Goal: Browse casually: Explore the website without a specific task or goal

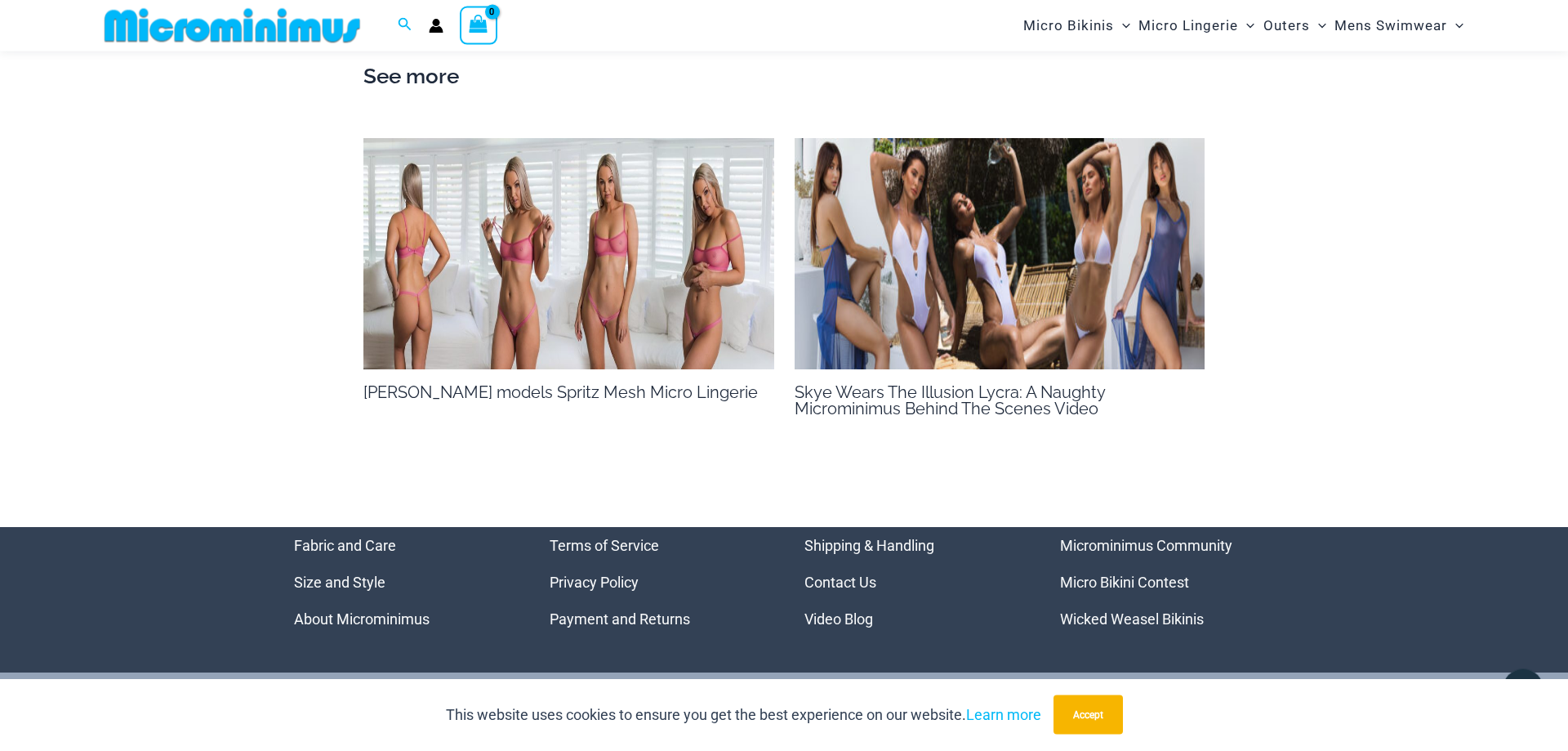
scroll to position [2250, 0]
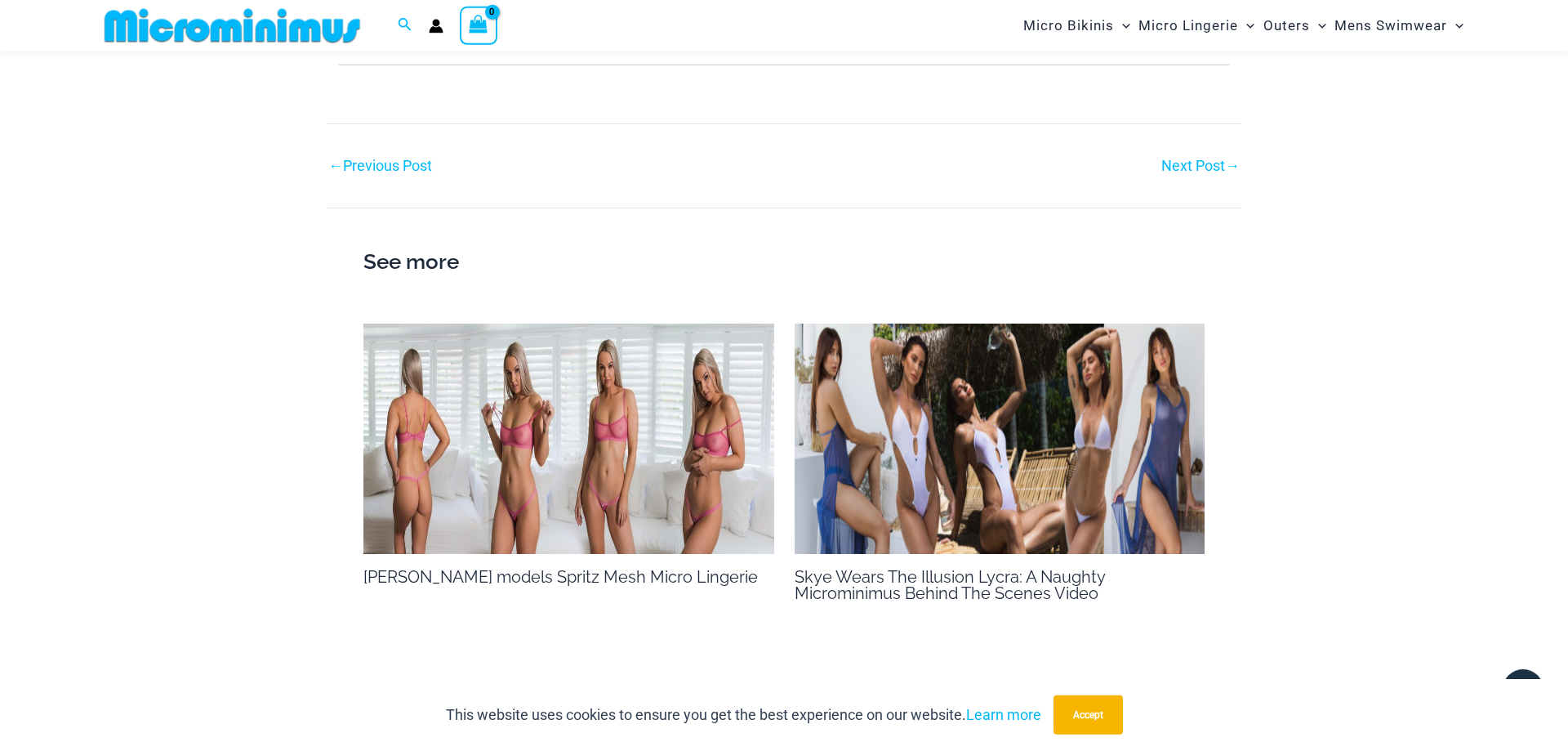
scroll to position [1152, 0]
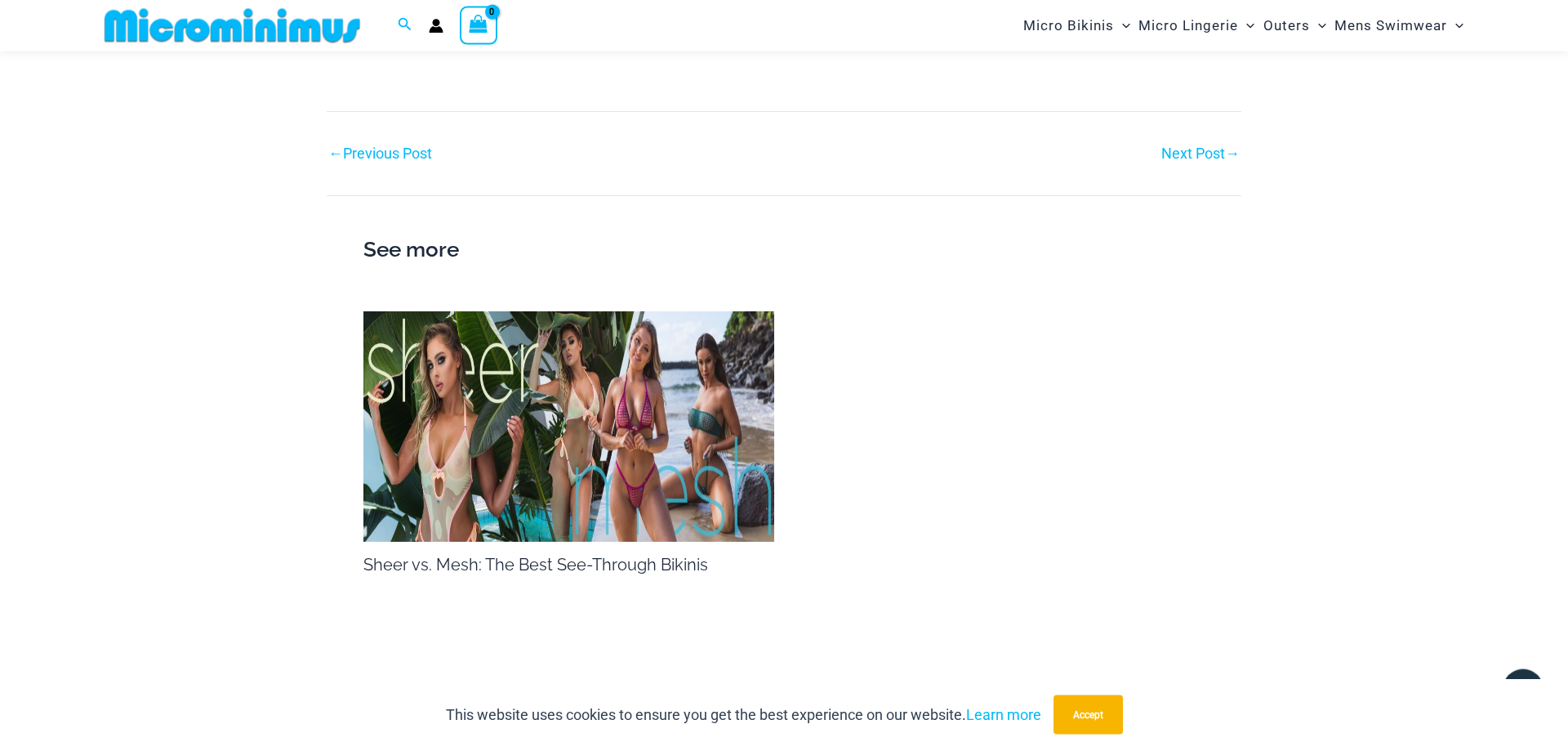
scroll to position [2569, 0]
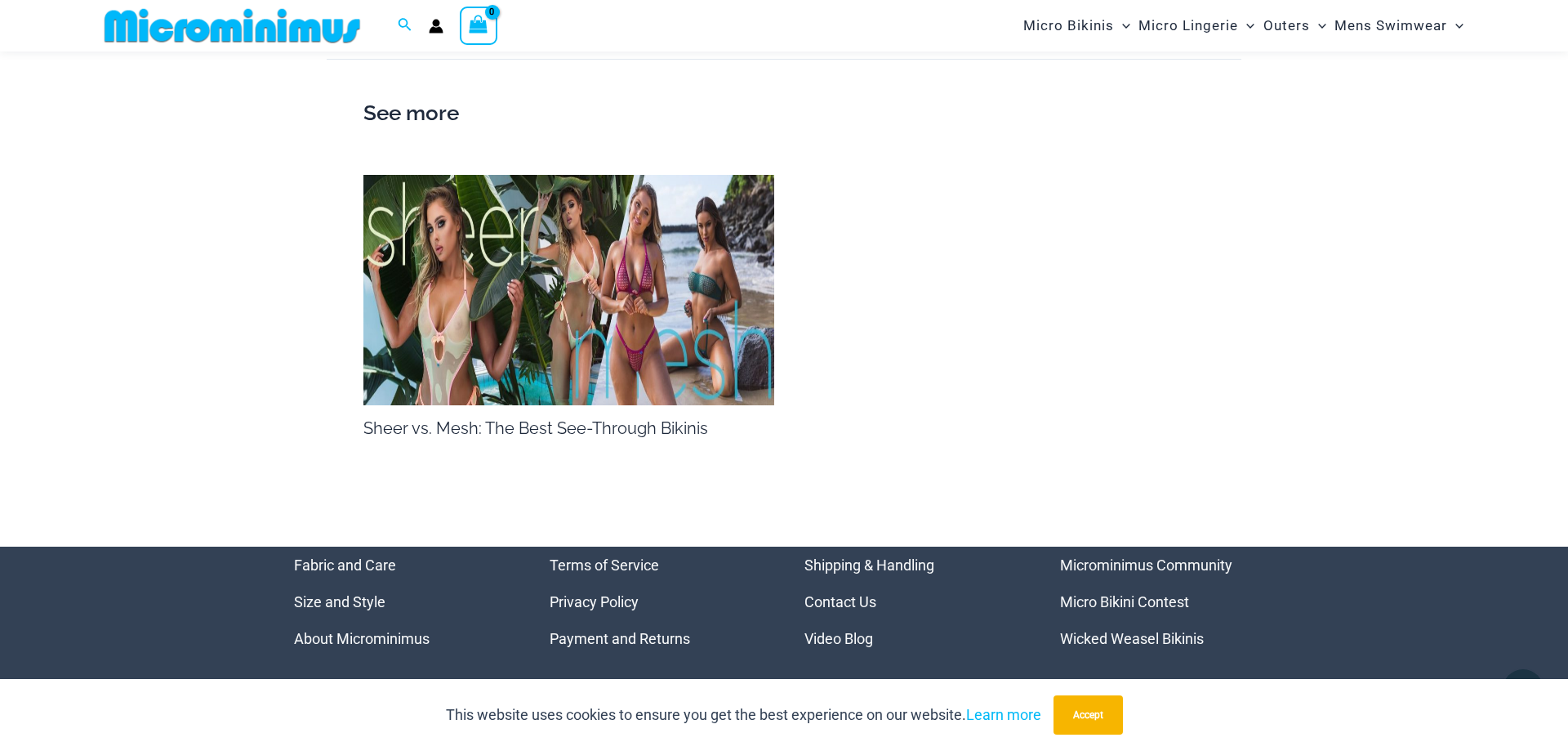
click at [557, 290] on img at bounding box center [569, 290] width 411 height 231
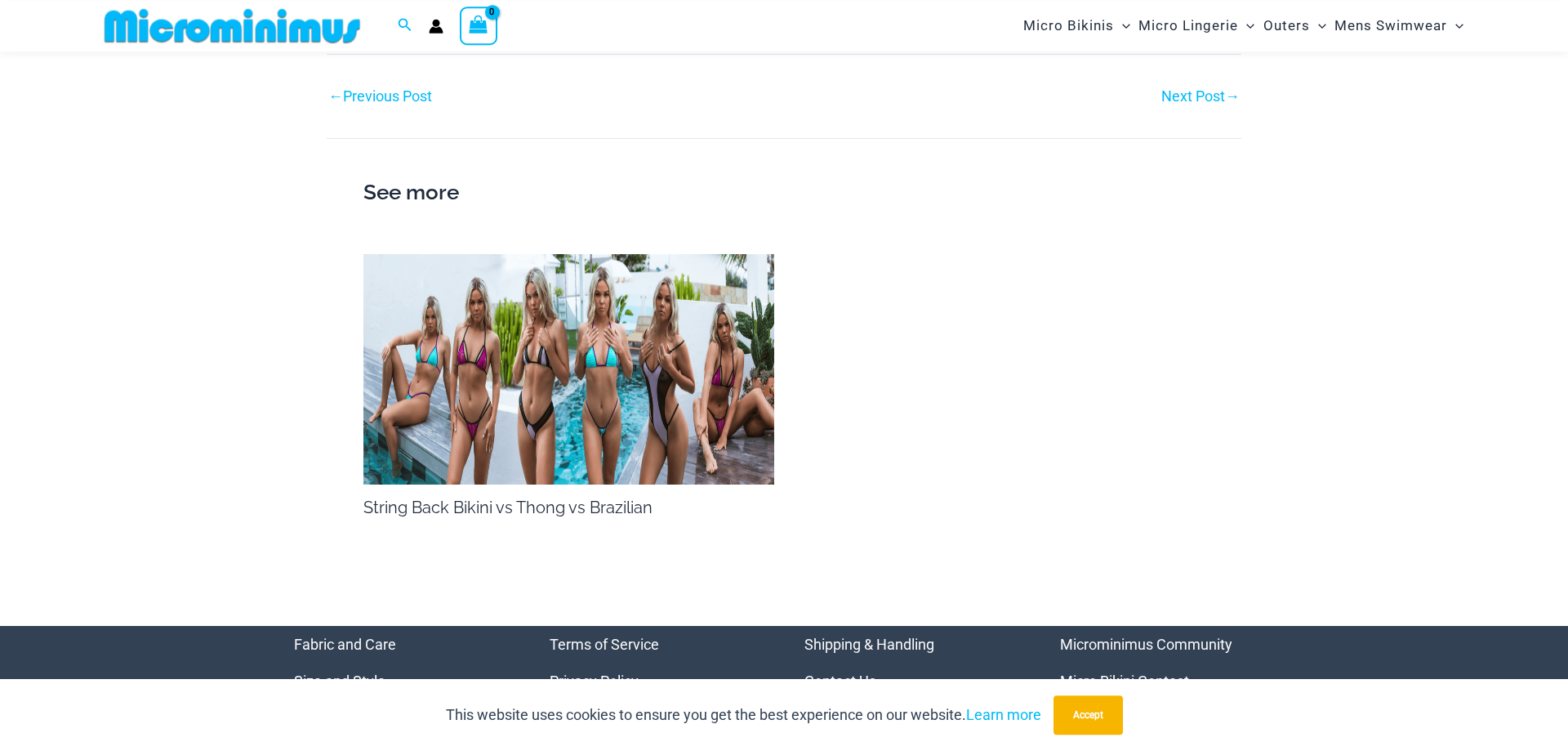
scroll to position [1986, 0]
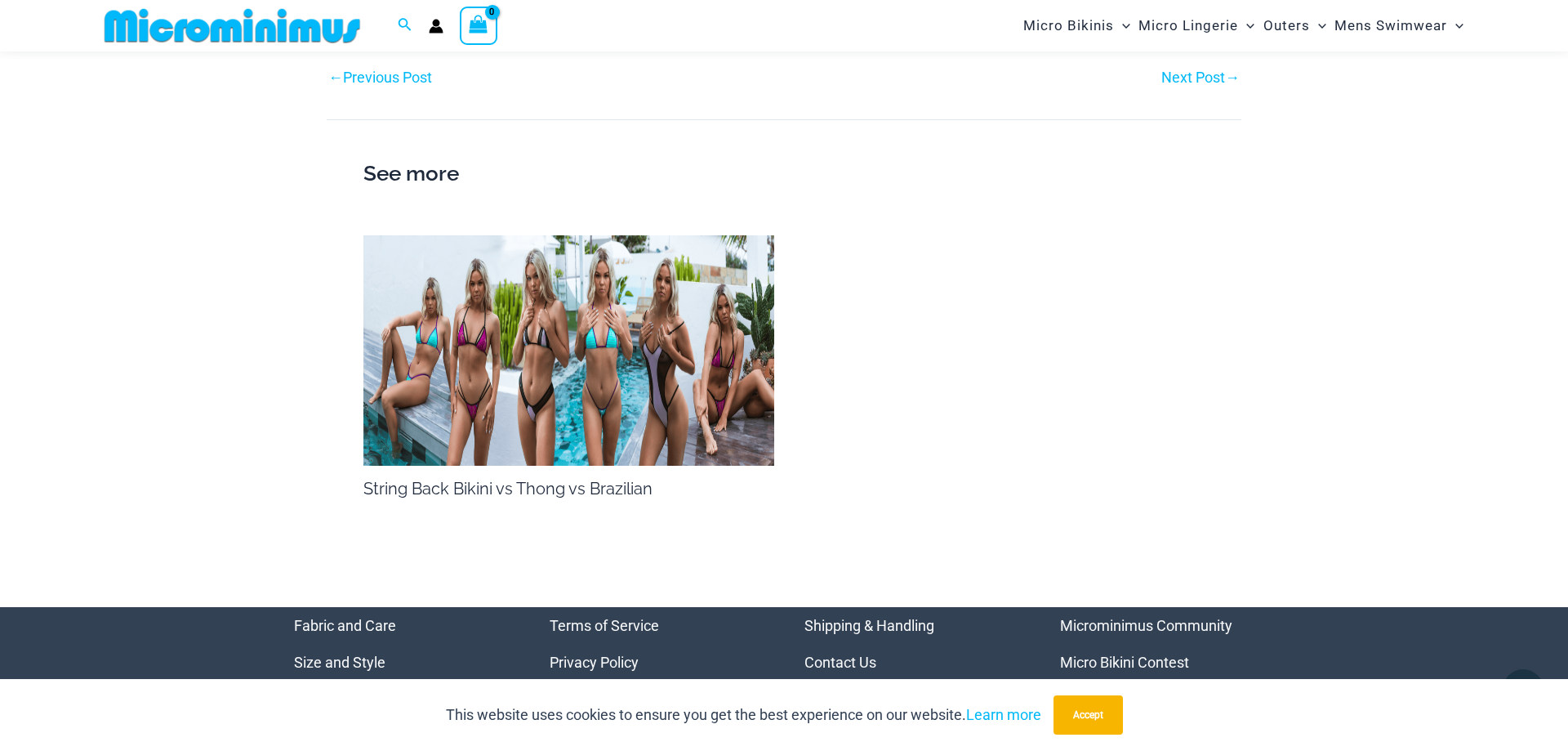
click at [559, 467] on img at bounding box center [569, 350] width 411 height 231
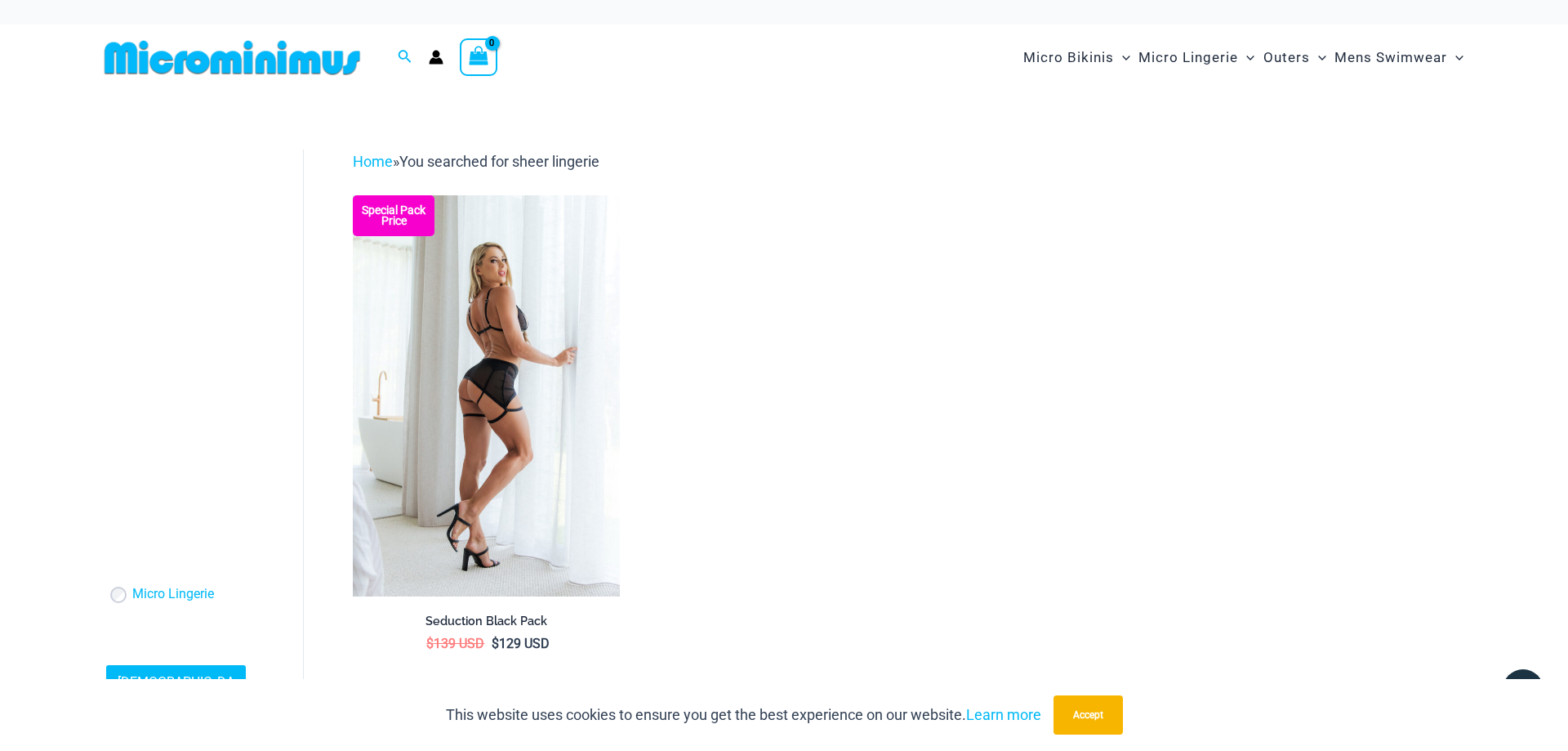
click at [496, 372] on img at bounding box center [486, 395] width 267 height 400
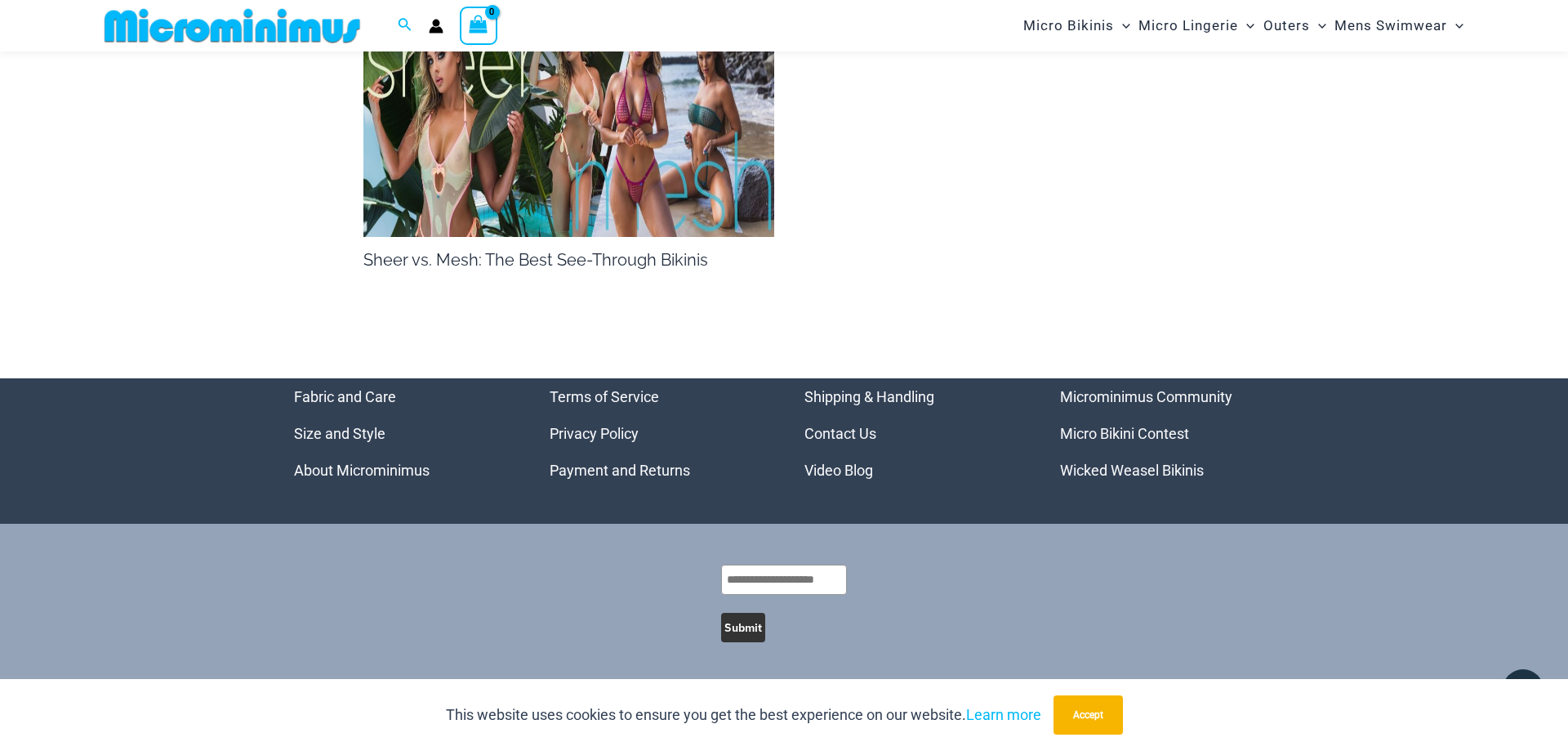
scroll to position [2403, 0]
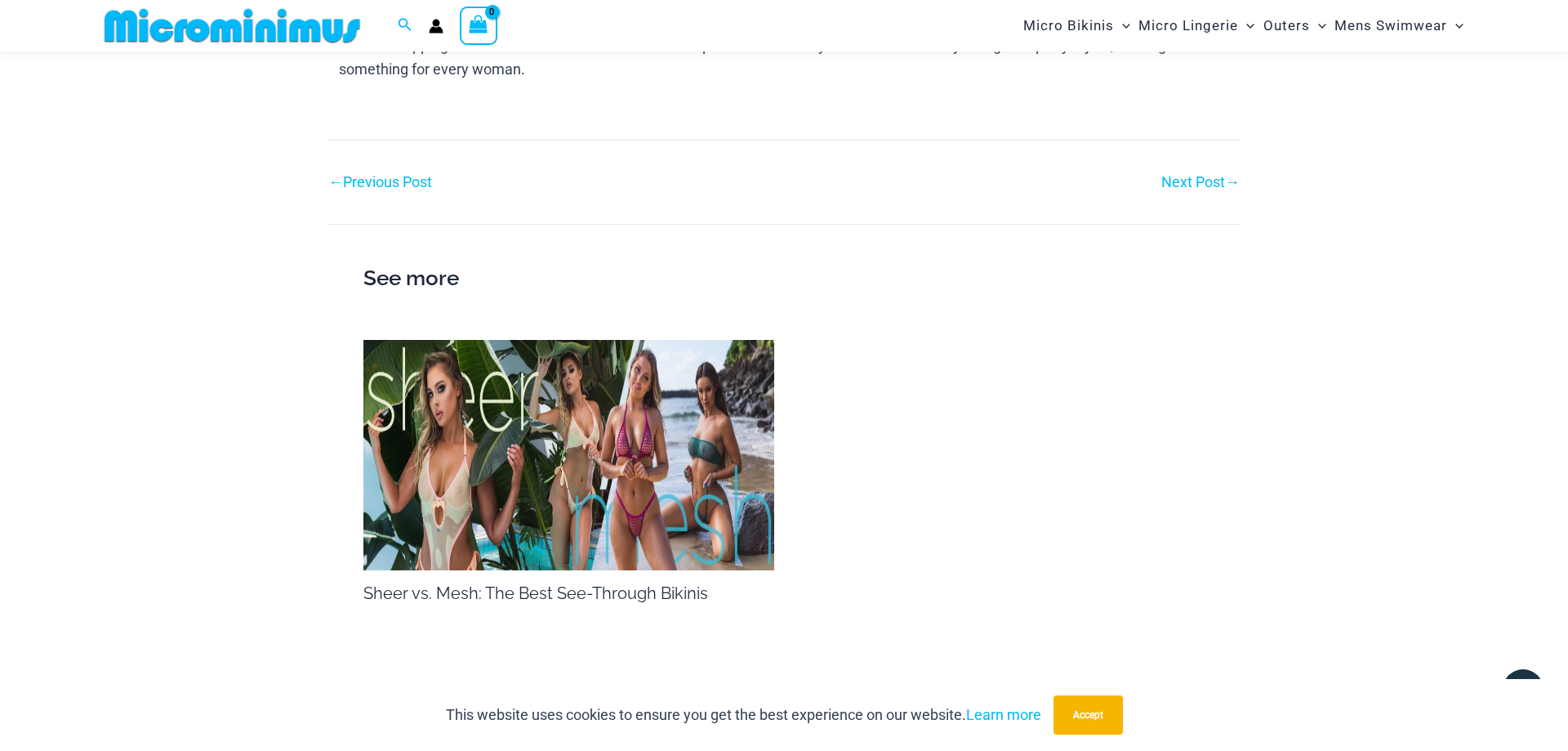
click at [491, 601] on link "Sheer vs. Mesh: The Best See-Through Bikinis" at bounding box center [535, 592] width 344 height 19
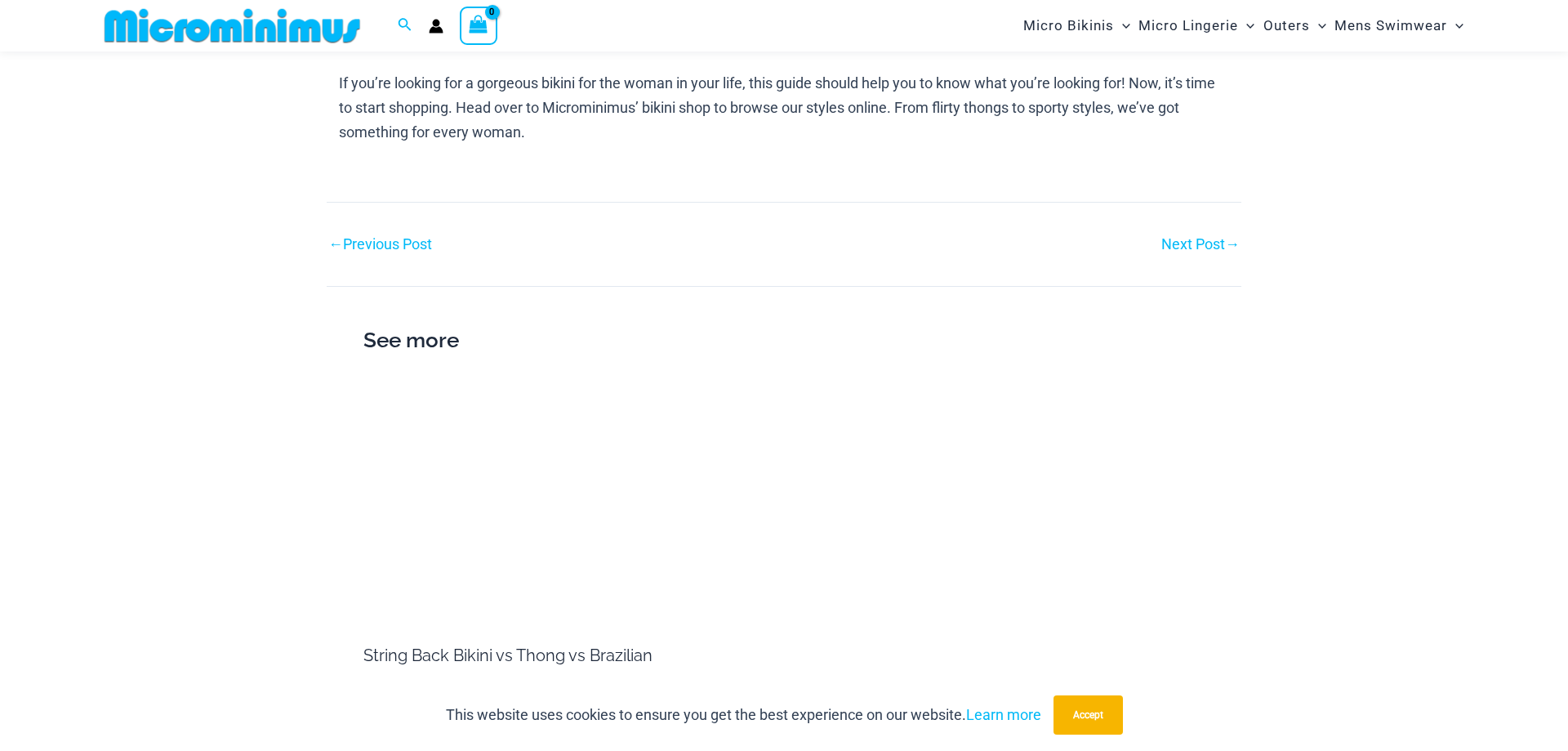
scroll to position [2235, 0]
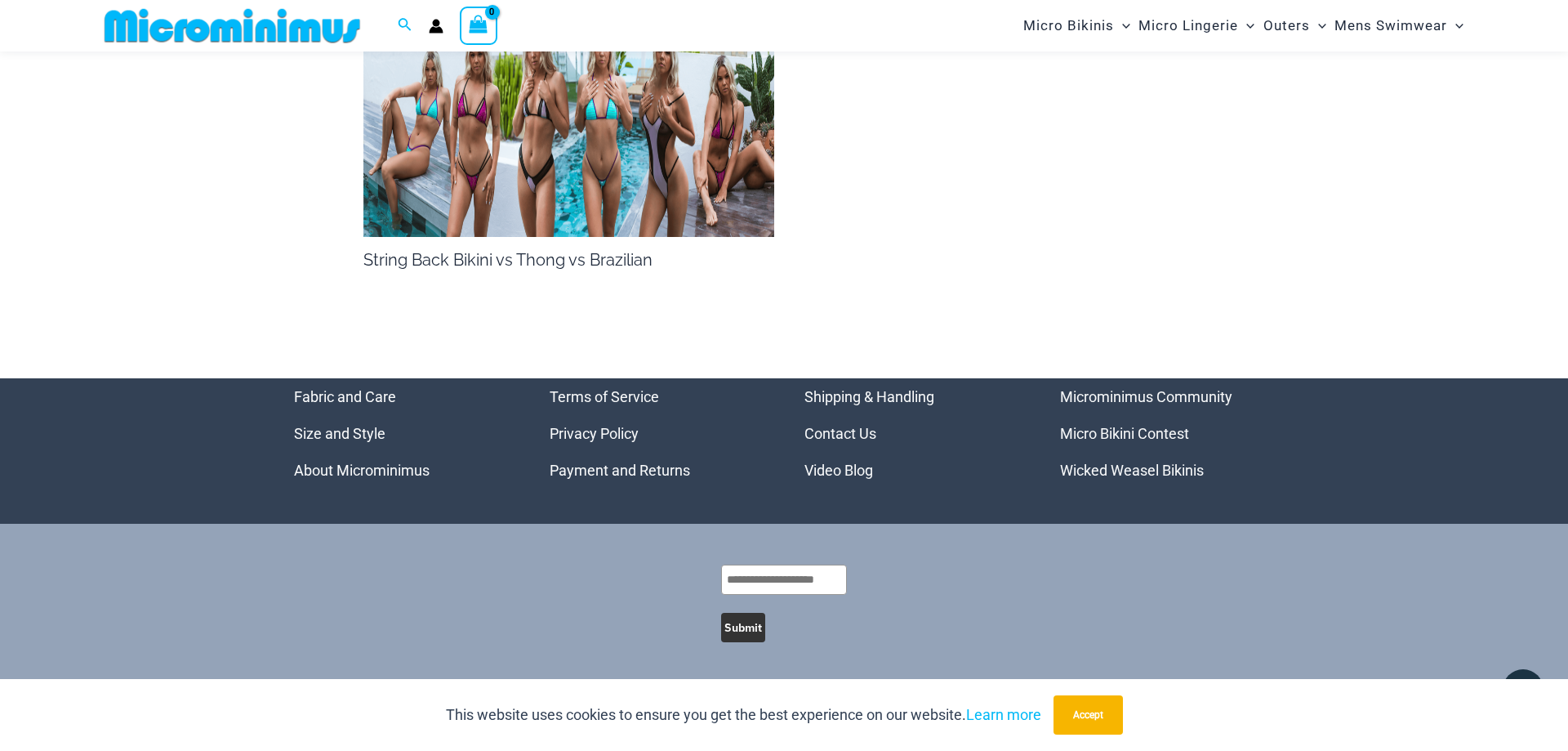
click at [518, 269] on link "String Back Bikini vs Thong vs Brazilian" at bounding box center [508, 259] width 289 height 19
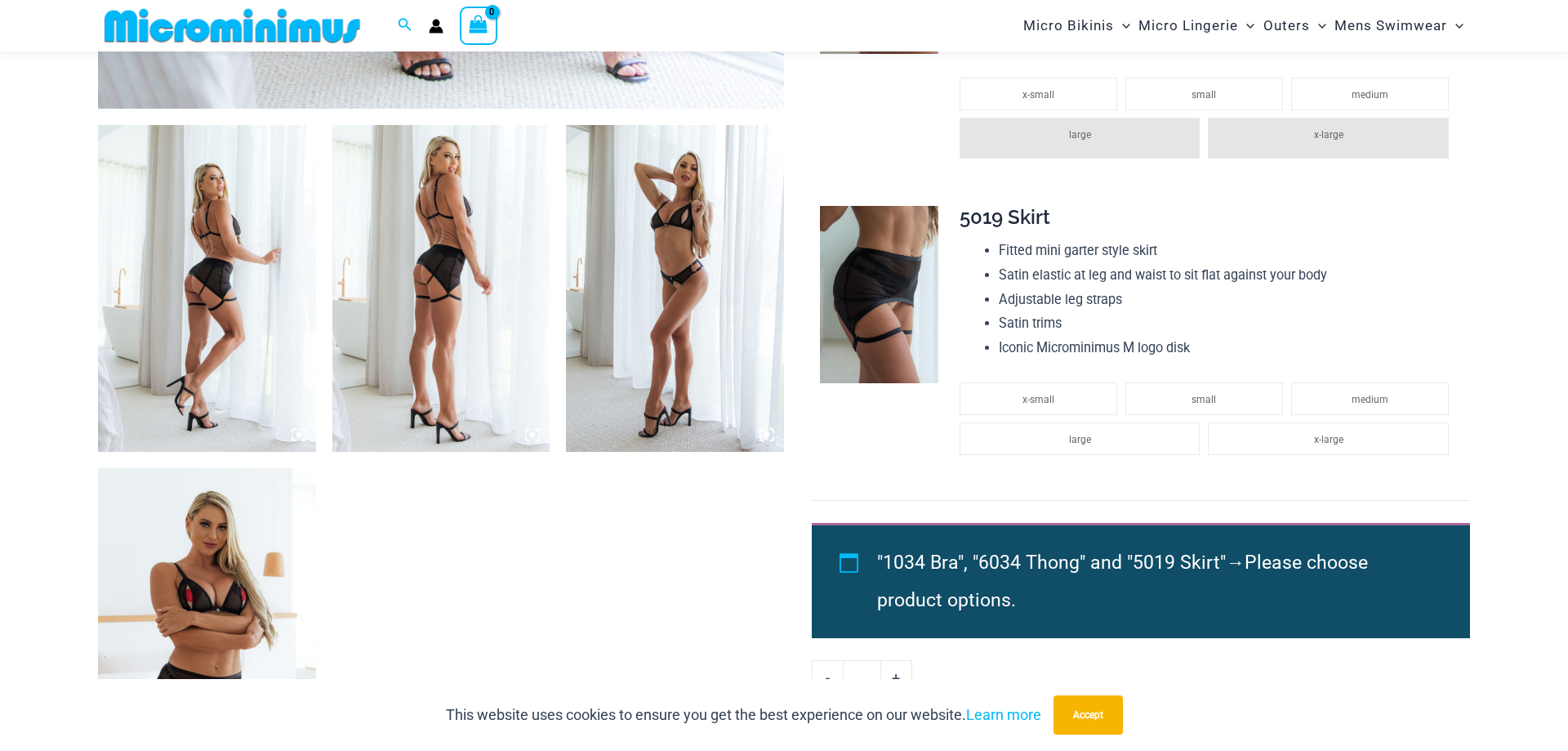
scroll to position [736, 0]
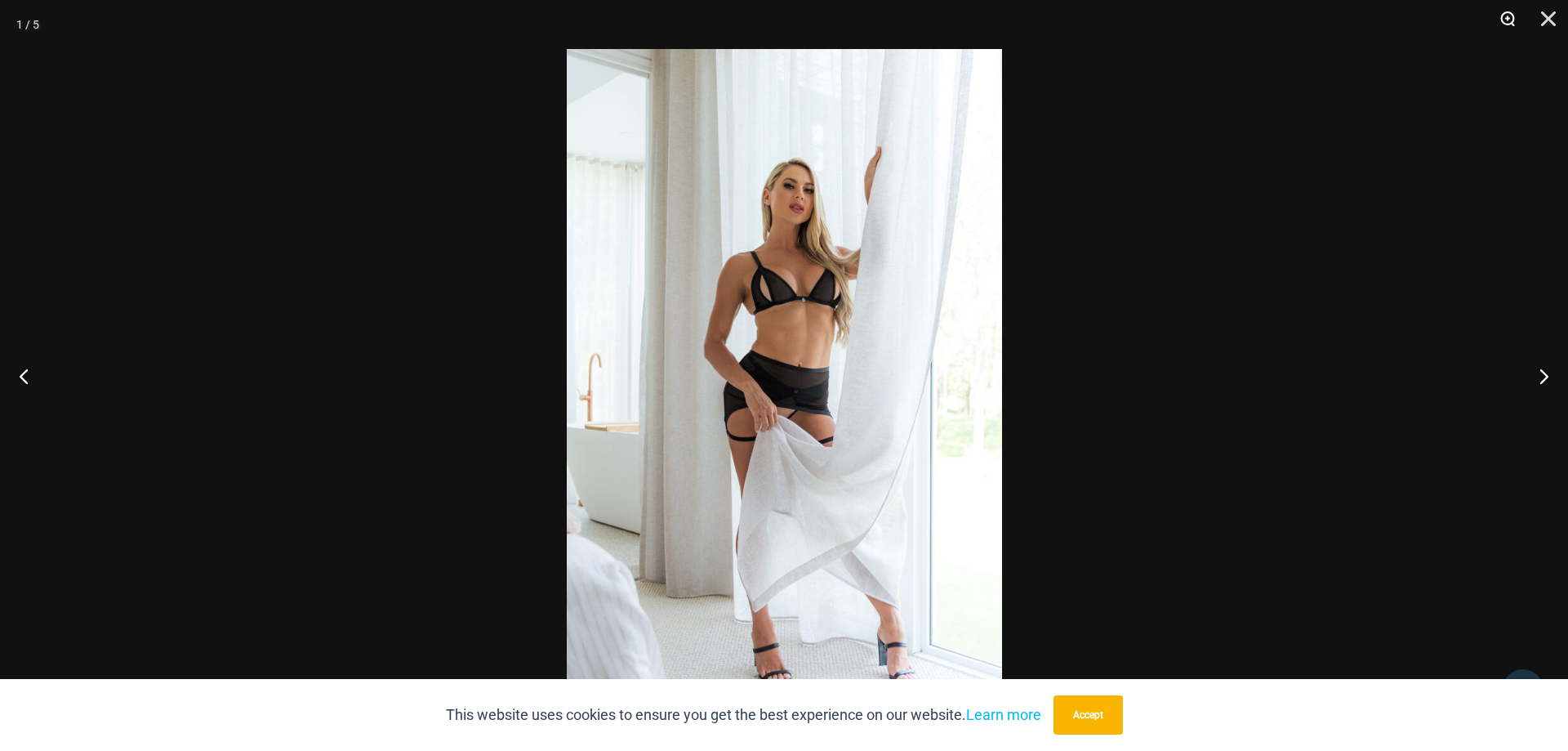
click at [1511, 17] on button "Zoom" at bounding box center [1502, 24] width 41 height 49
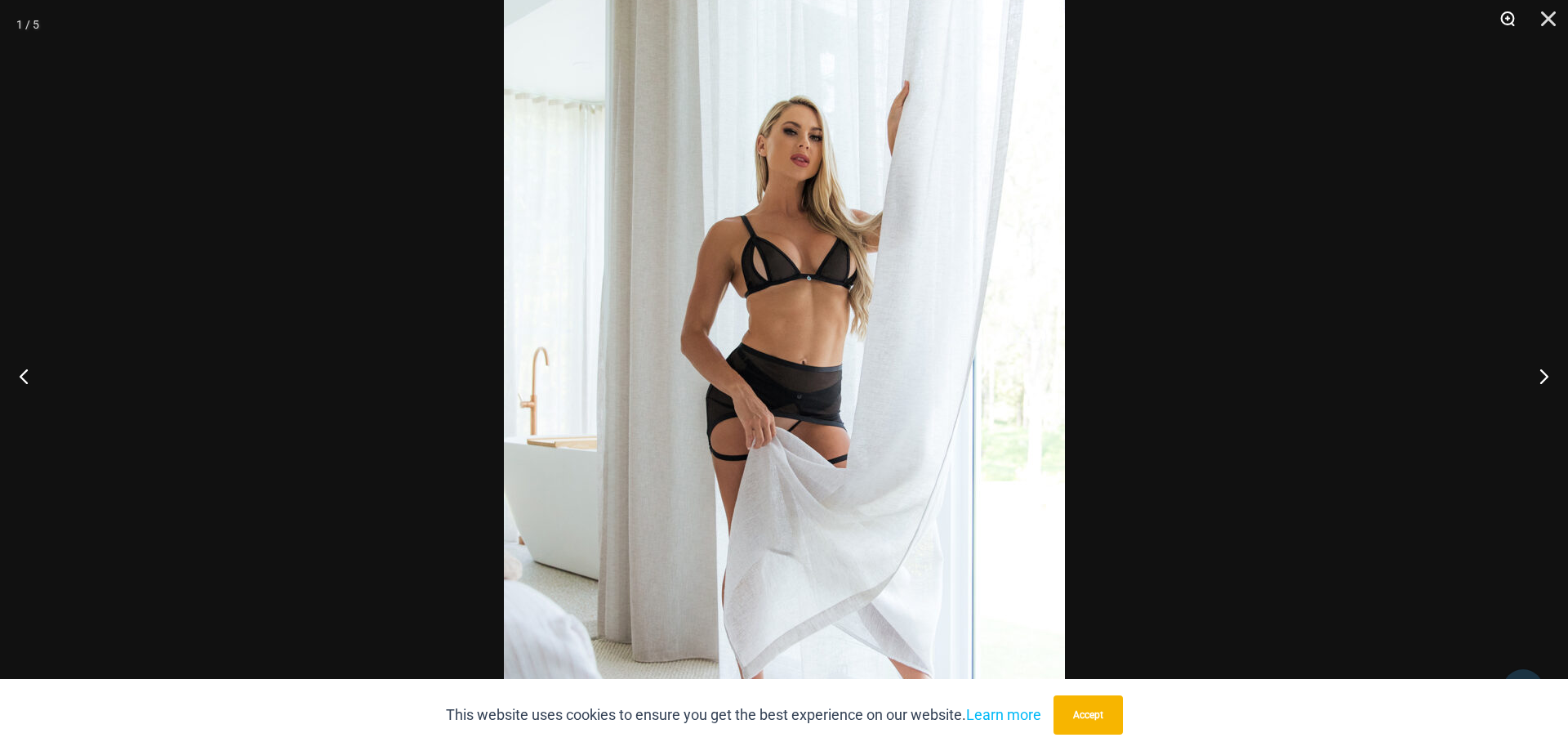
click at [1503, 18] on button "Zoom" at bounding box center [1502, 24] width 41 height 49
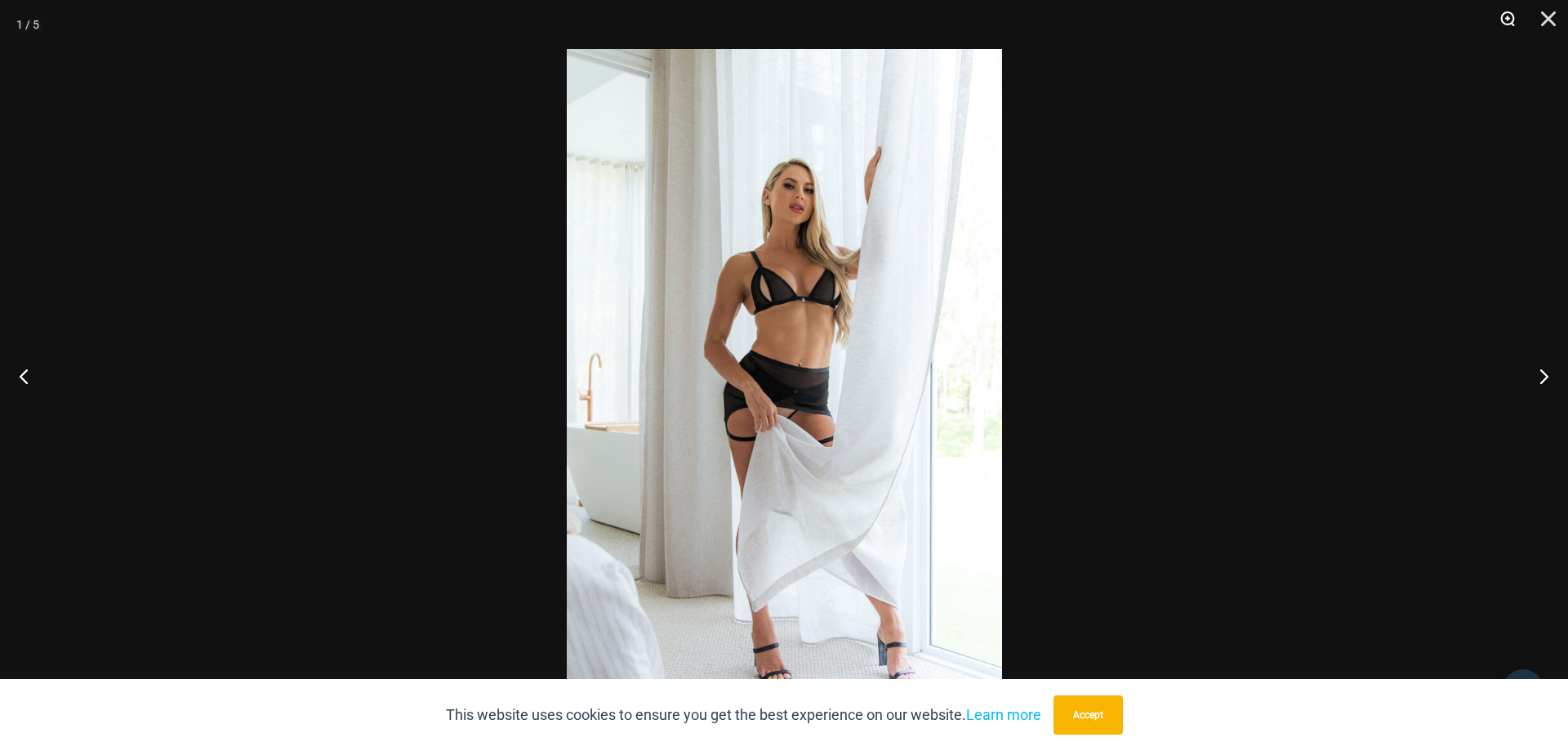
click at [1503, 18] on button "Zoom" at bounding box center [1502, 24] width 41 height 49
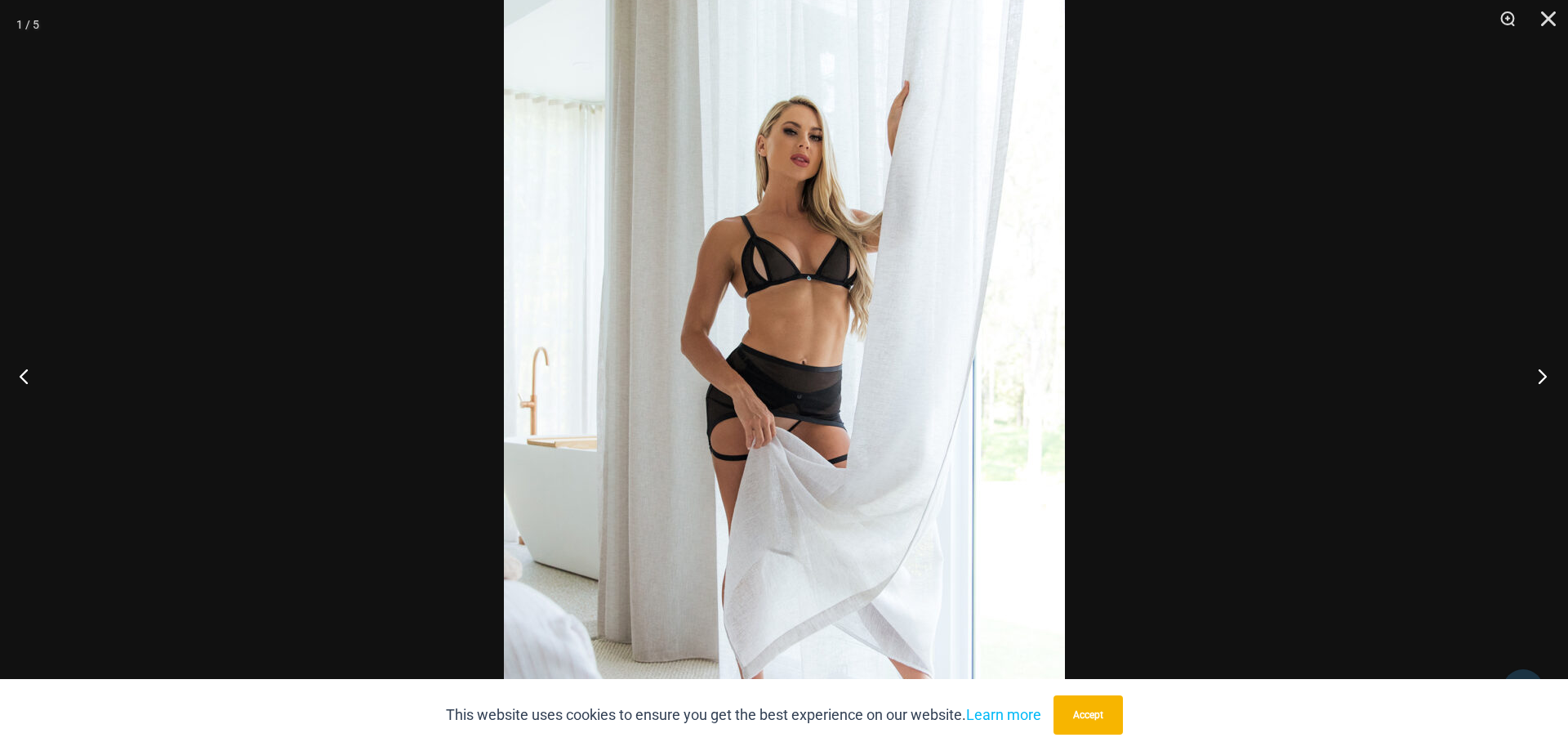
click at [1537, 371] on button "Next" at bounding box center [1537, 376] width 61 height 82
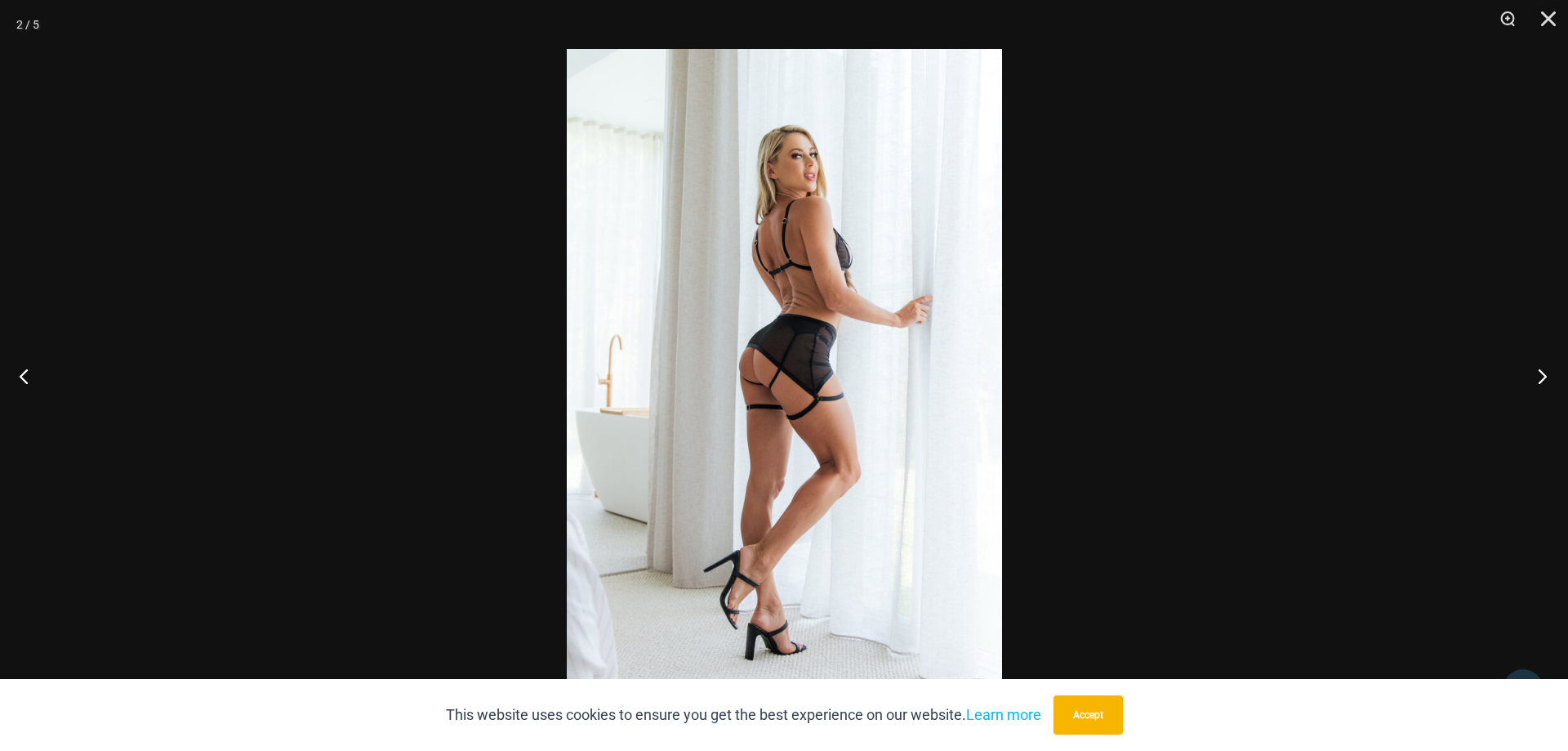
click at [1537, 371] on button "Next" at bounding box center [1537, 376] width 61 height 82
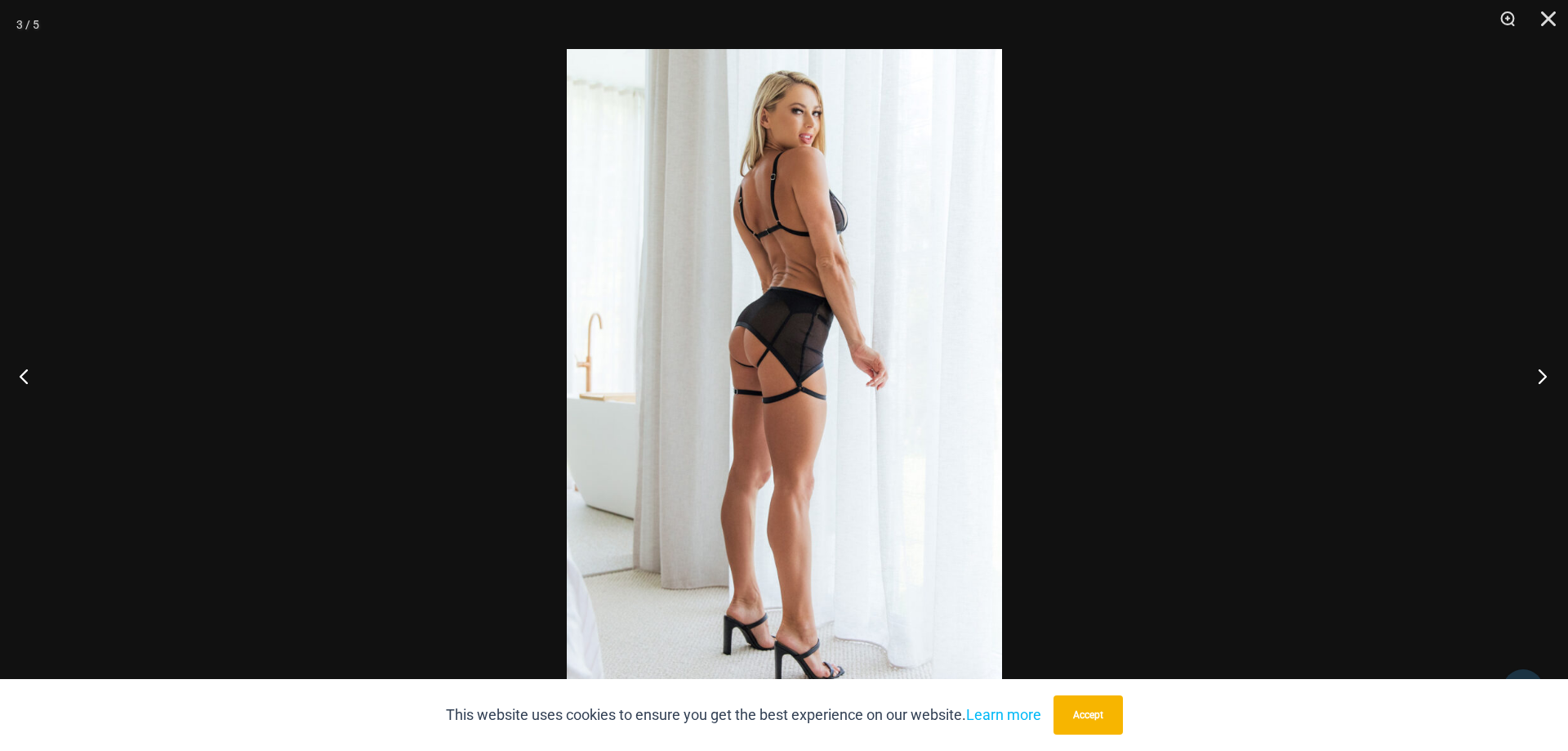
click at [1537, 371] on button "Next" at bounding box center [1537, 376] width 61 height 82
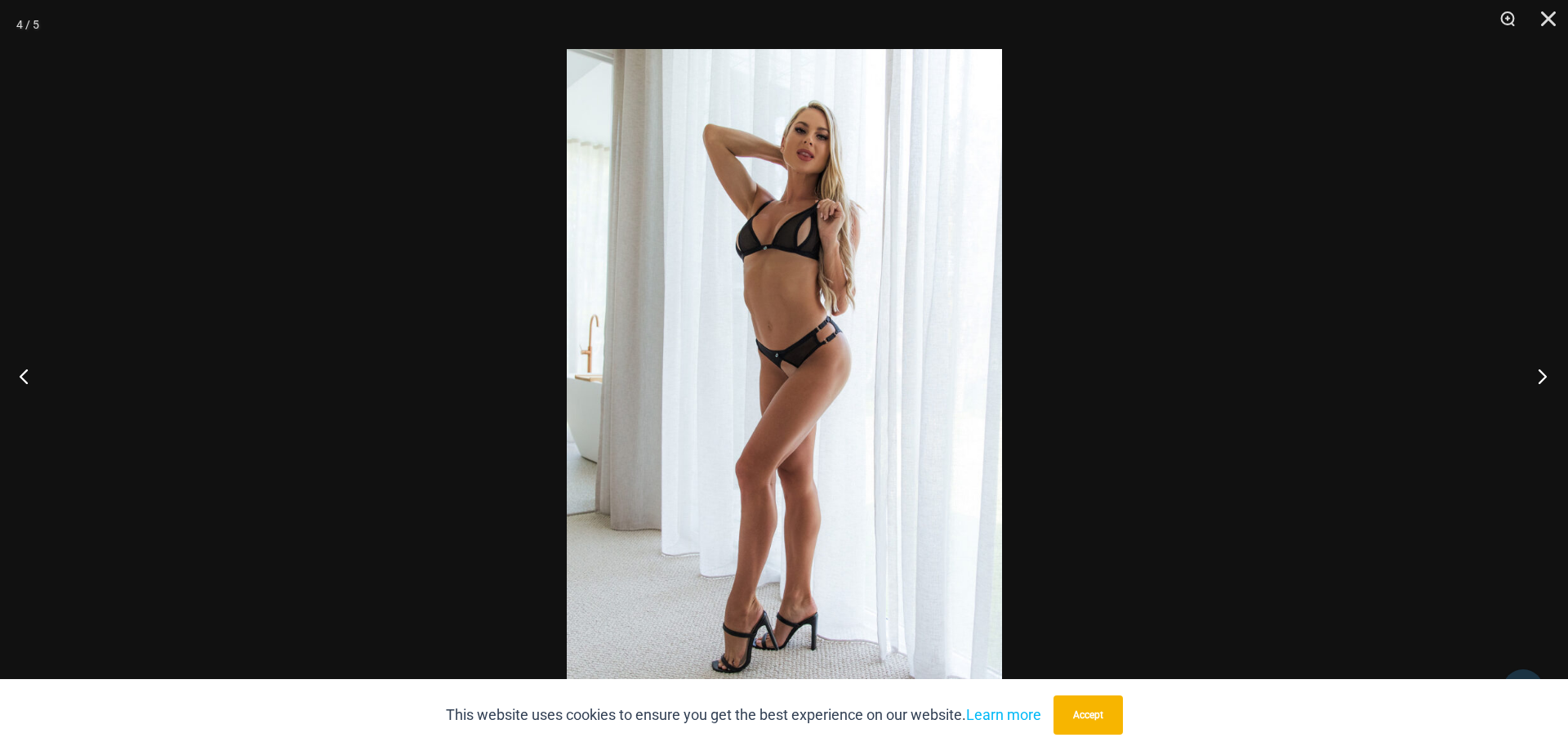
click at [1537, 371] on button "Next" at bounding box center [1537, 376] width 61 height 82
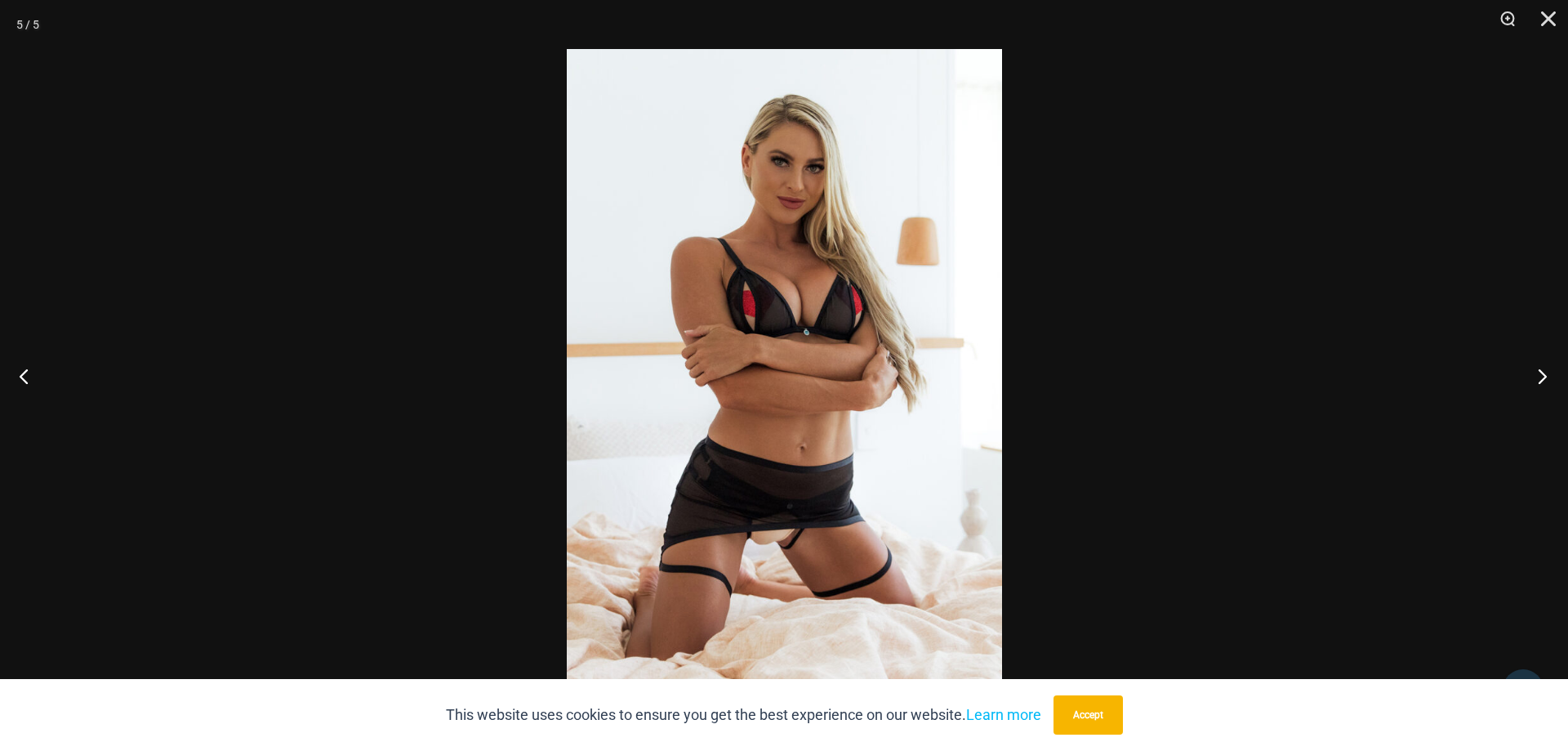
click at [1537, 371] on button "Next" at bounding box center [1537, 376] width 61 height 82
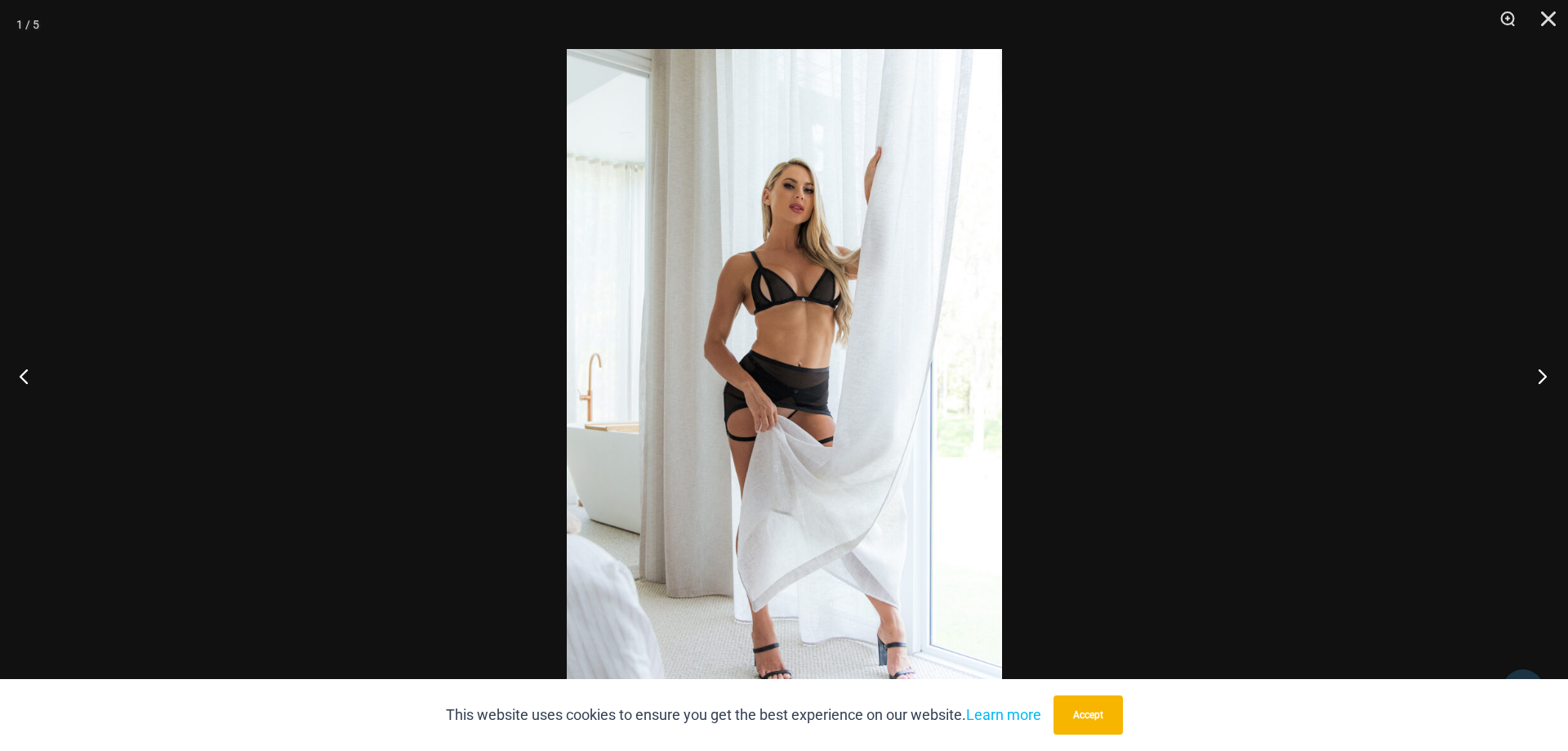
click at [1537, 371] on button "Next" at bounding box center [1537, 376] width 61 height 82
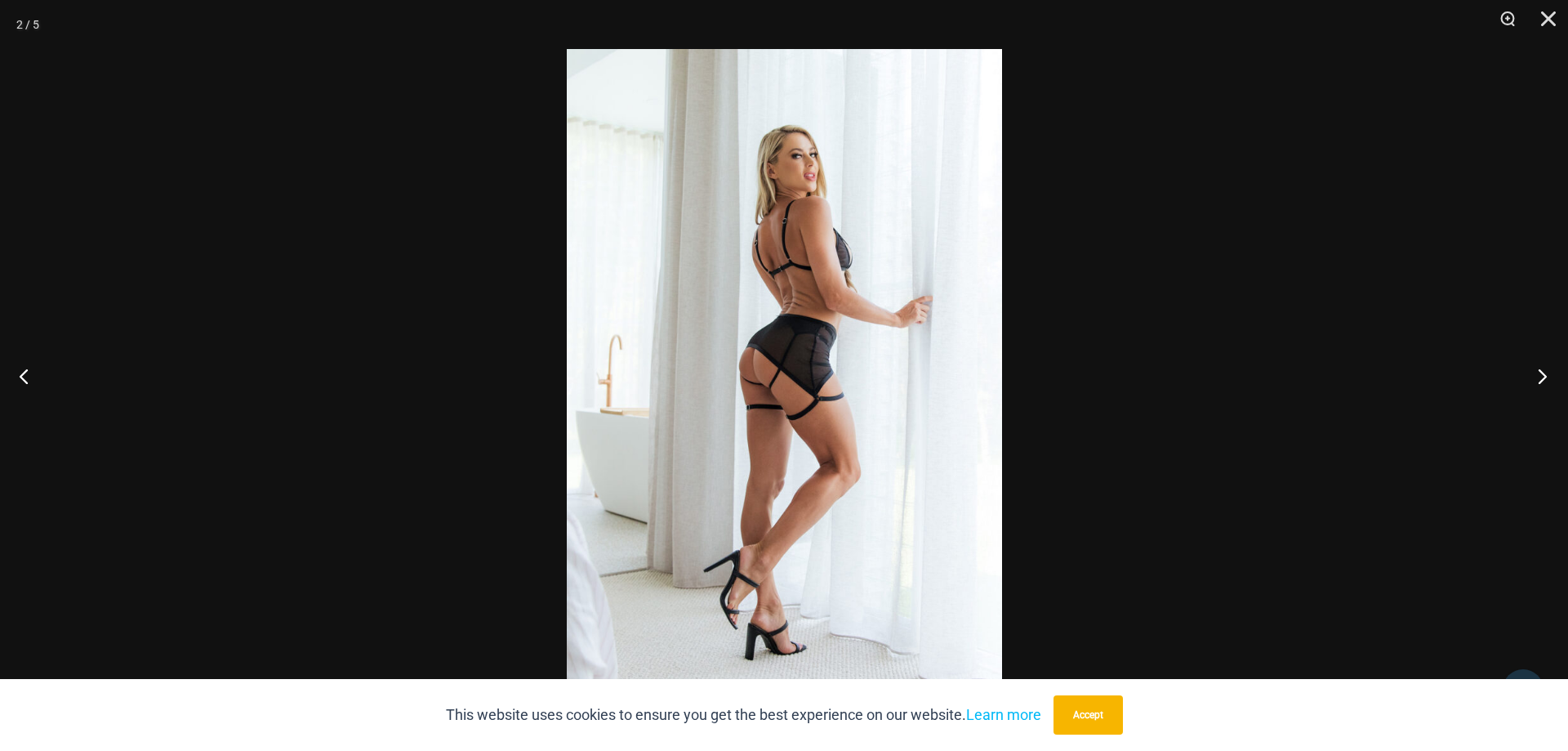
click at [1537, 371] on button "Next" at bounding box center [1537, 376] width 61 height 82
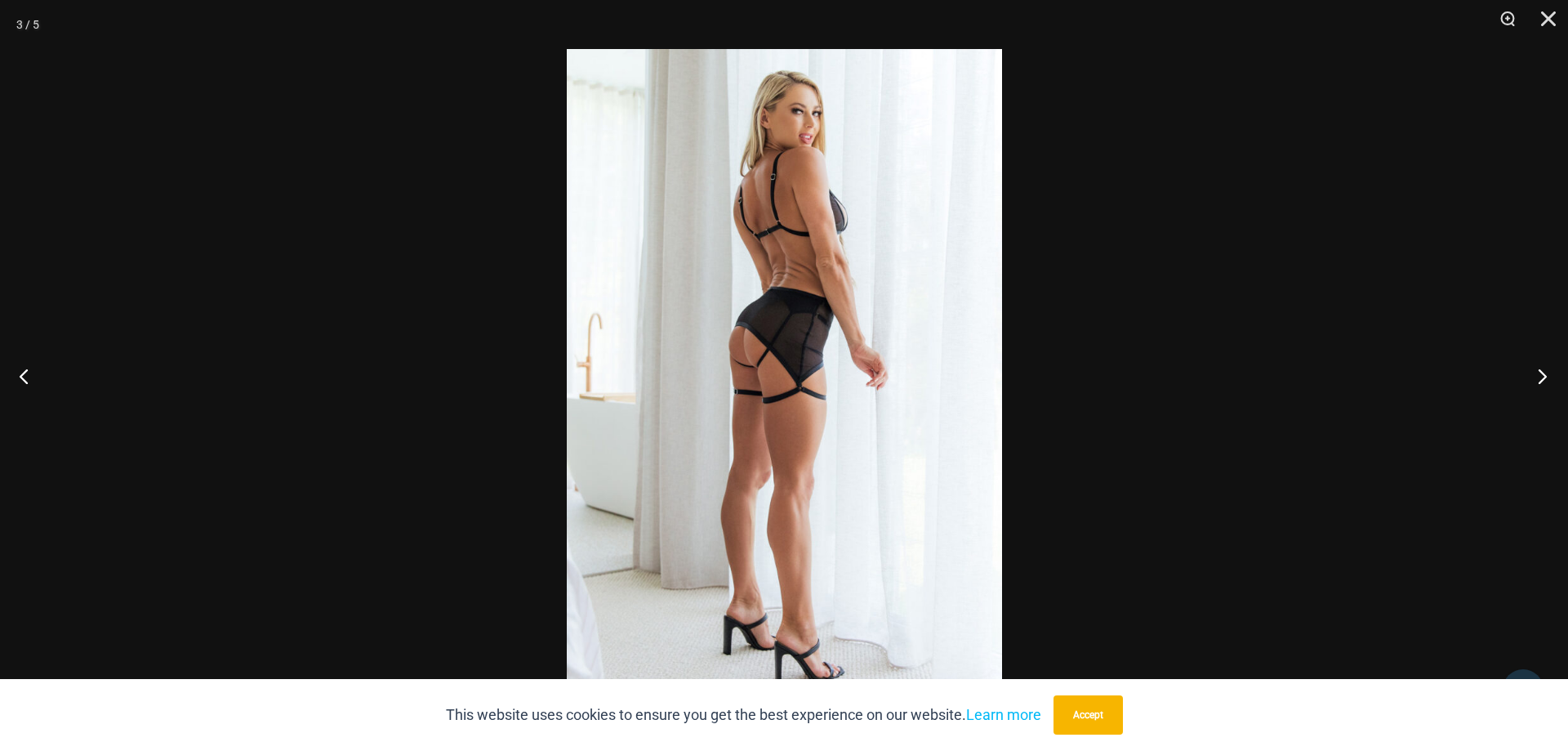
click at [1537, 371] on button "Next" at bounding box center [1537, 376] width 61 height 82
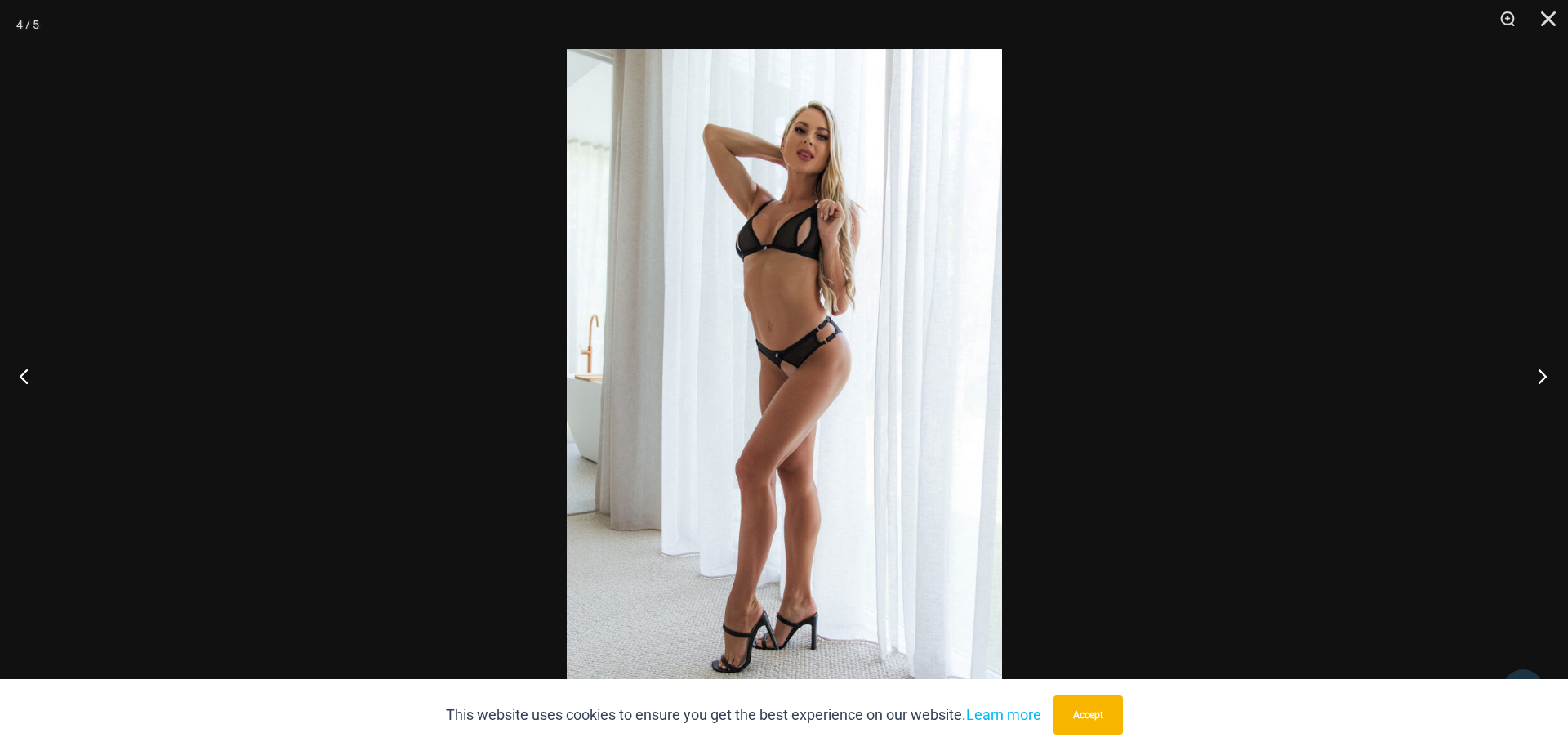
click at [1537, 371] on button "Next" at bounding box center [1537, 376] width 61 height 82
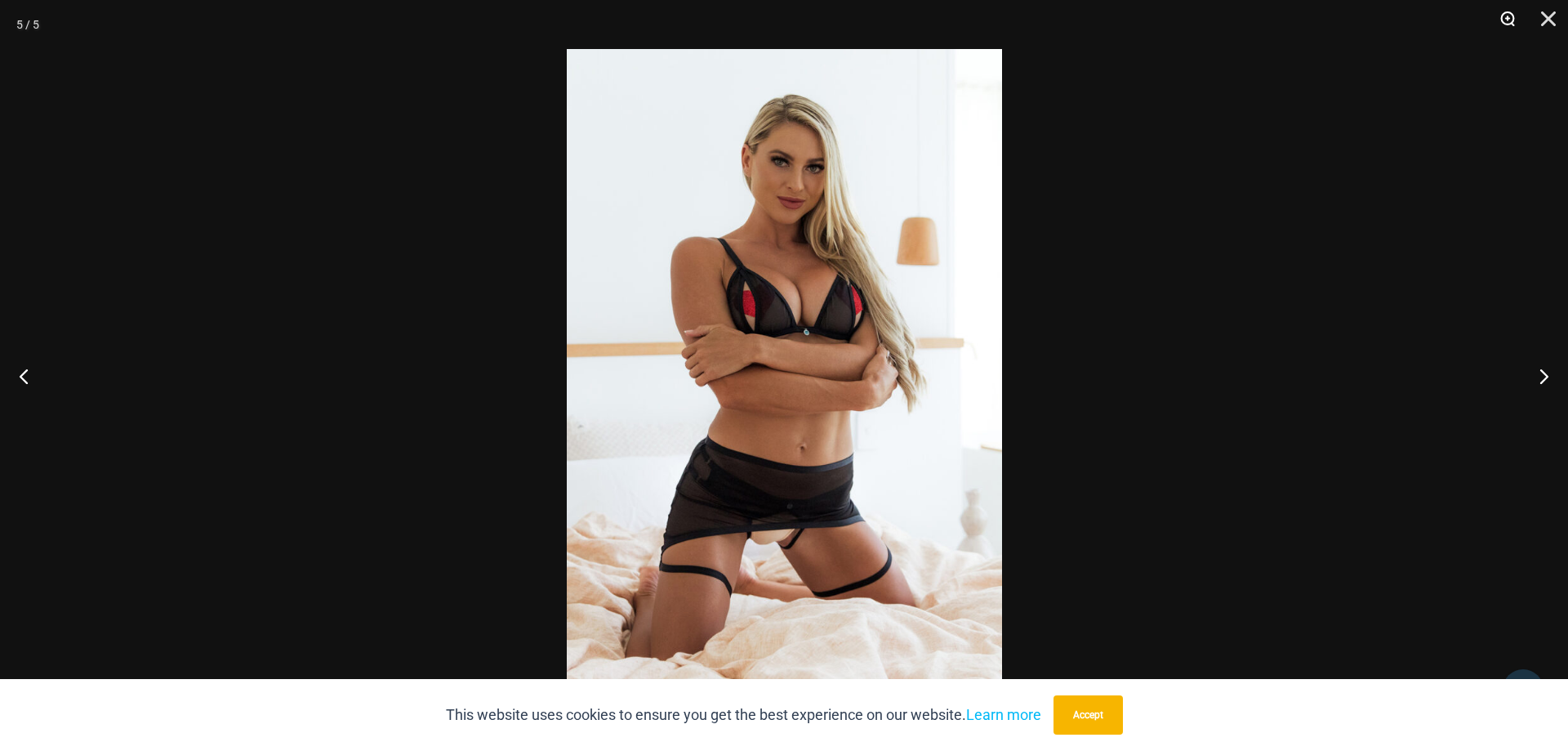
click at [1514, 23] on button "Zoom" at bounding box center [1502, 24] width 41 height 49
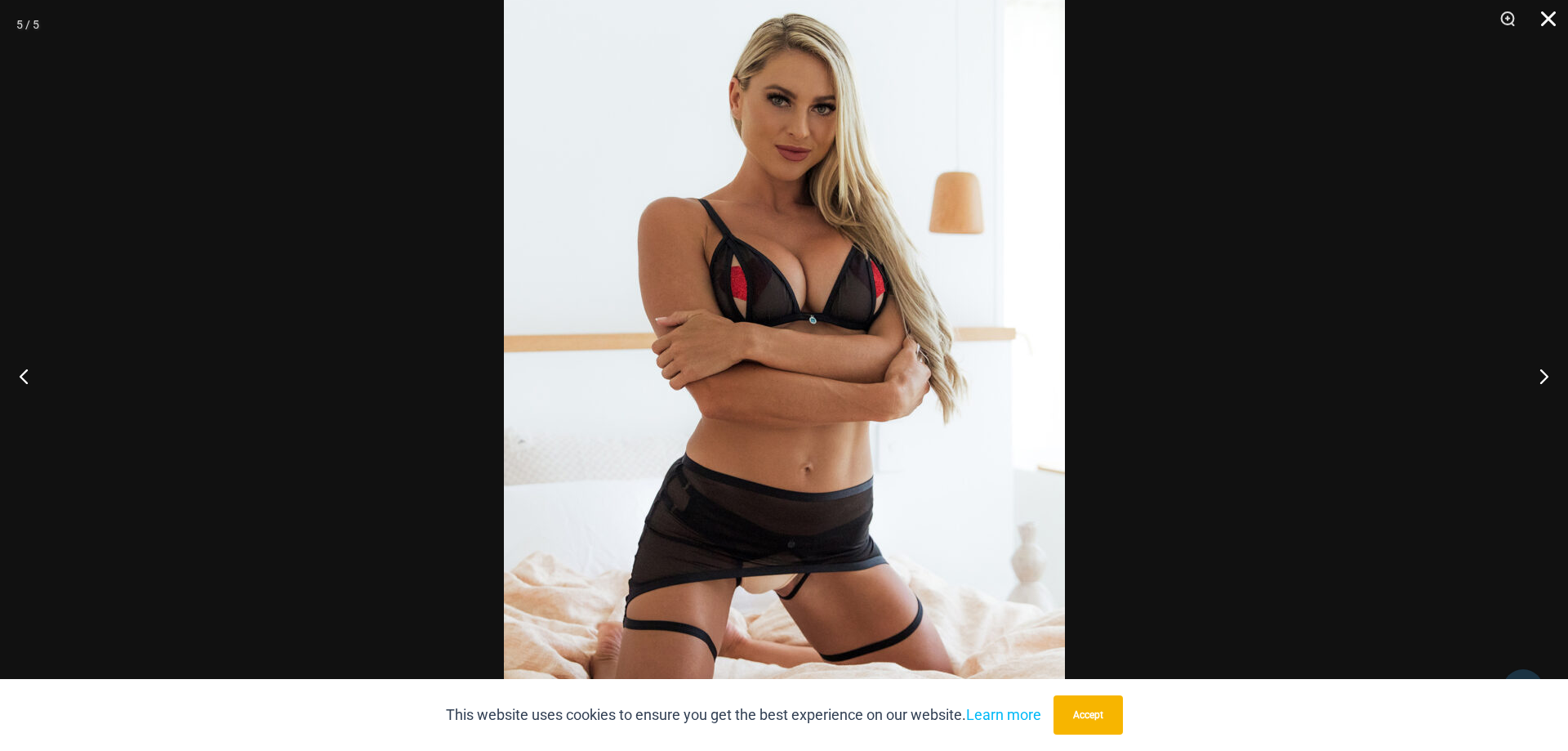
click at [1548, 17] on button "Close" at bounding box center [1543, 24] width 41 height 49
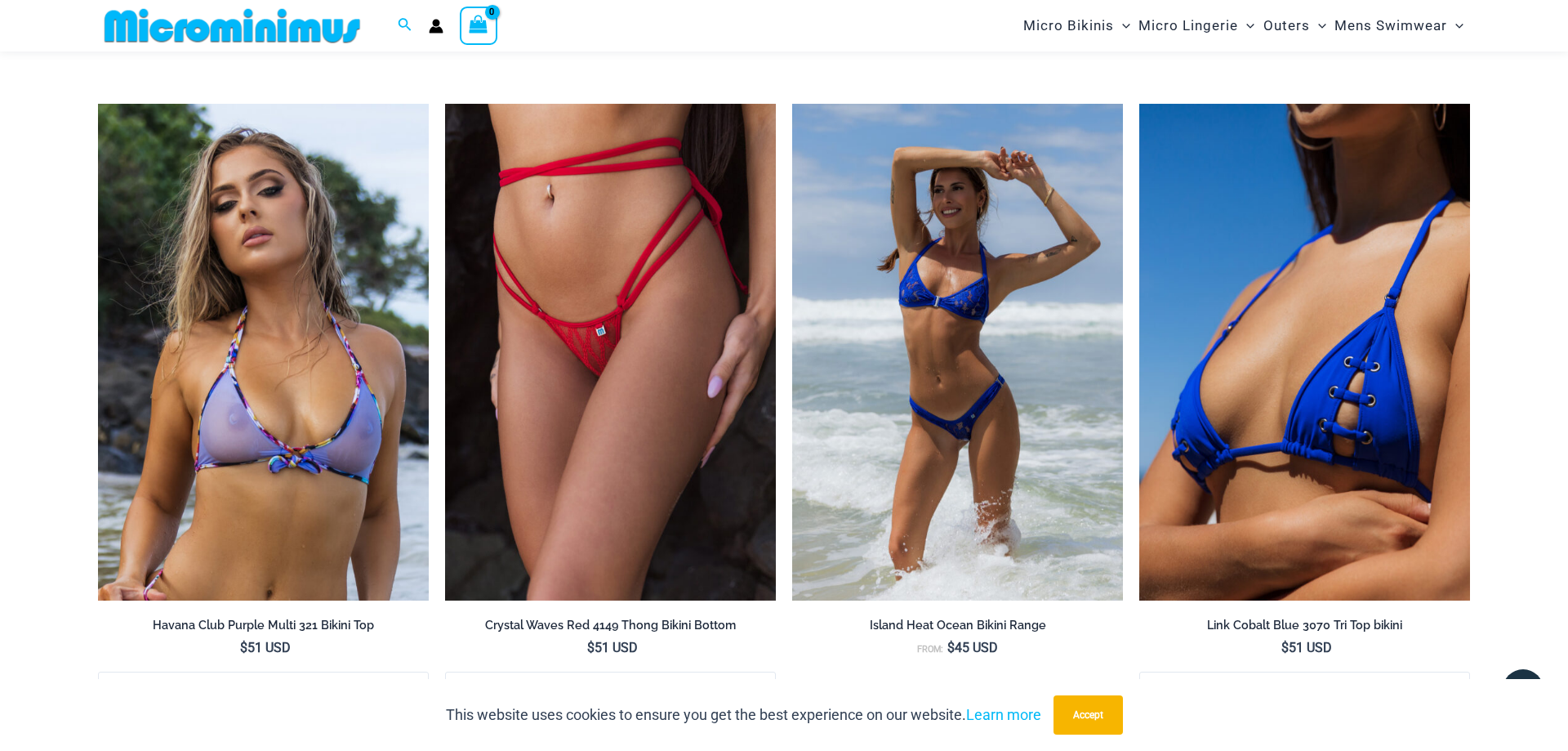
scroll to position [3571, 0]
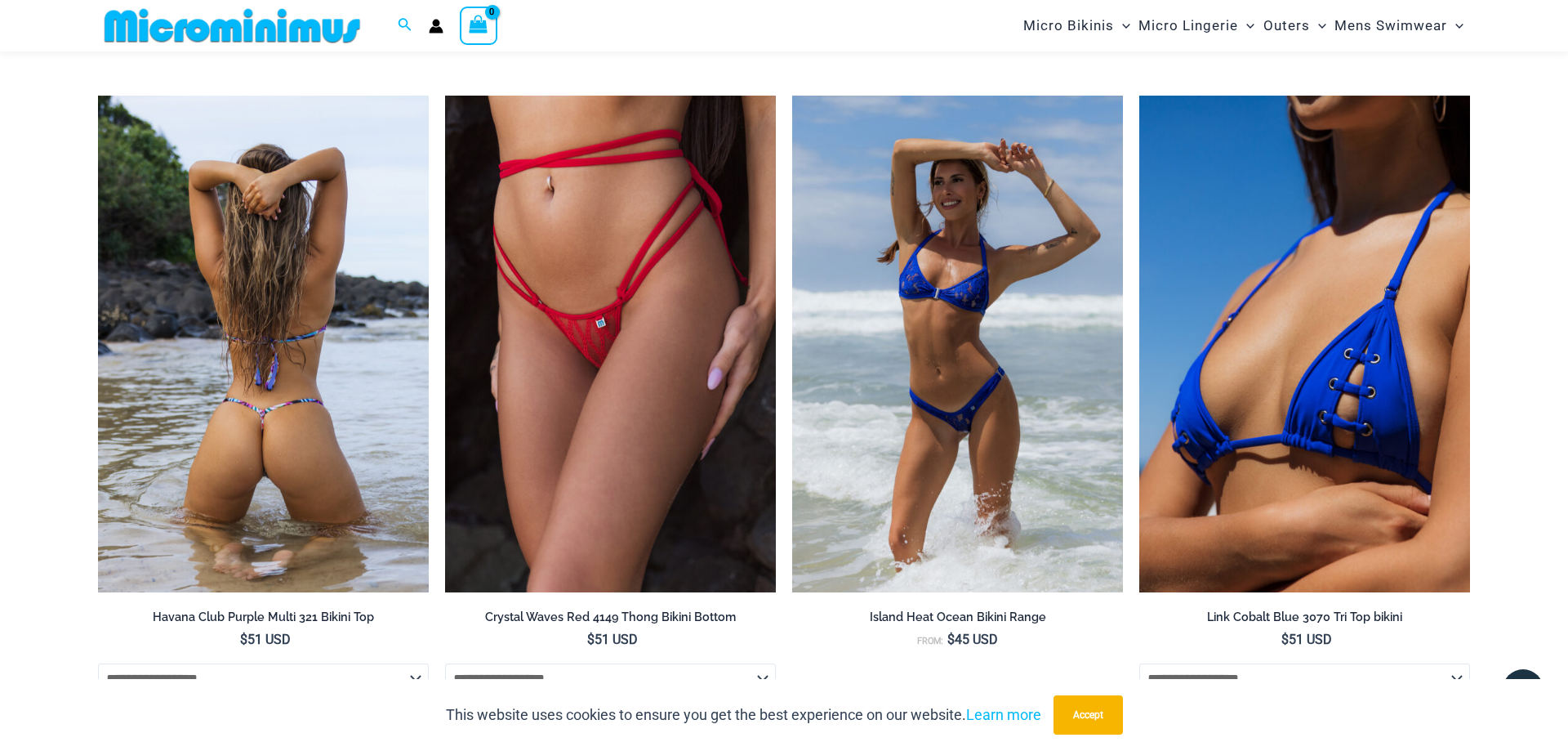
click at [330, 391] on img at bounding box center [263, 343] width 330 height 497
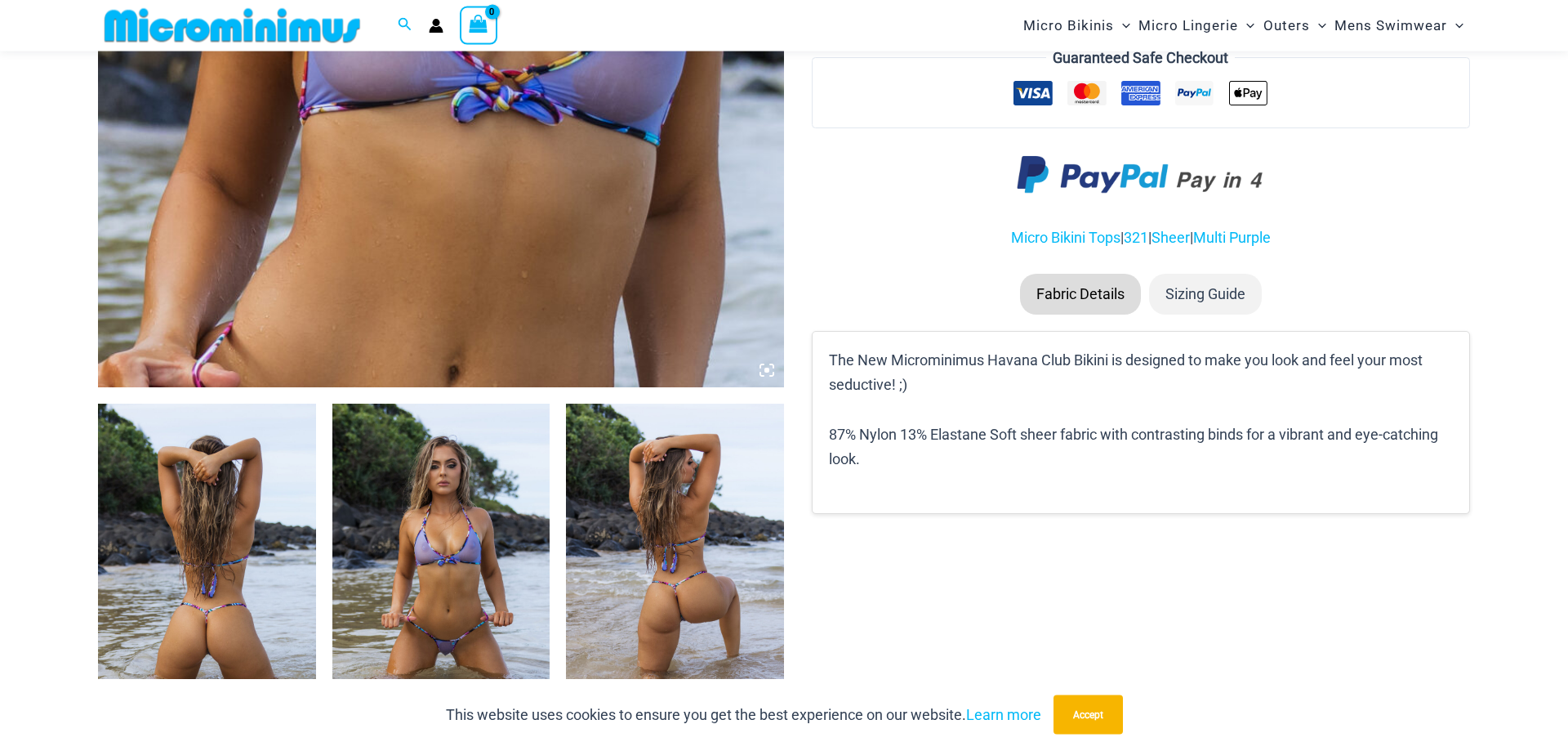
scroll to position [820, 0]
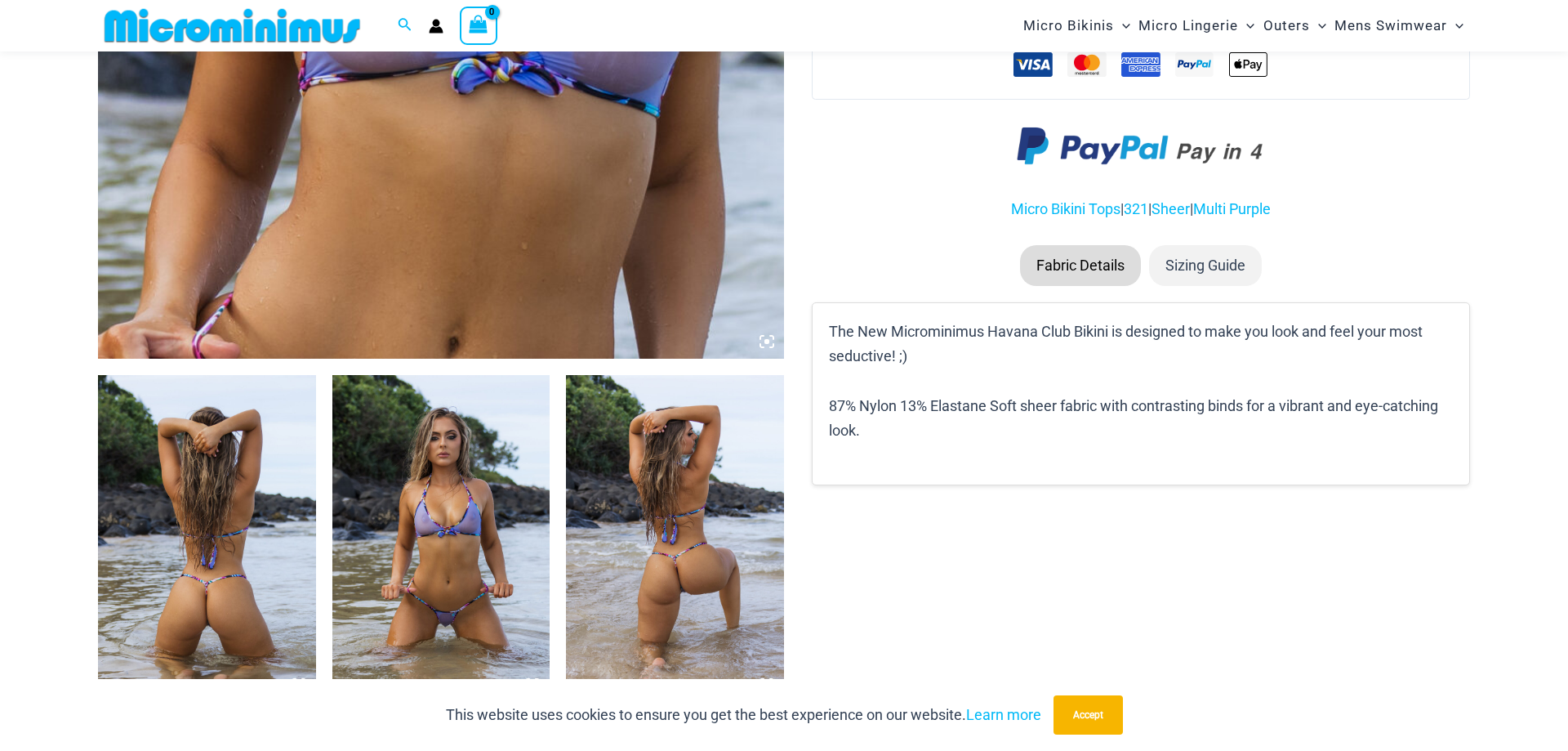
click at [221, 467] on img at bounding box center [207, 538] width 218 height 327
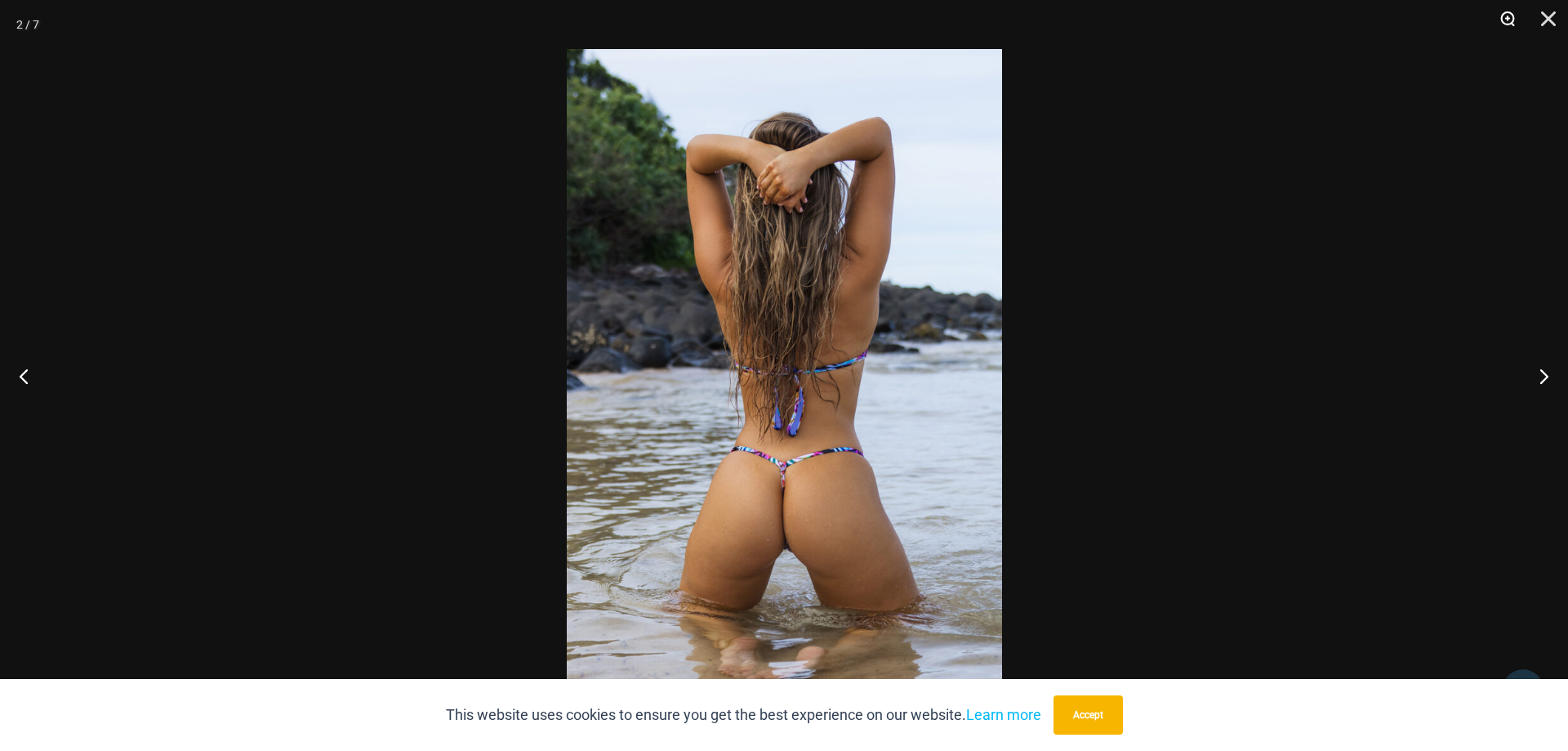
click at [1506, 22] on button "Zoom" at bounding box center [1502, 24] width 41 height 49
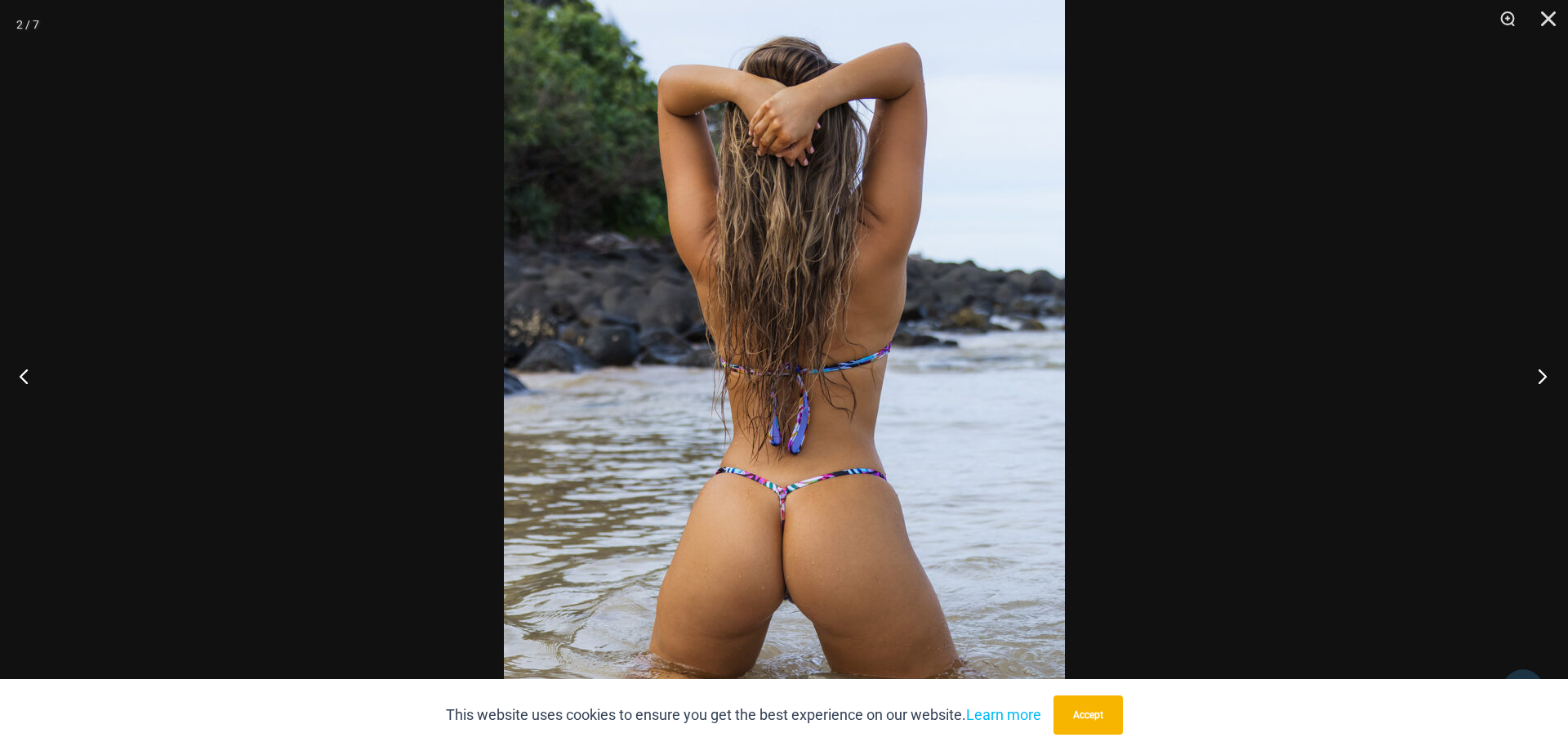
click at [1541, 378] on button "Next" at bounding box center [1537, 376] width 61 height 82
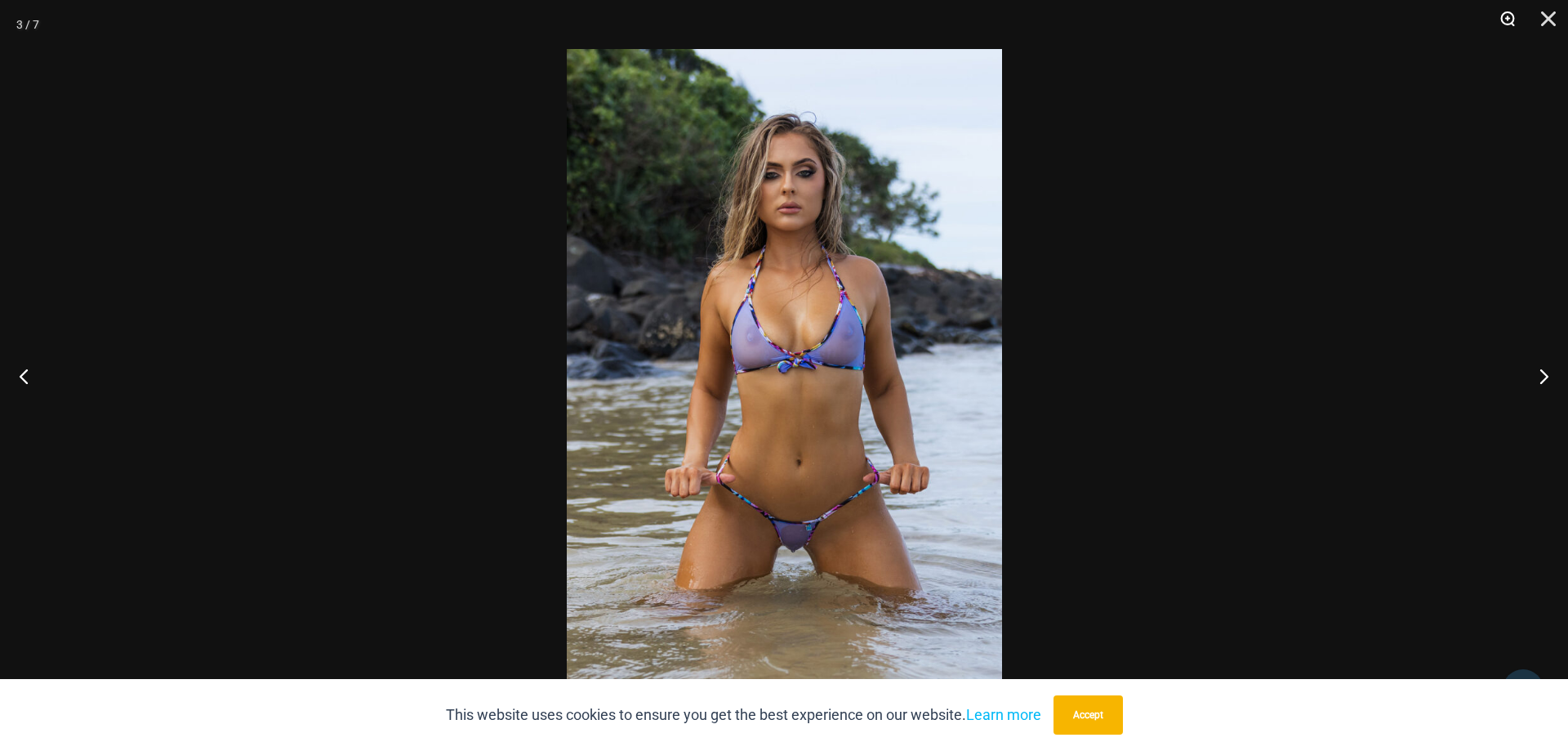
click at [1506, 24] on button "Zoom" at bounding box center [1502, 24] width 41 height 49
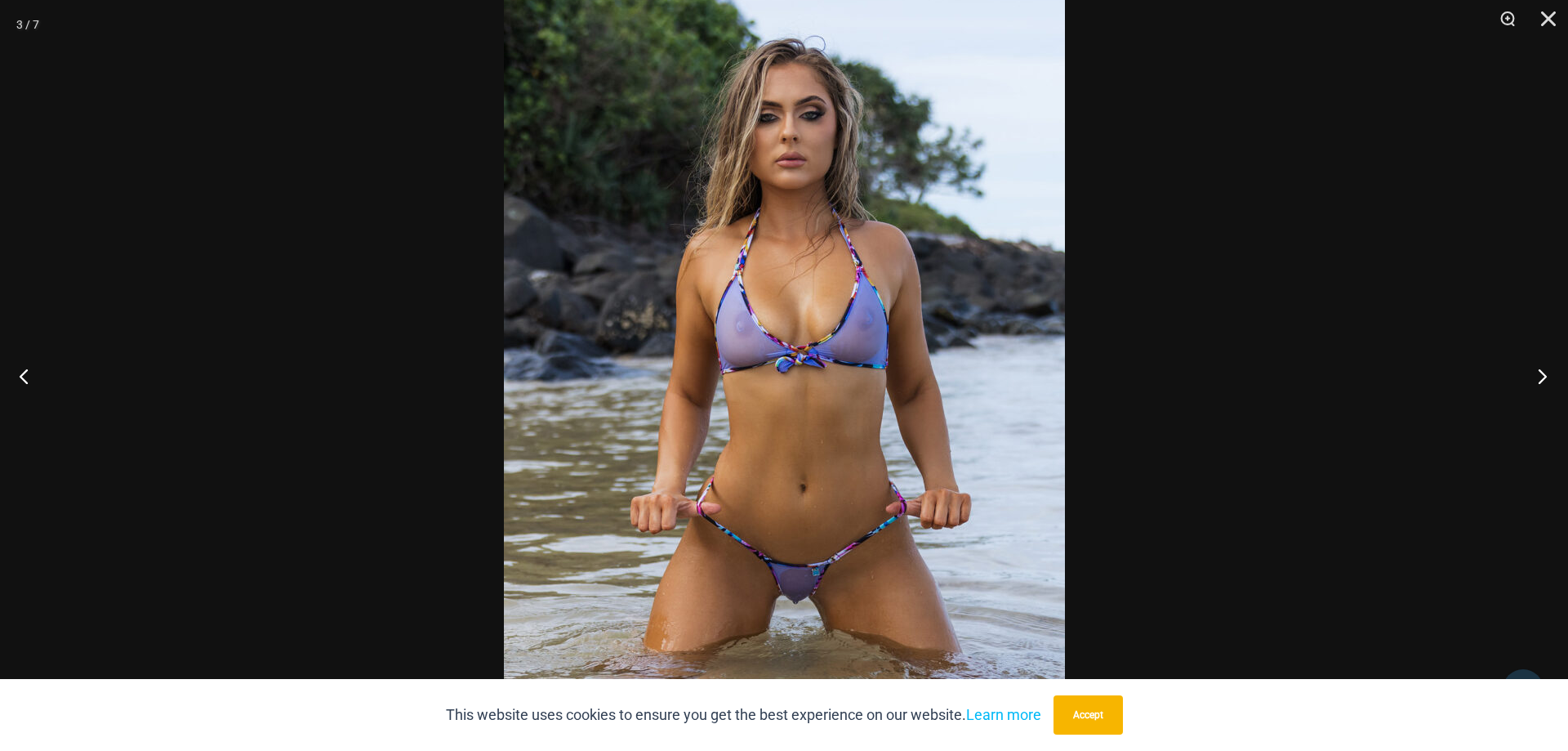
click at [1542, 374] on button "Next" at bounding box center [1537, 376] width 61 height 82
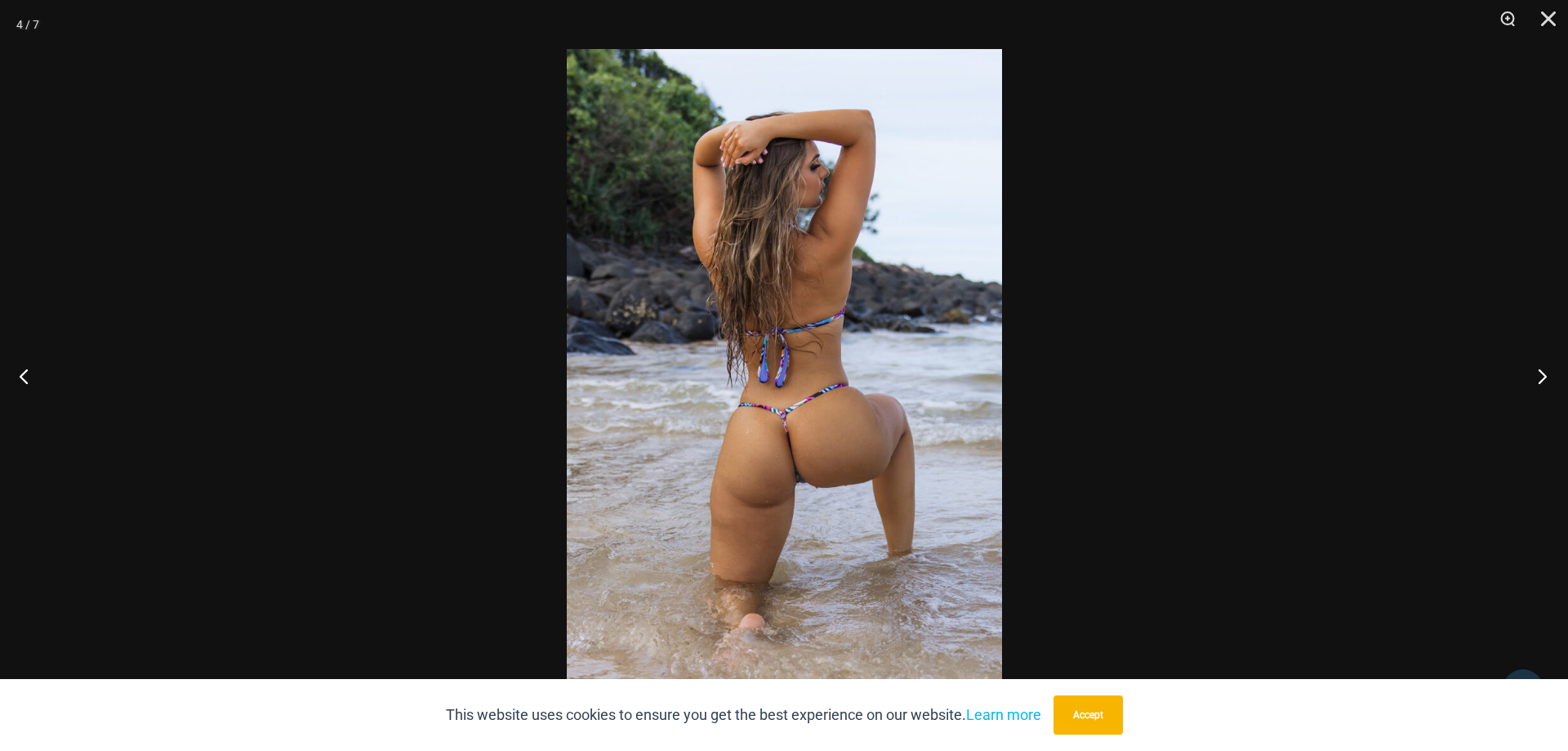
click at [1542, 374] on button "Next" at bounding box center [1537, 376] width 61 height 82
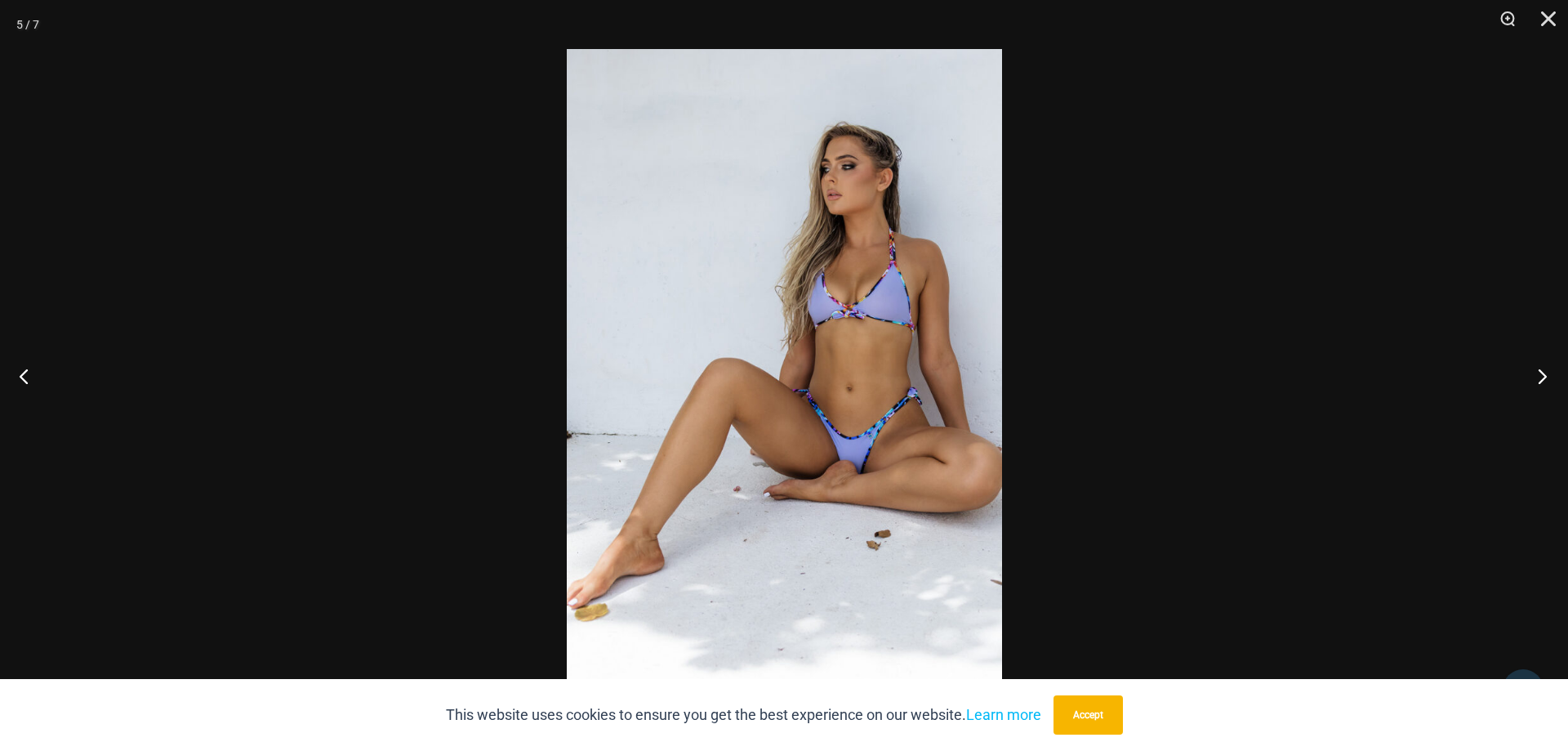
click at [1542, 374] on button "Next" at bounding box center [1537, 376] width 61 height 82
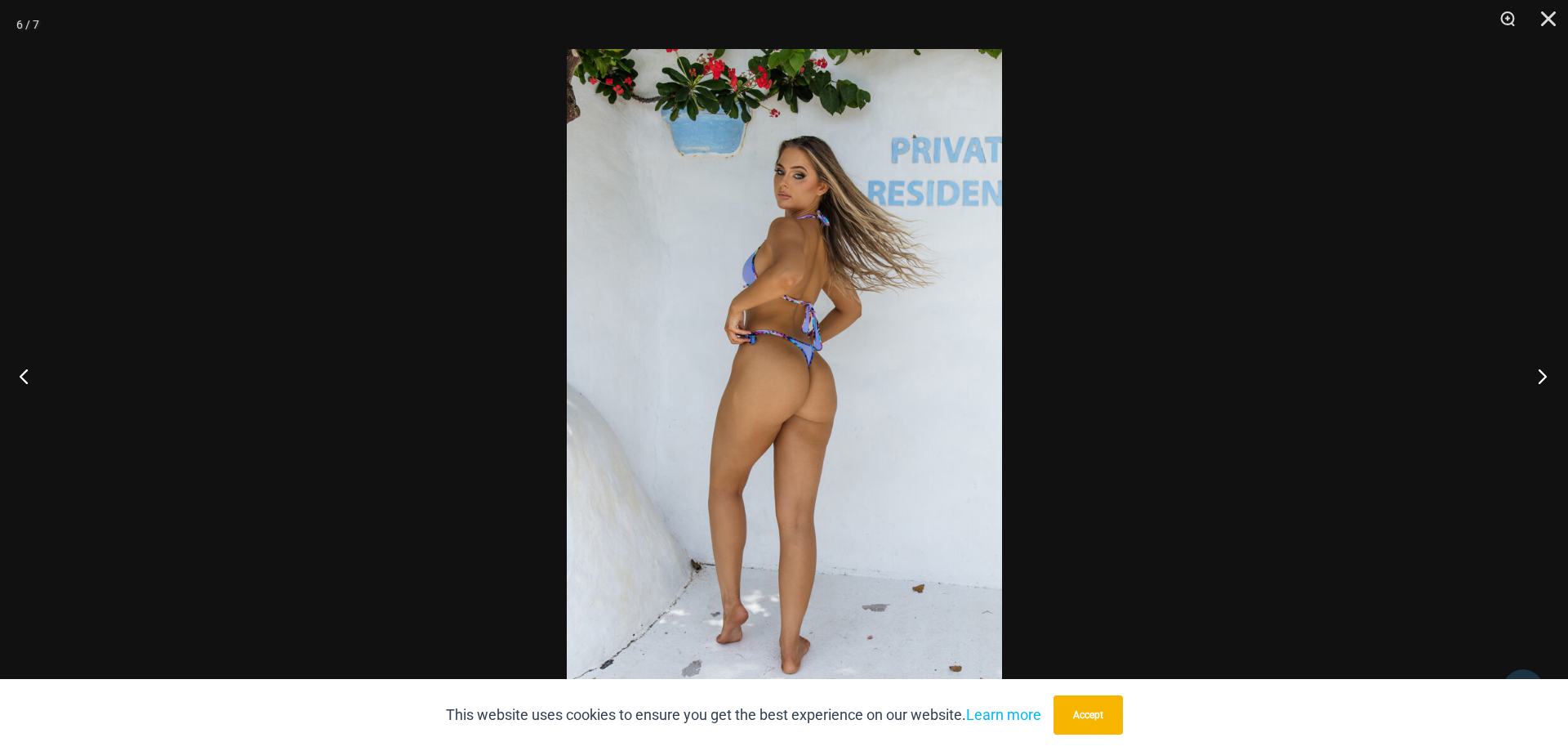
click at [1542, 374] on button "Next" at bounding box center [1537, 376] width 61 height 82
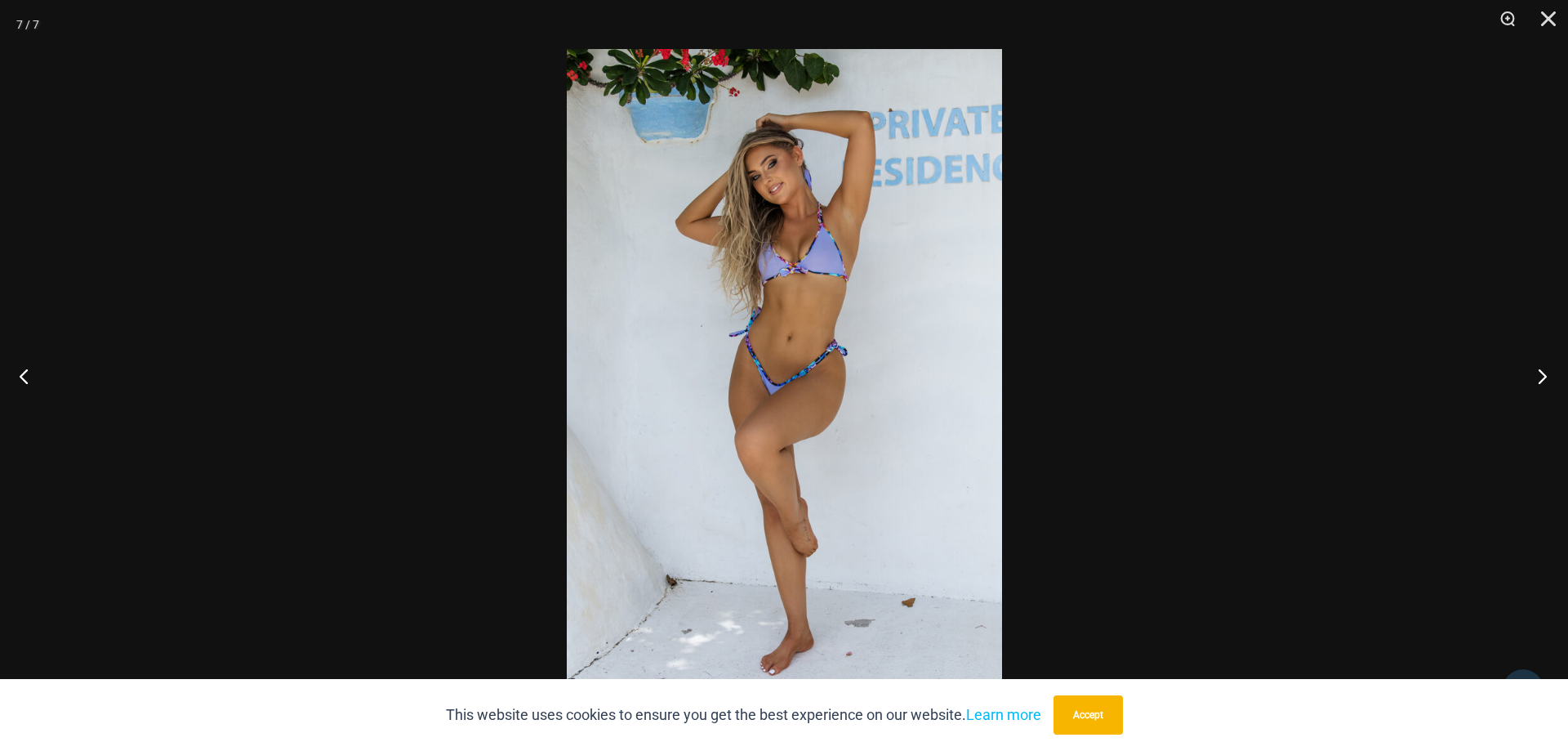
click at [1542, 374] on button "Next" at bounding box center [1537, 376] width 61 height 82
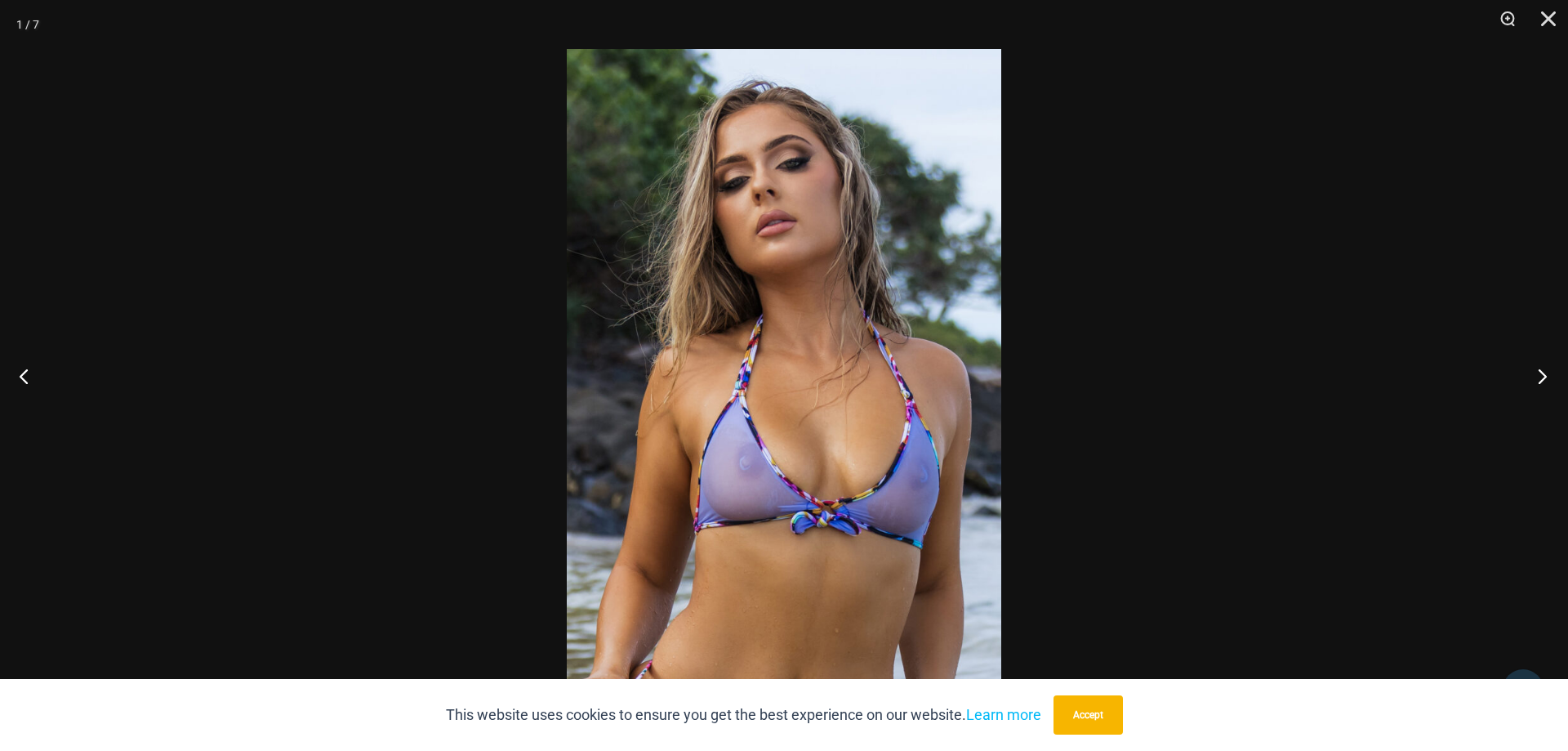
click at [1542, 374] on button "Next" at bounding box center [1537, 376] width 61 height 82
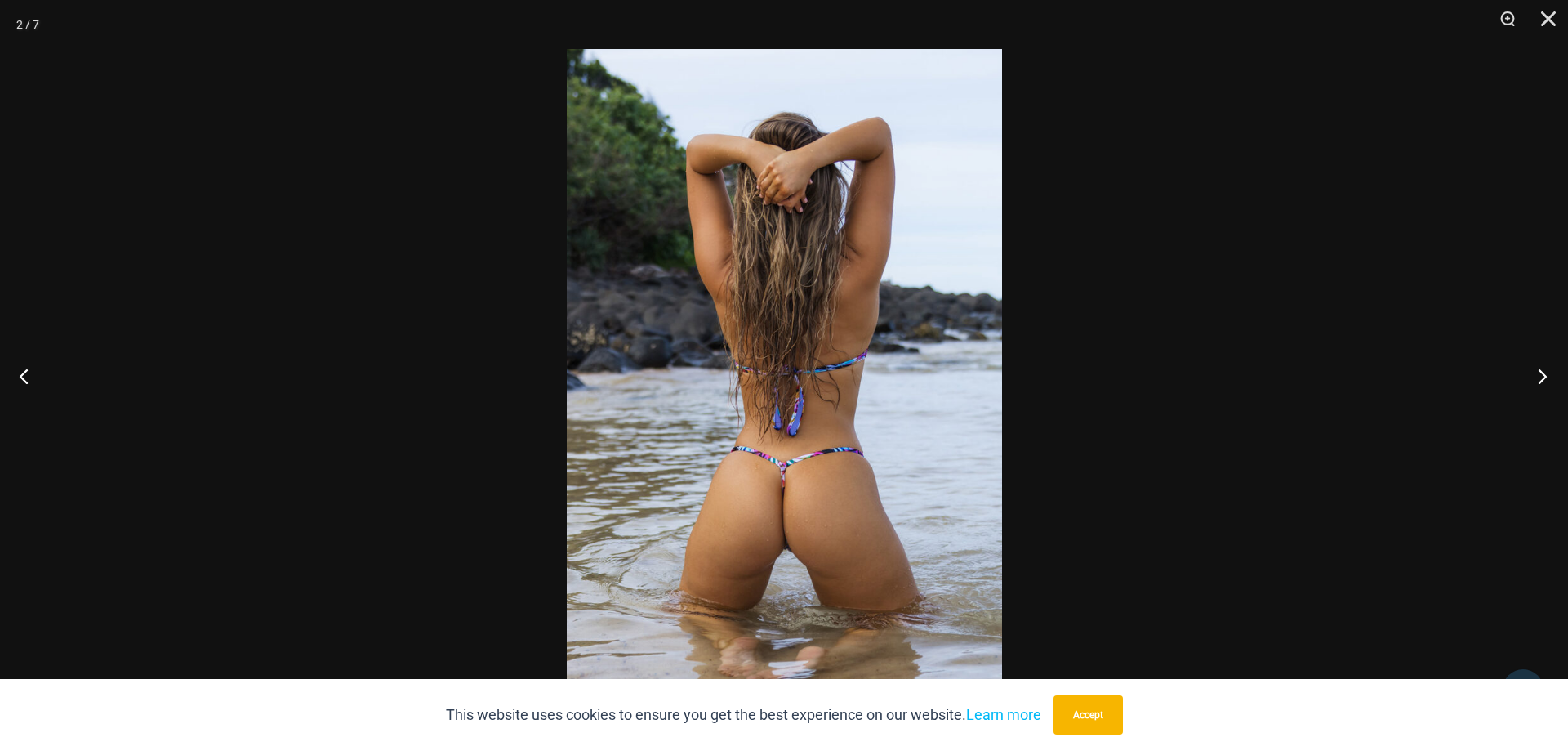
click at [1549, 373] on button "Next" at bounding box center [1537, 376] width 61 height 82
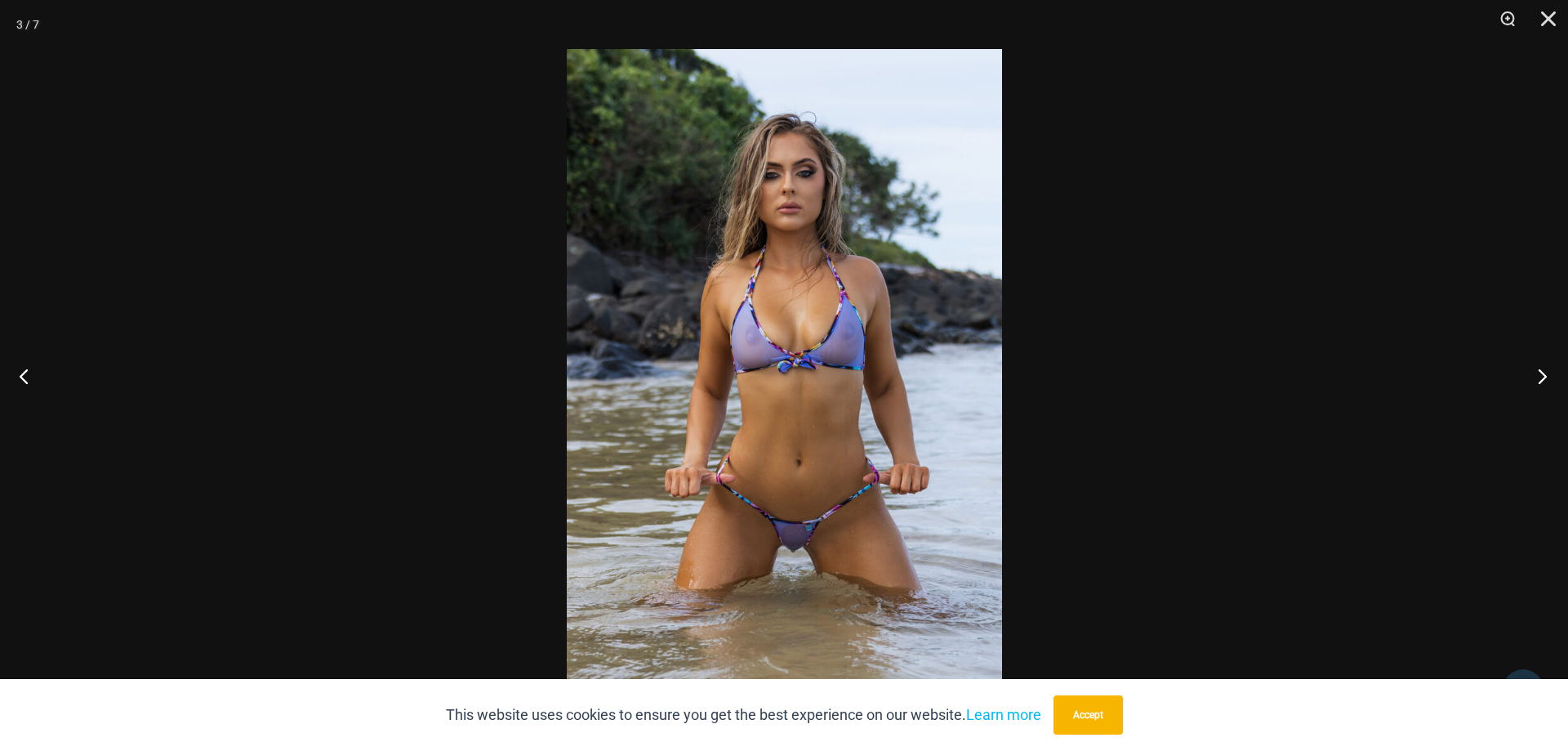
click at [1549, 373] on button "Next" at bounding box center [1537, 376] width 61 height 82
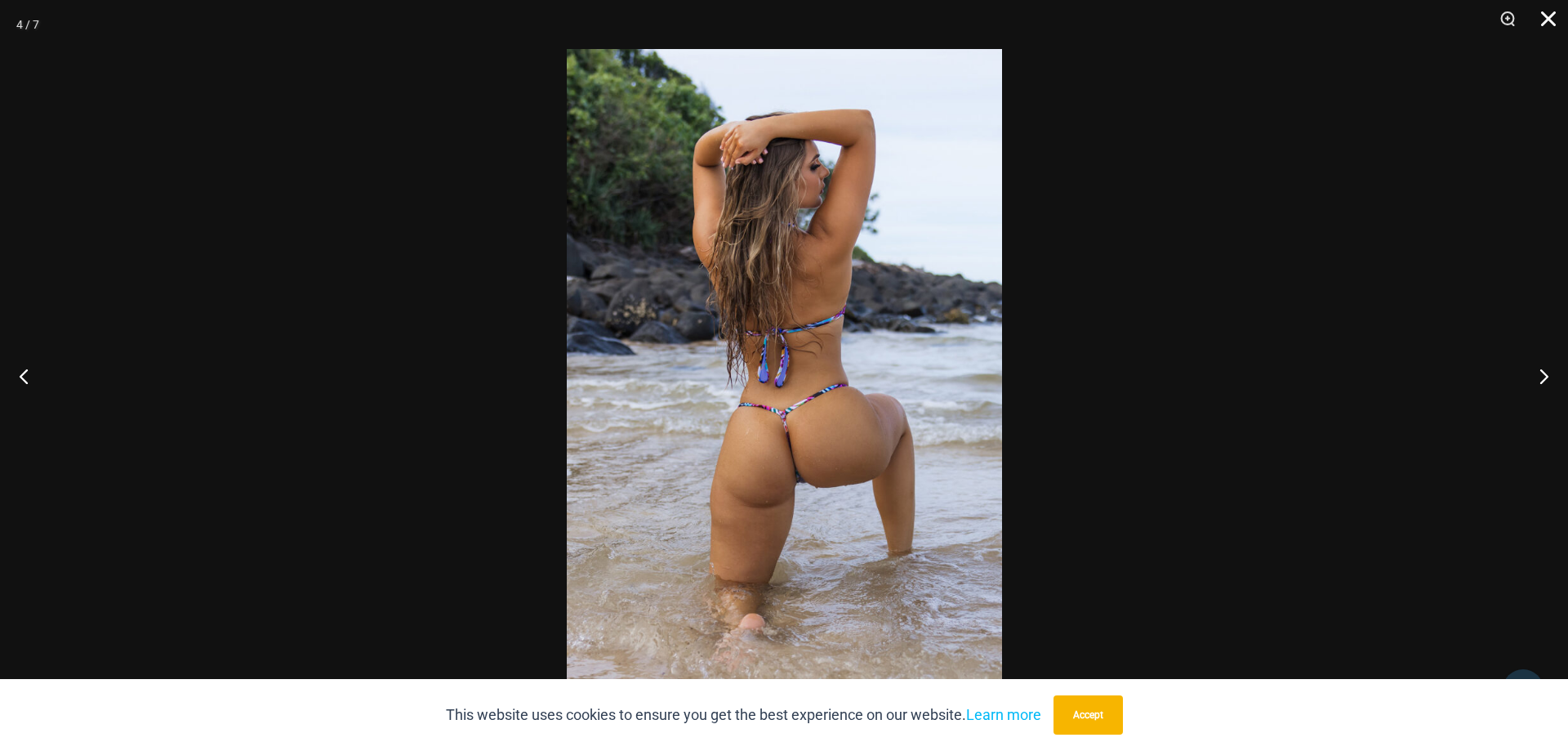
click at [1550, 17] on button "Close" at bounding box center [1543, 24] width 41 height 49
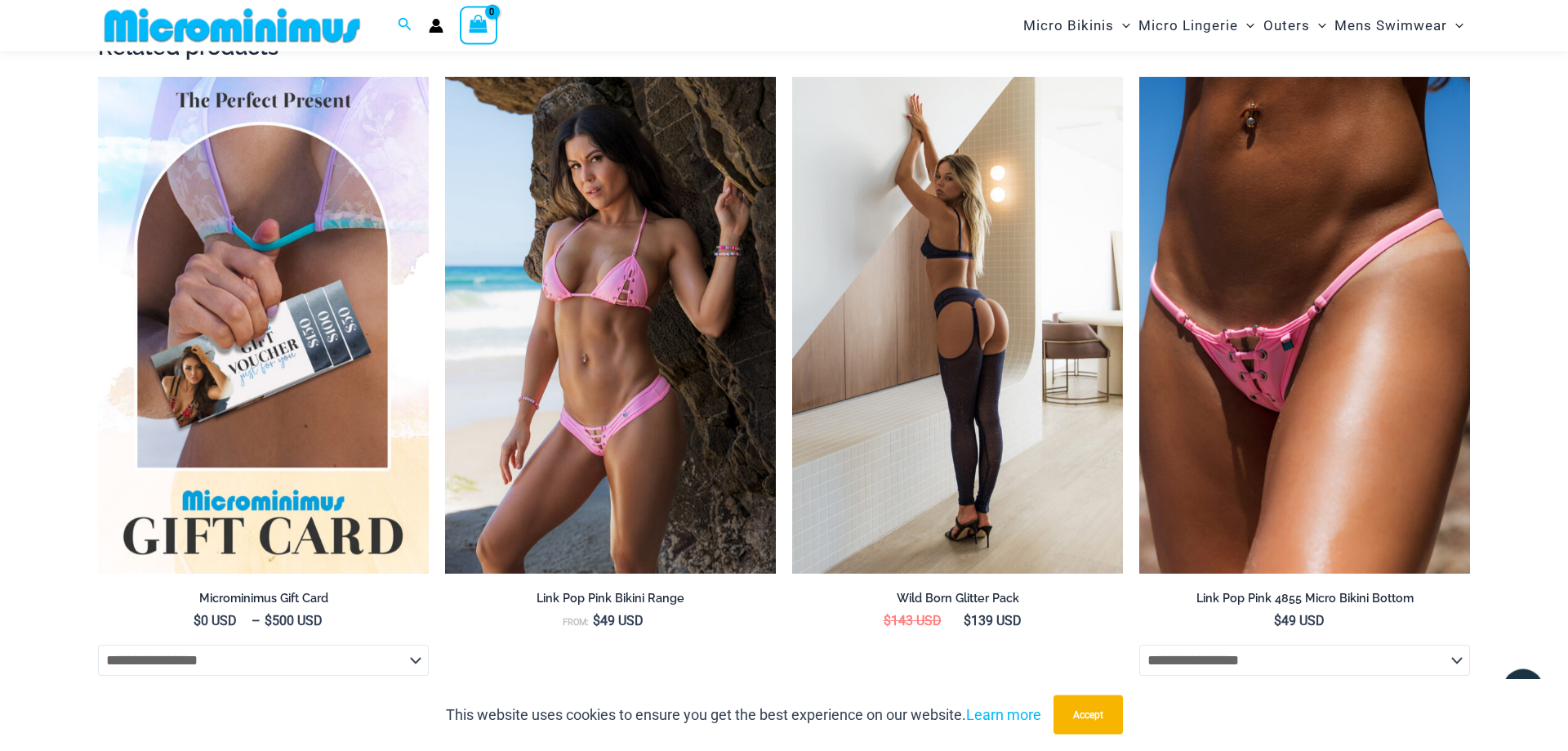
scroll to position [3820, 0]
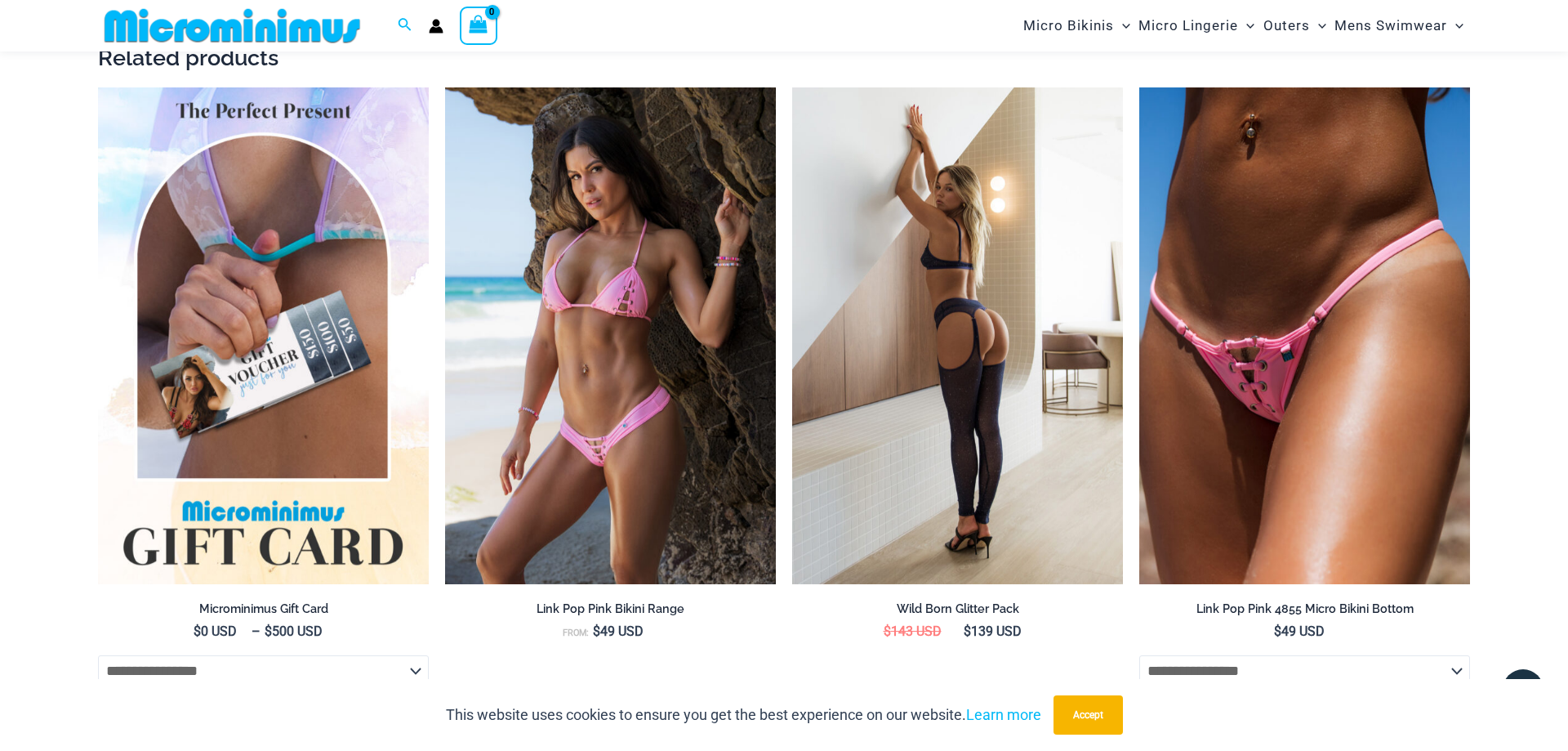
click at [958, 238] on img at bounding box center [958, 335] width 330 height 497
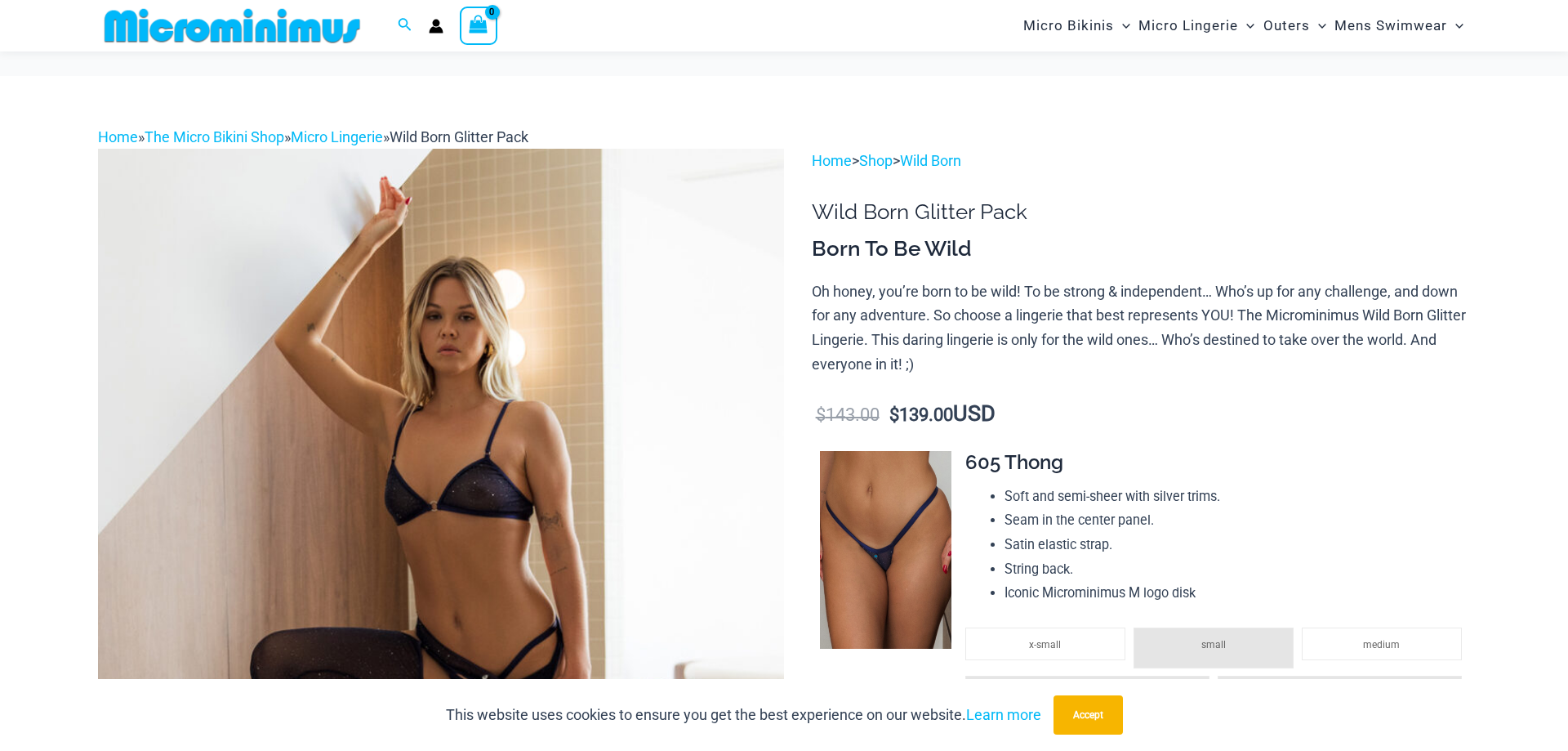
scroll to position [152, 0]
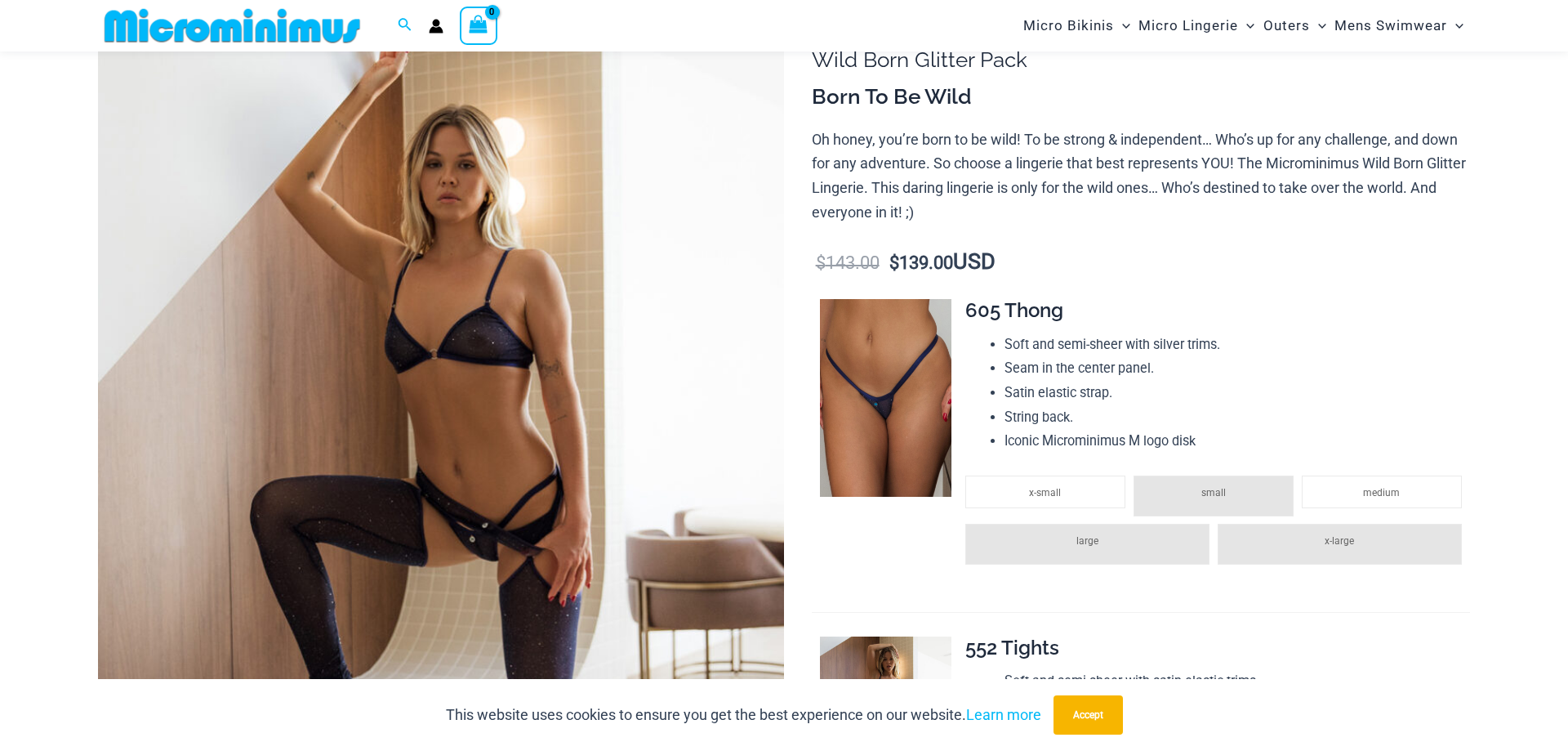
click at [412, 352] on img at bounding box center [441, 511] width 686 height 1029
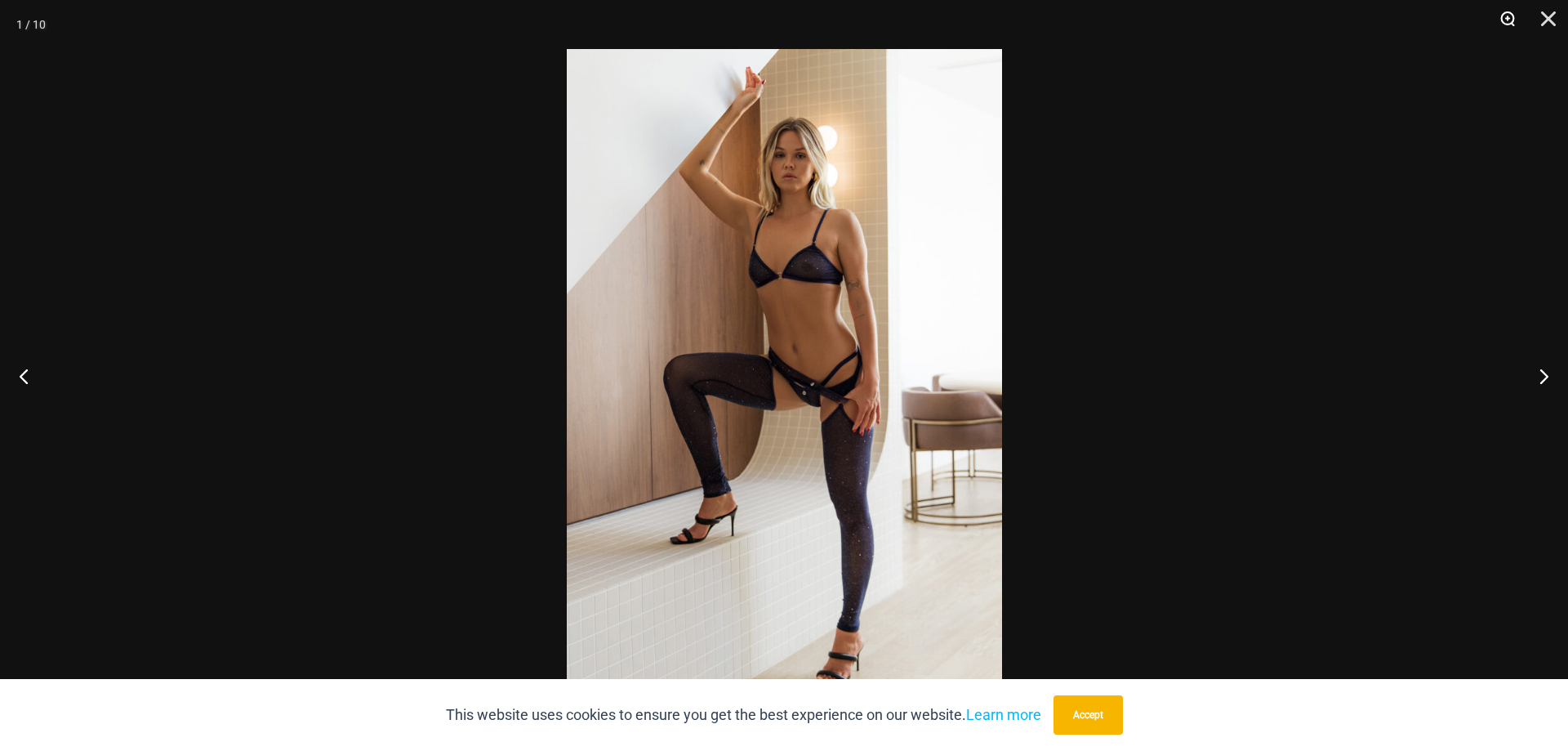
click at [1510, 19] on button "Zoom" at bounding box center [1502, 24] width 41 height 49
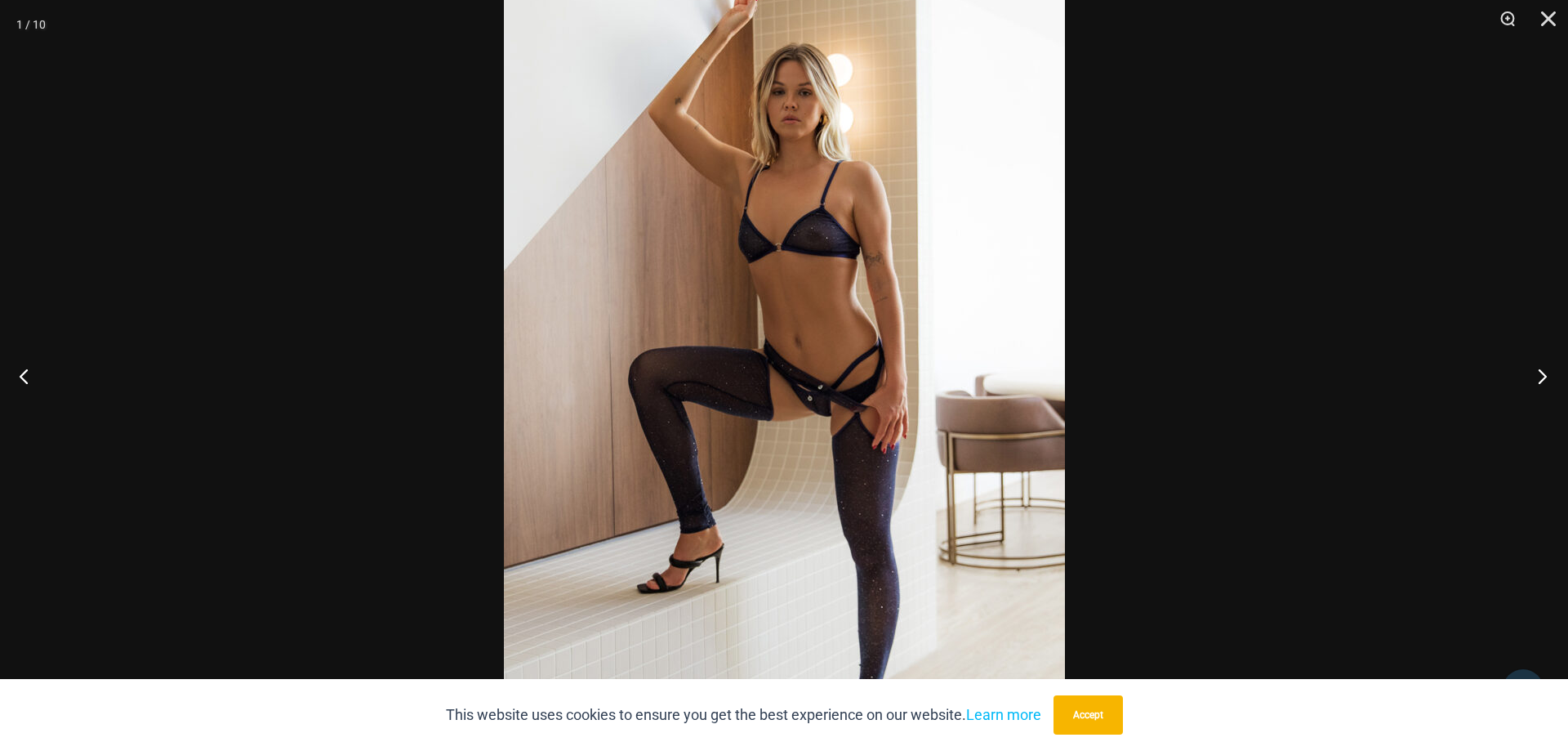
click at [1549, 374] on button "Next" at bounding box center [1537, 376] width 61 height 82
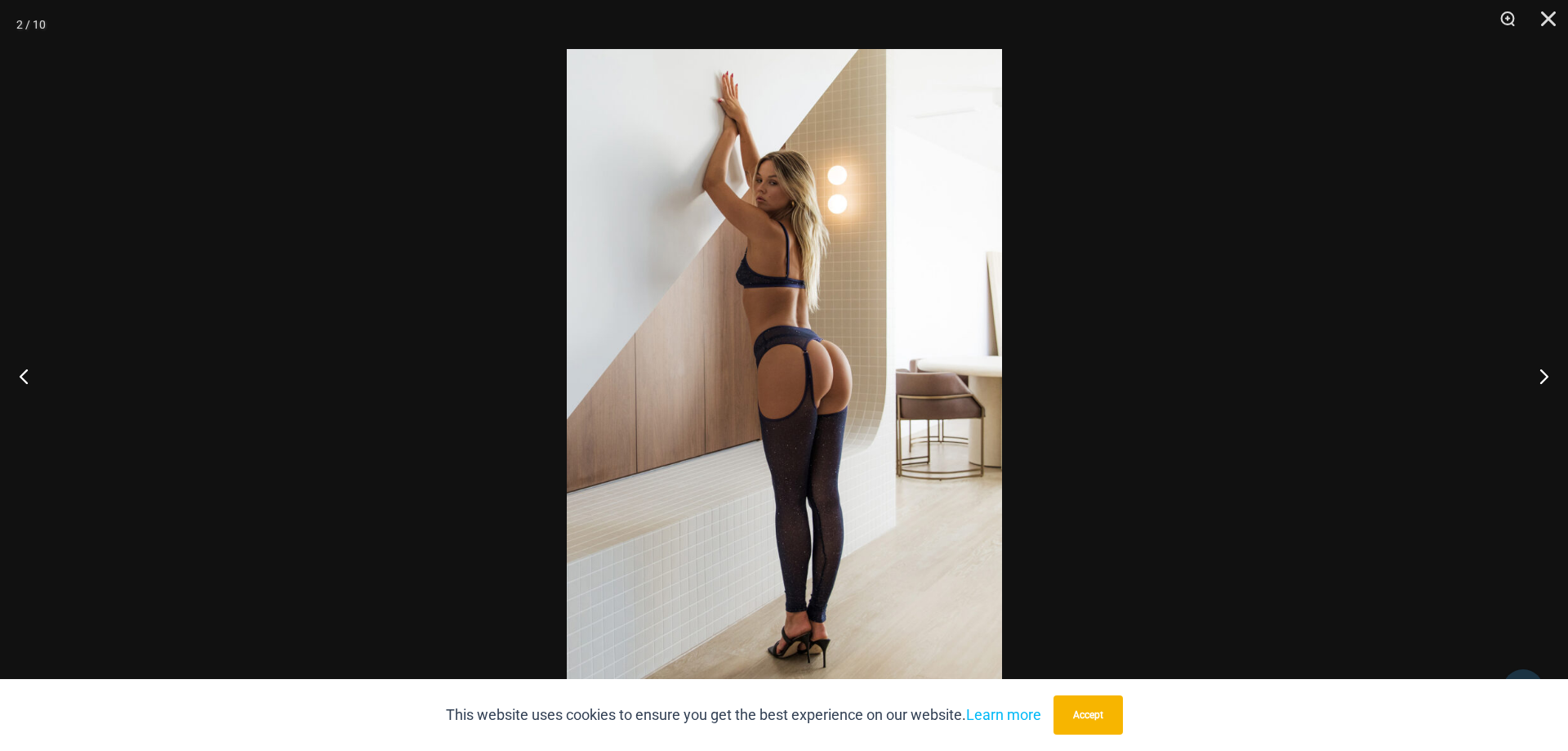
click at [765, 371] on img at bounding box center [784, 375] width 435 height 653
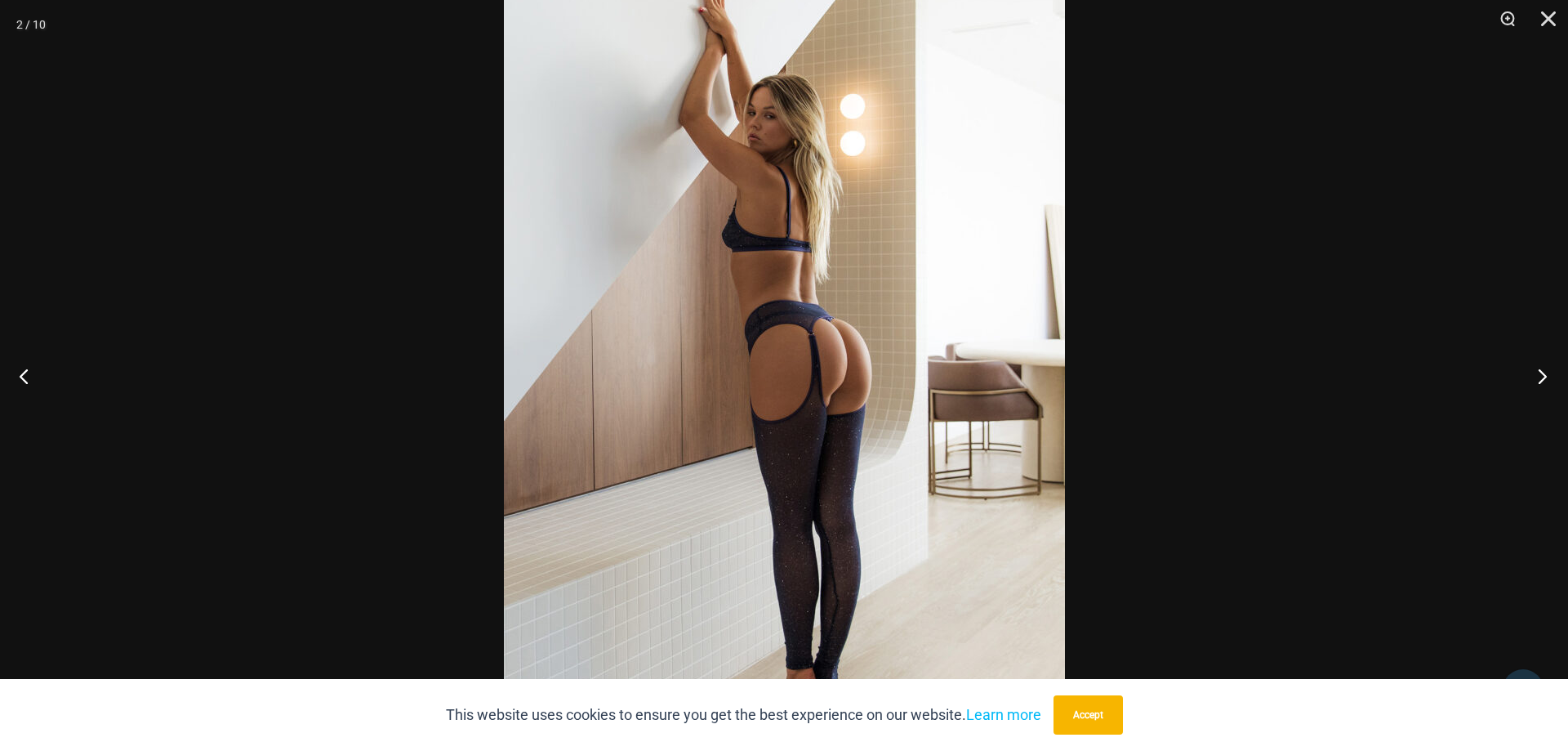
click at [1540, 382] on button "Next" at bounding box center [1537, 376] width 61 height 82
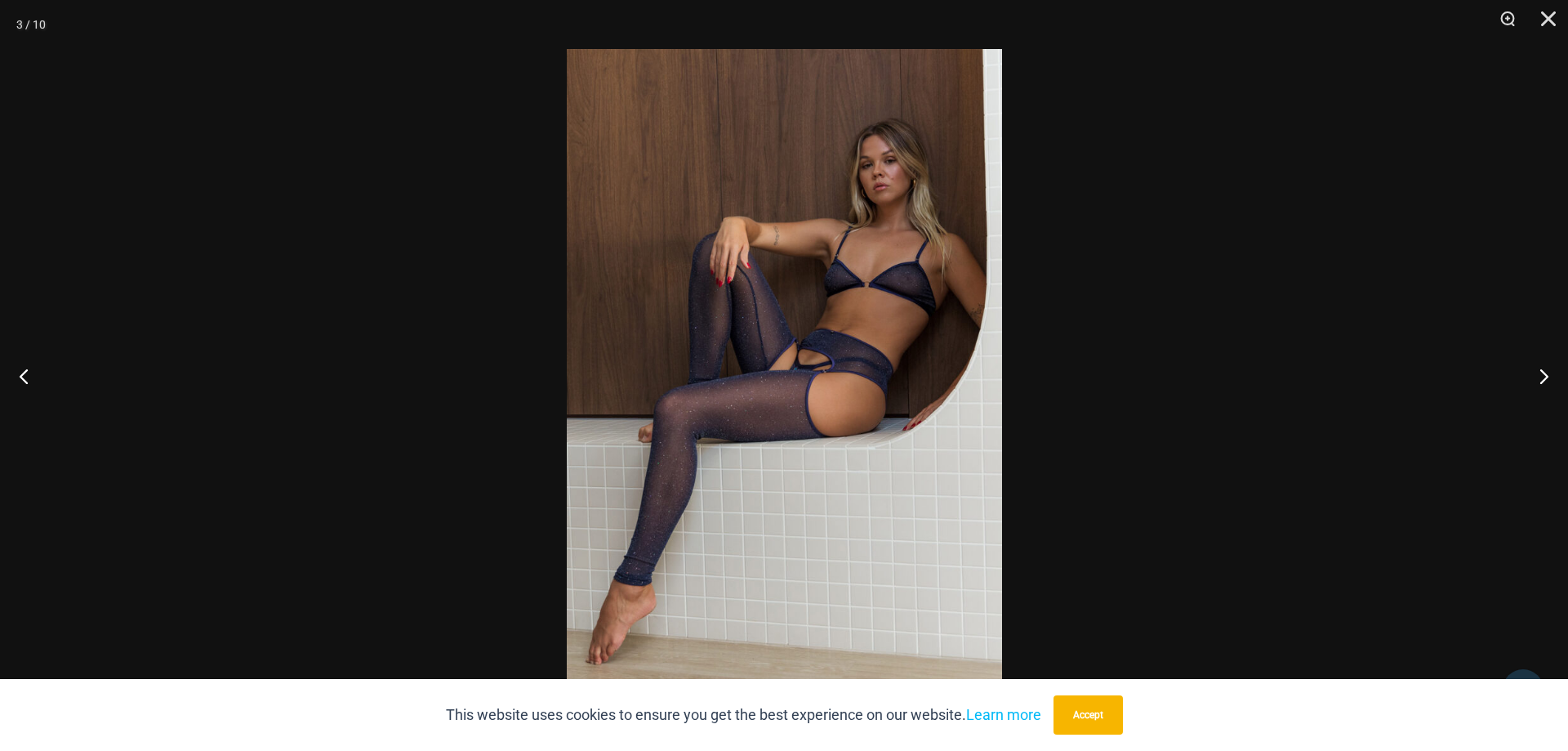
click at [848, 358] on img at bounding box center [784, 375] width 435 height 653
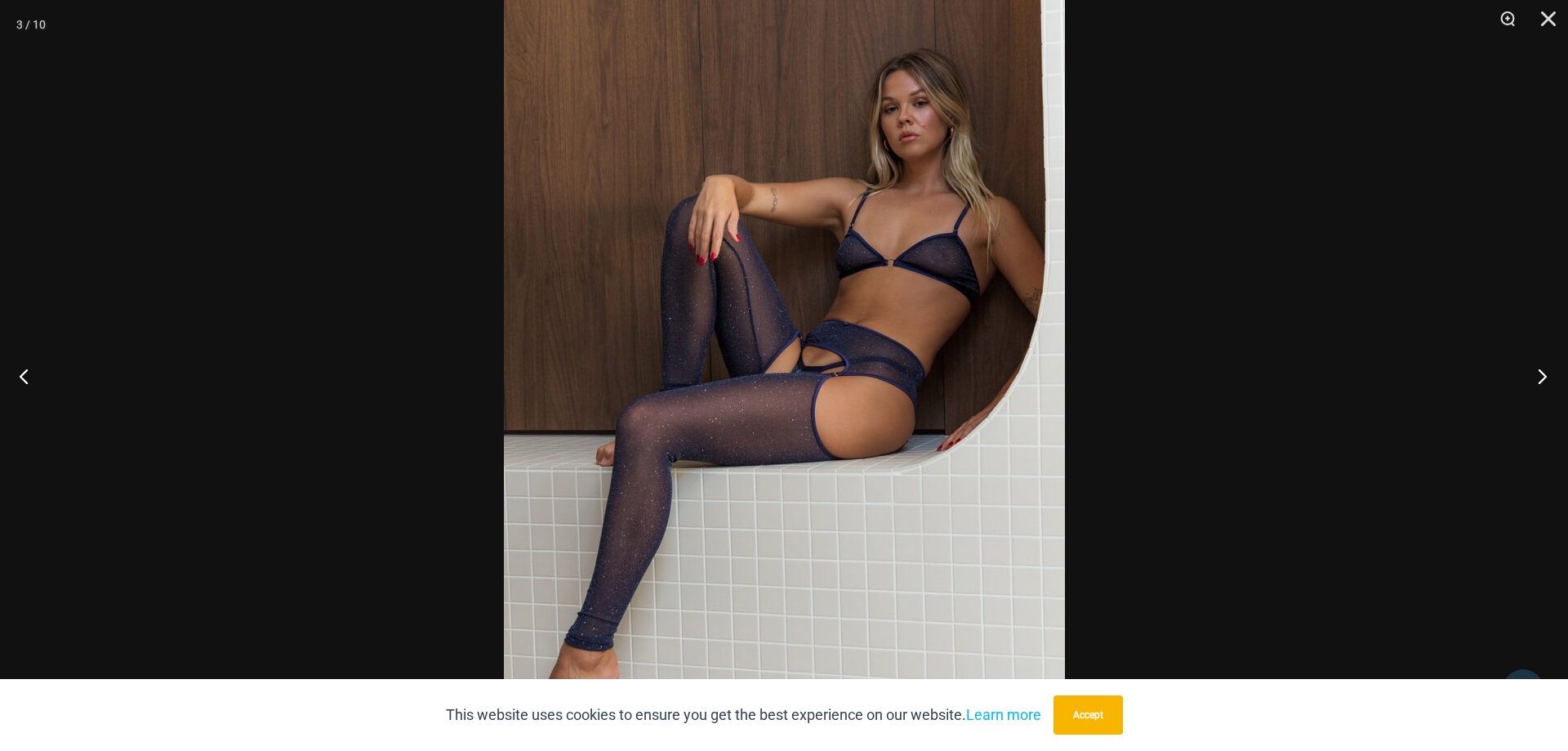
click at [1544, 380] on button "Next" at bounding box center [1537, 376] width 61 height 82
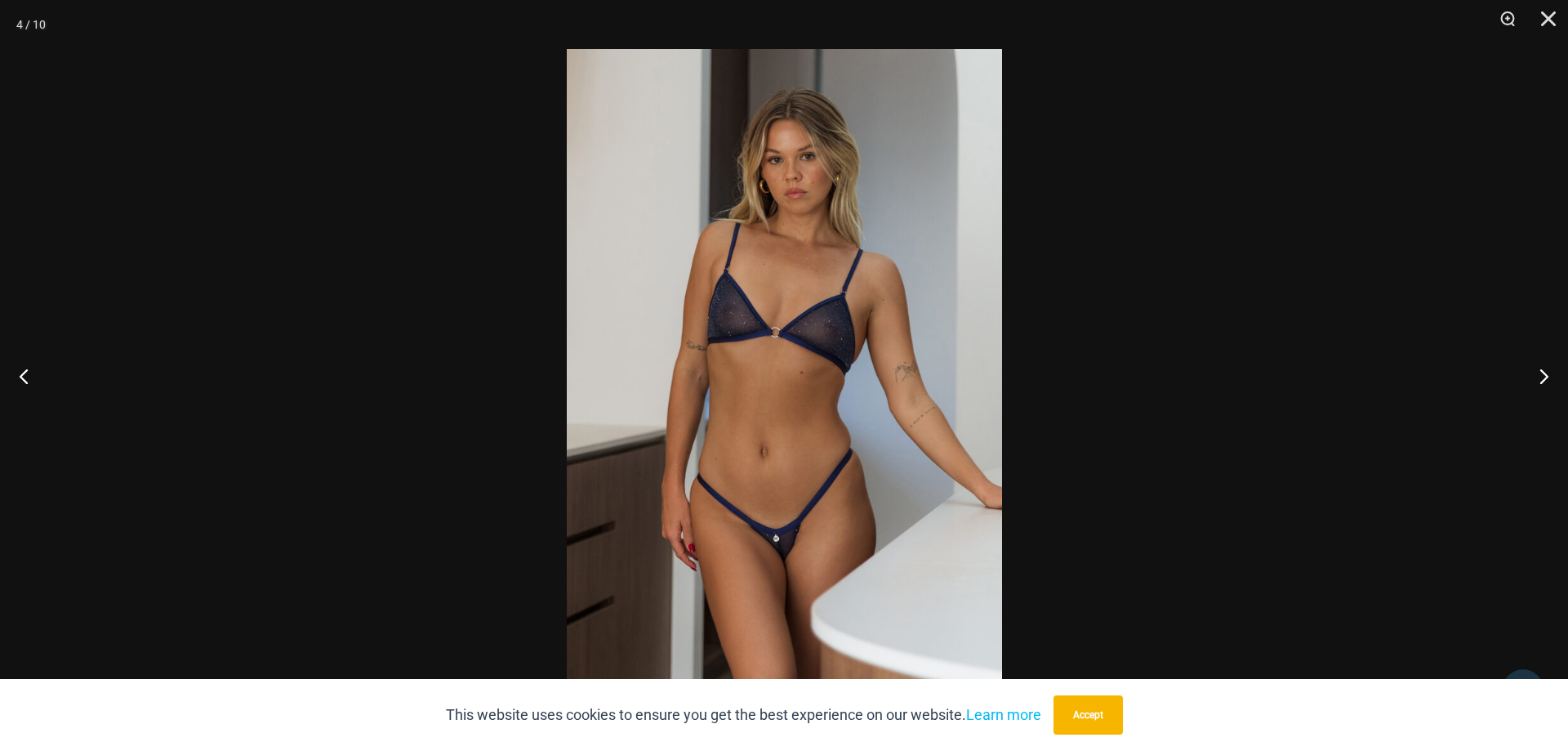
click at [790, 456] on img at bounding box center [784, 375] width 435 height 653
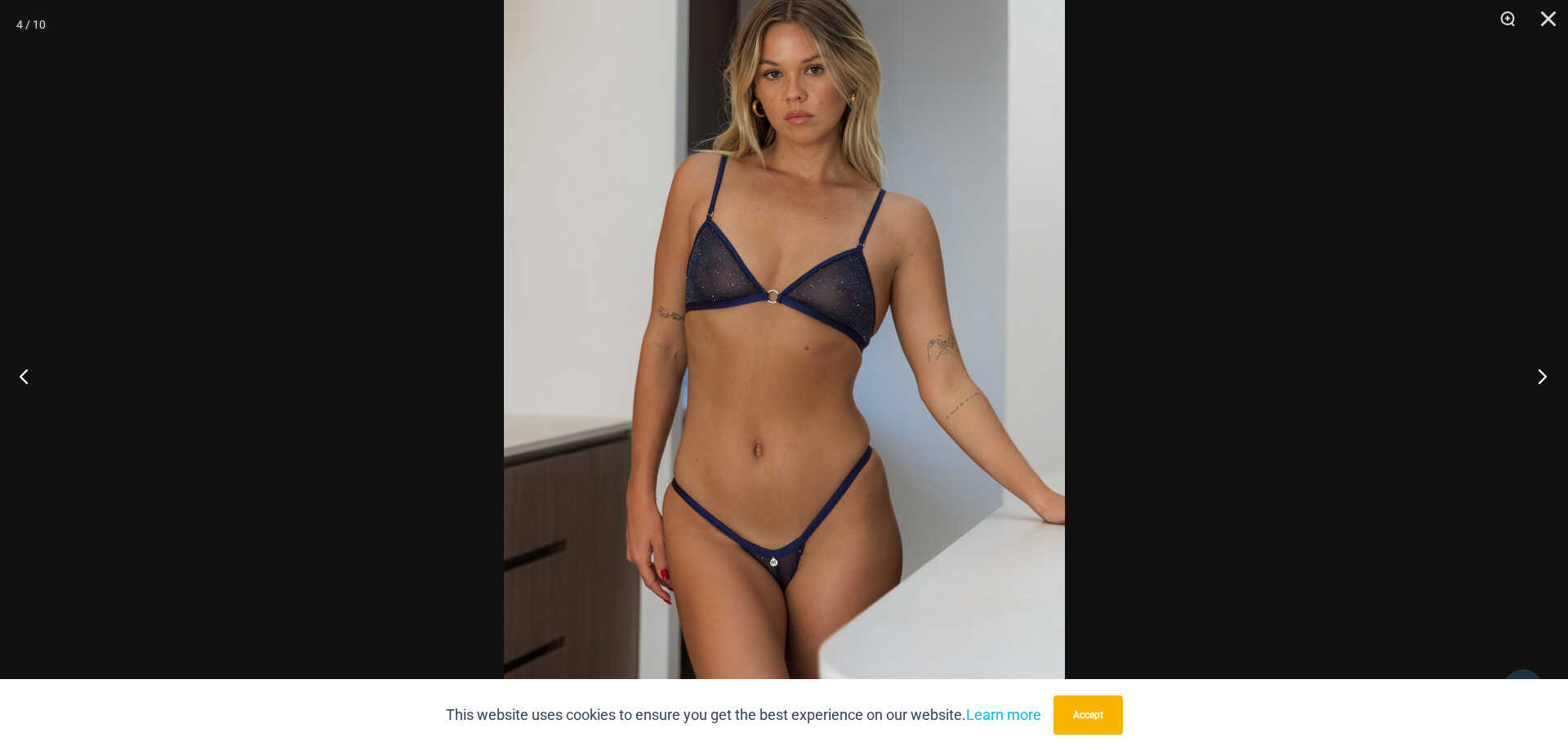
click at [1541, 383] on button "Next" at bounding box center [1537, 376] width 61 height 82
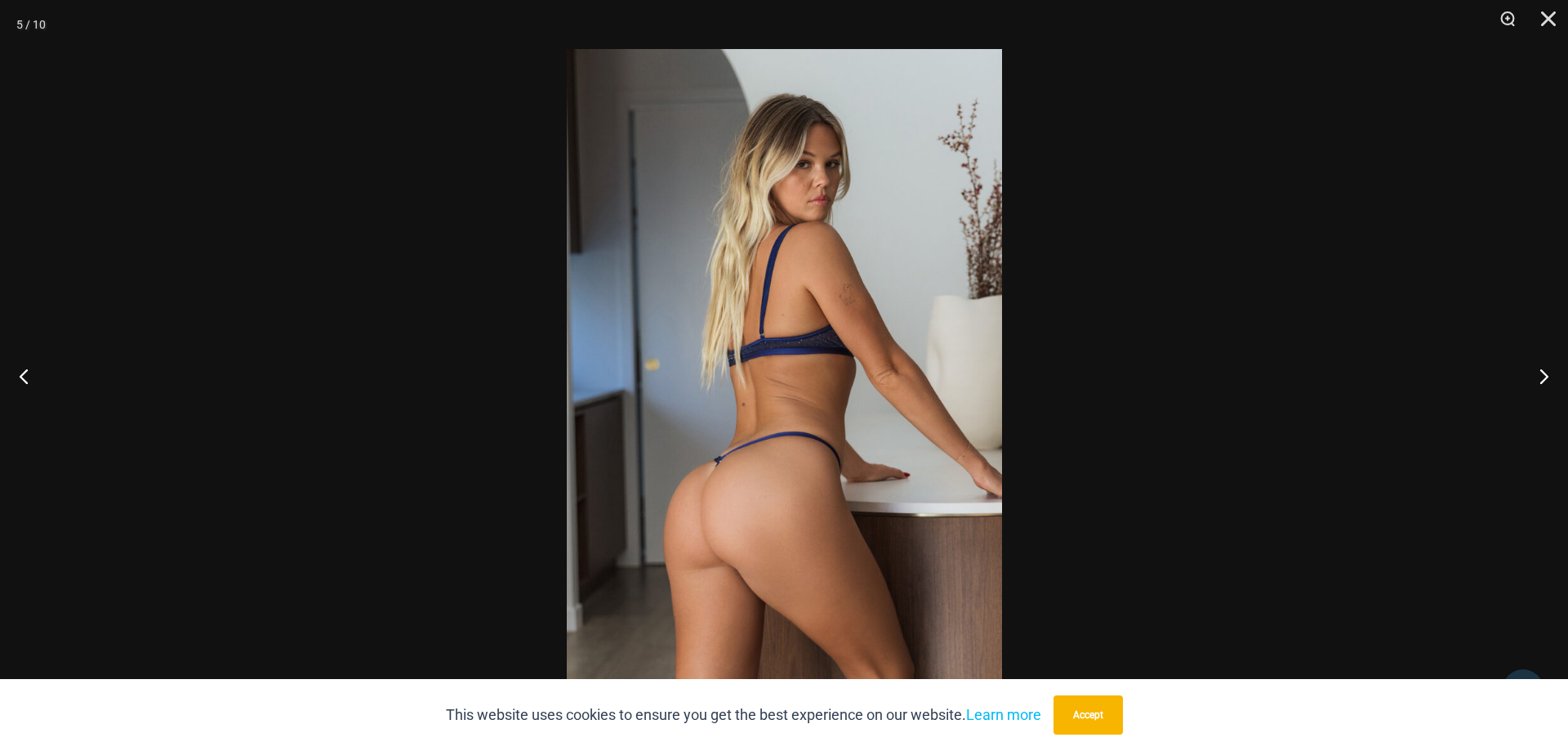
click at [900, 420] on img at bounding box center [784, 375] width 435 height 653
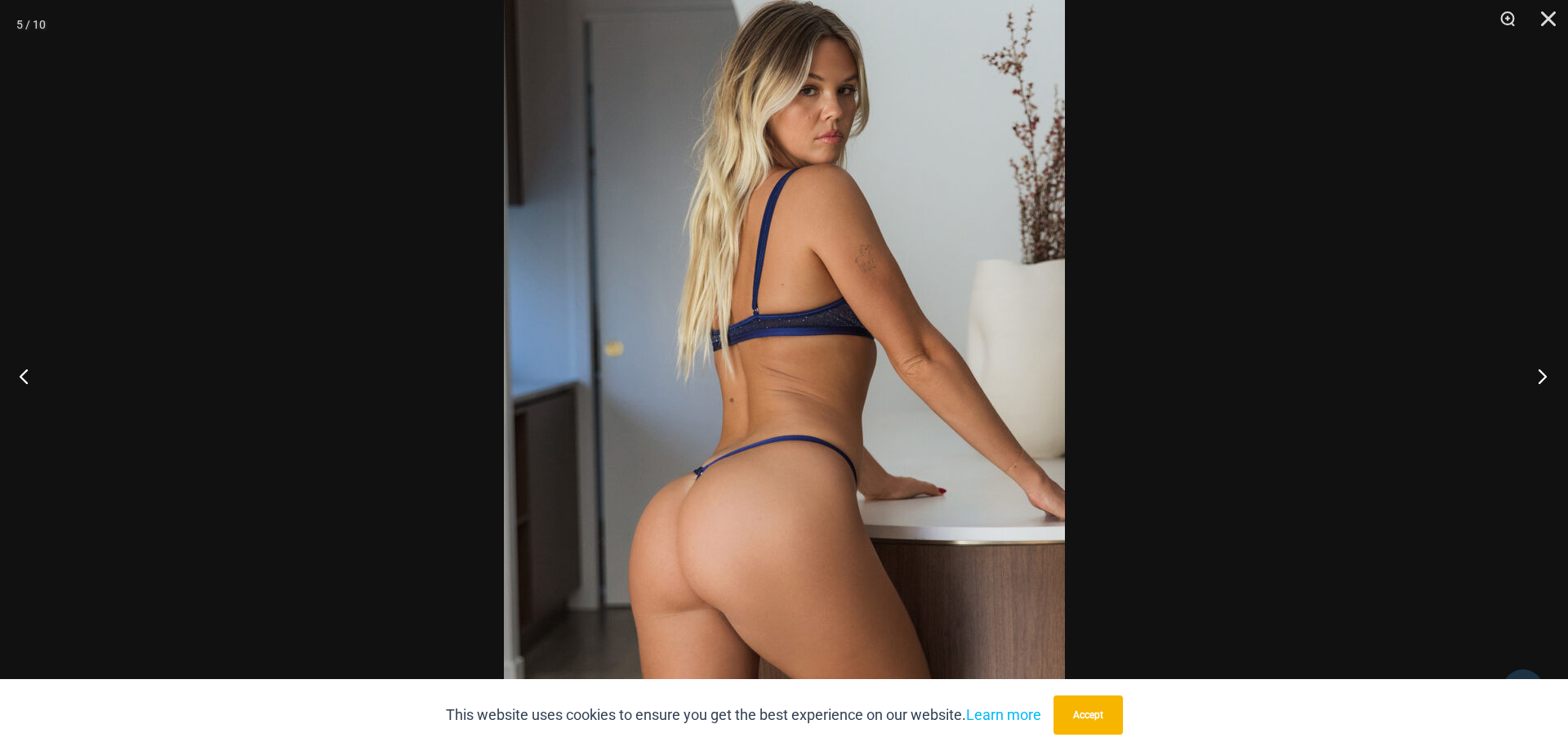
click at [1539, 382] on button "Next" at bounding box center [1537, 376] width 61 height 82
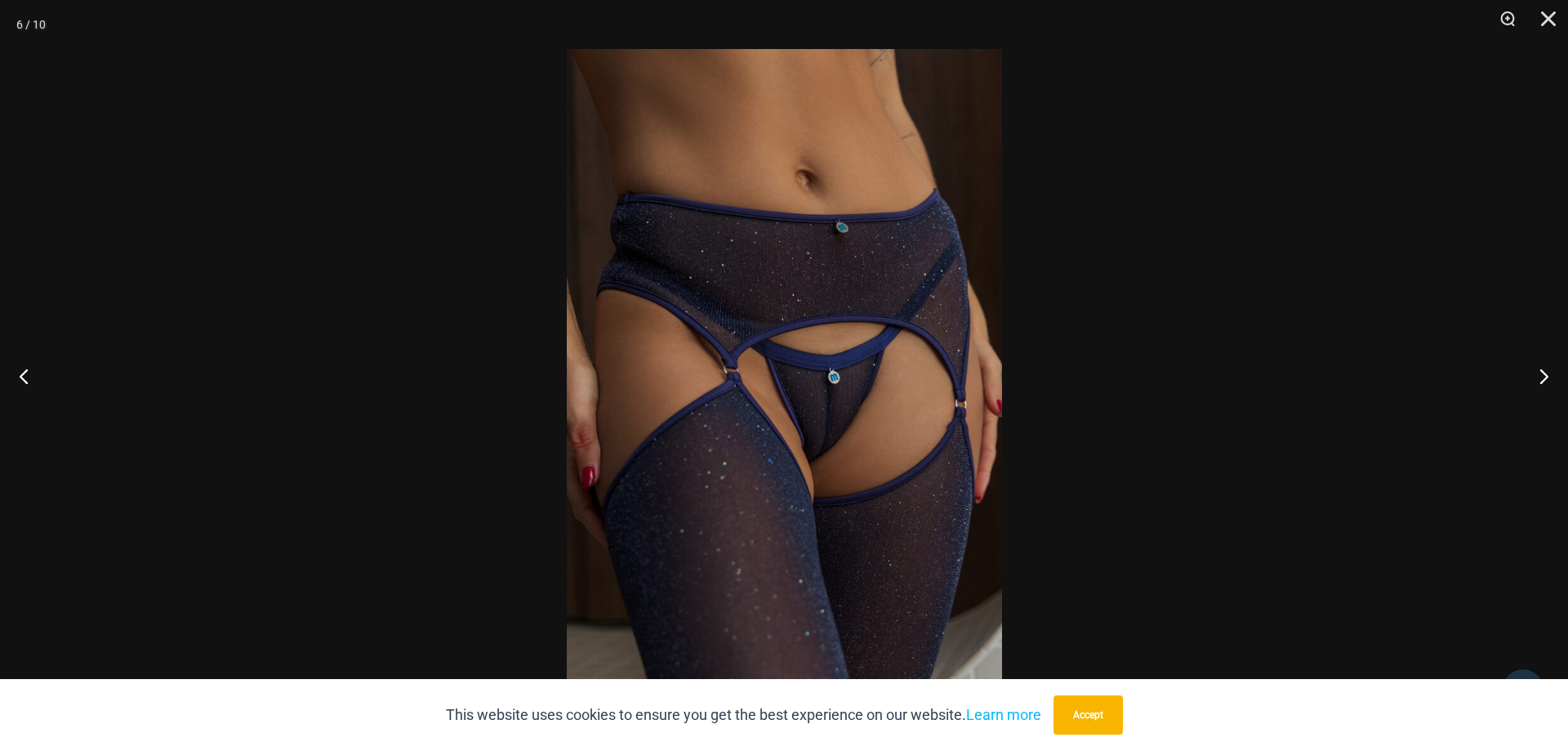
click at [850, 362] on img at bounding box center [784, 375] width 435 height 653
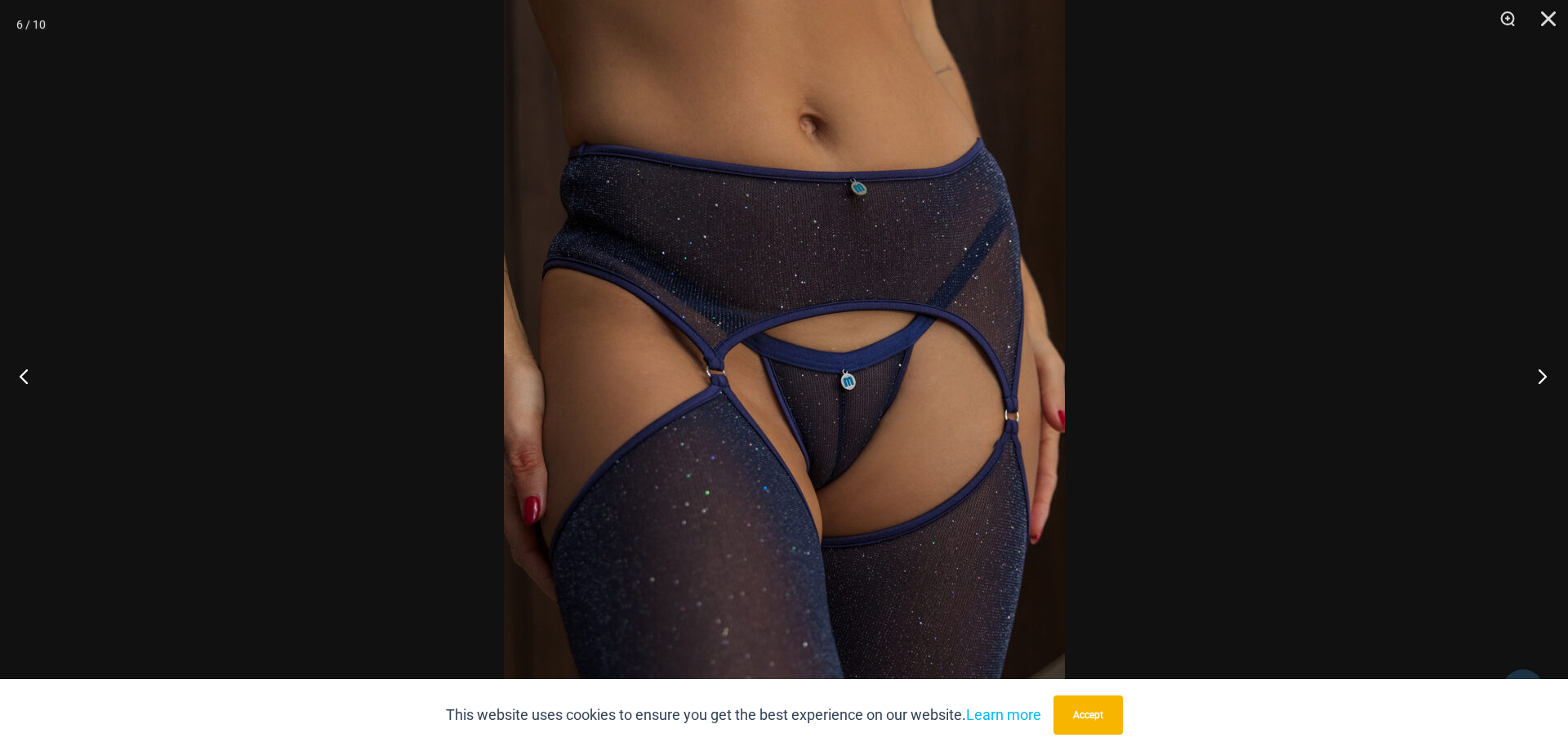
click at [1533, 374] on button "Next" at bounding box center [1537, 376] width 61 height 82
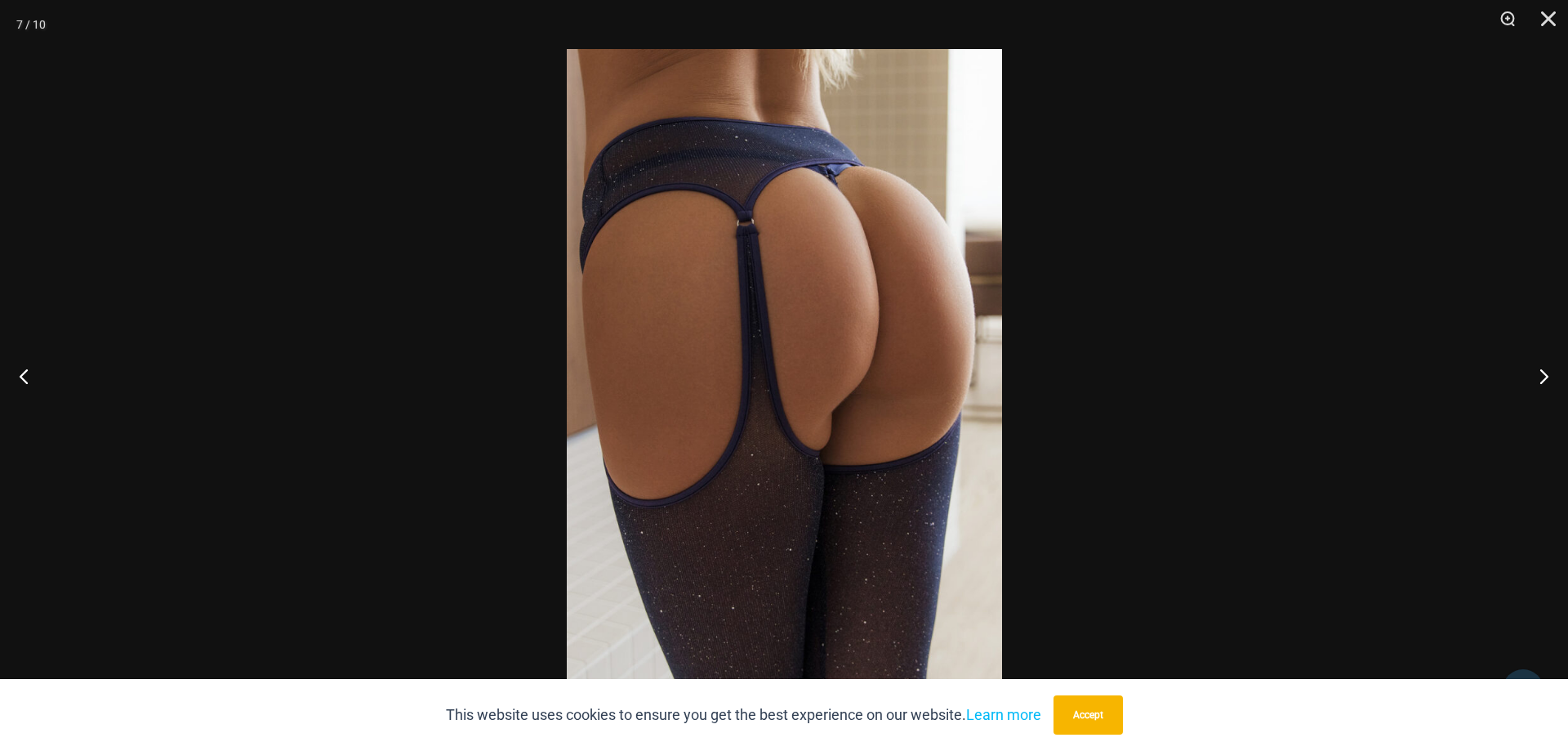
click at [959, 371] on img at bounding box center [784, 375] width 435 height 653
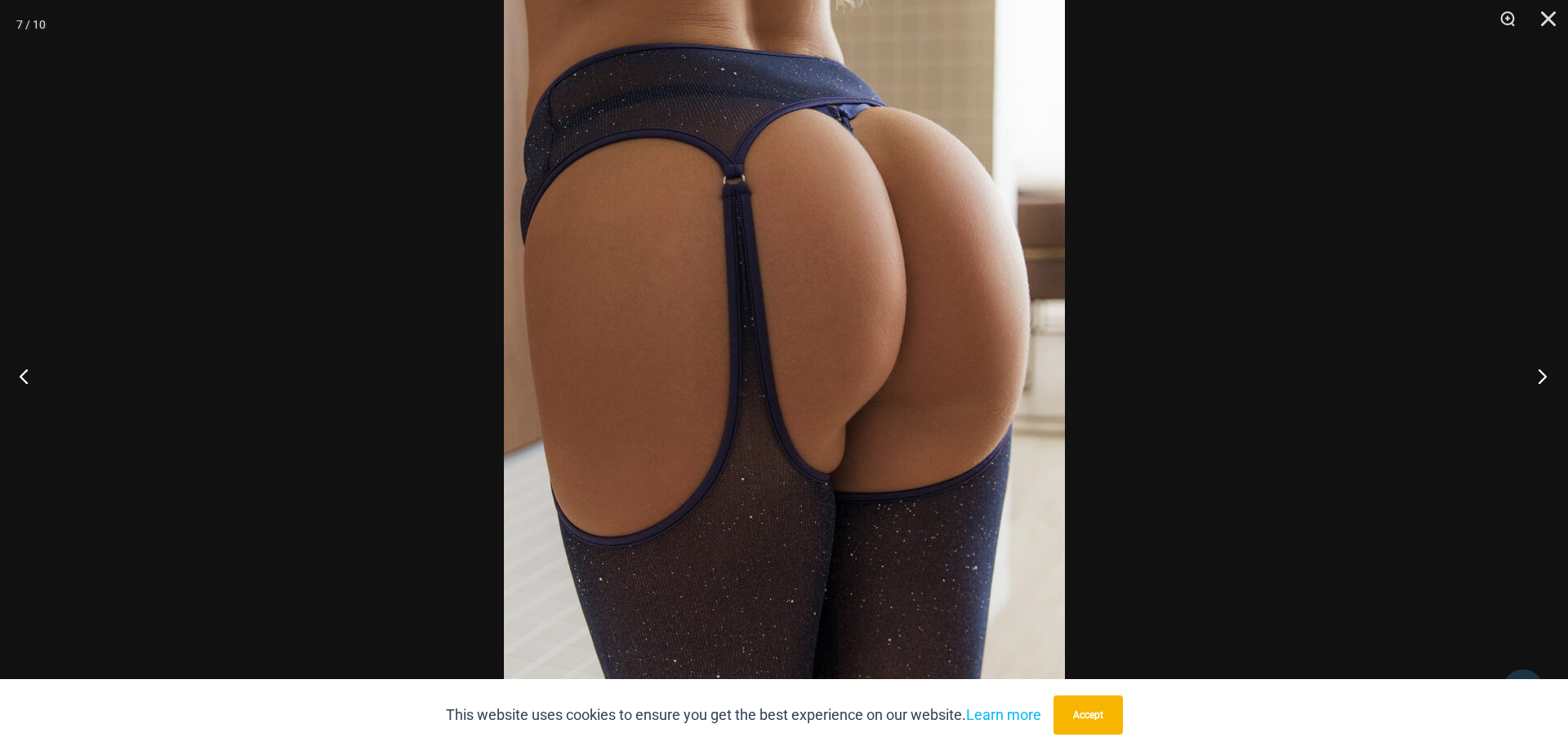
click at [1535, 372] on button "Next" at bounding box center [1537, 376] width 61 height 82
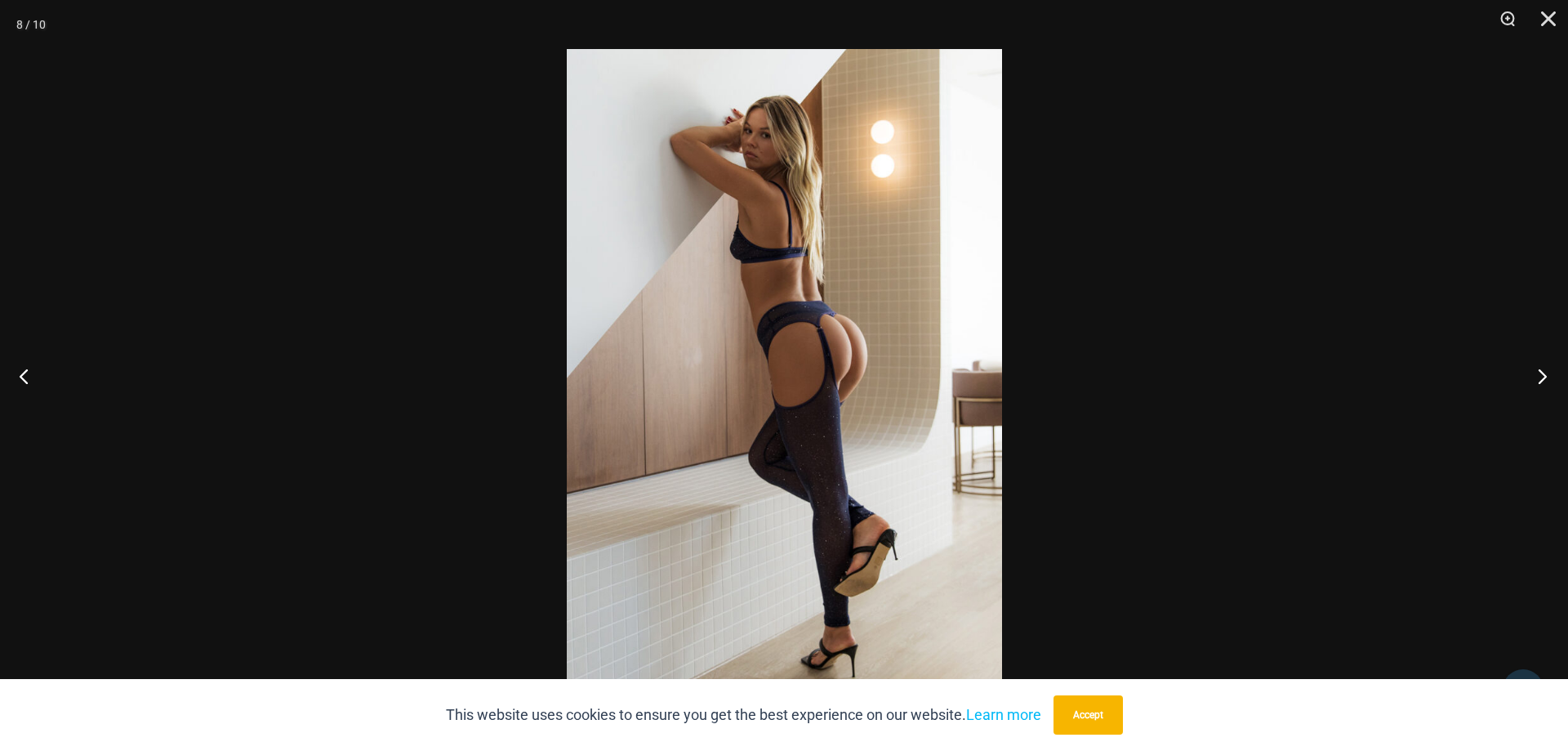
click at [1535, 372] on button "Next" at bounding box center [1537, 376] width 61 height 82
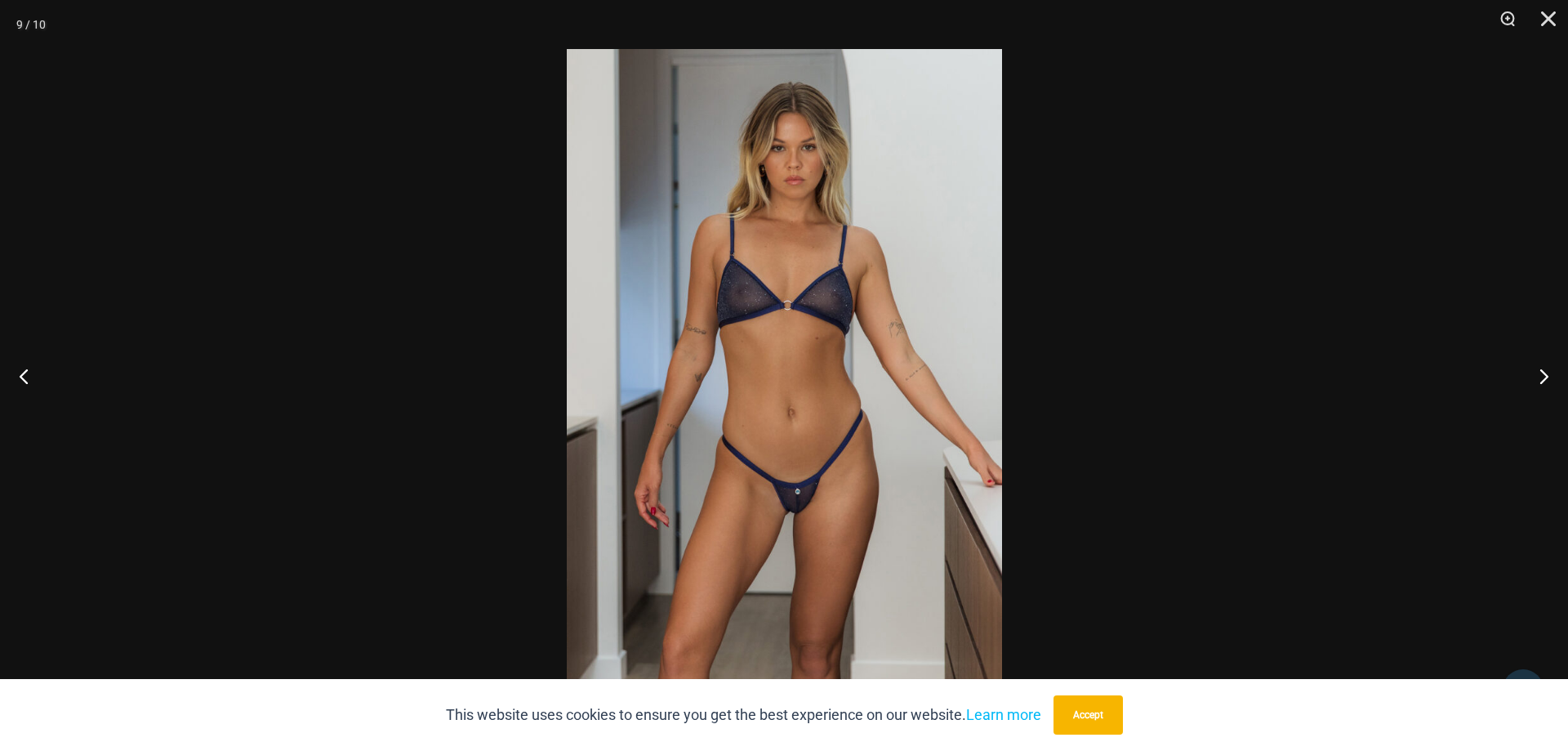
click at [770, 377] on img at bounding box center [784, 375] width 435 height 653
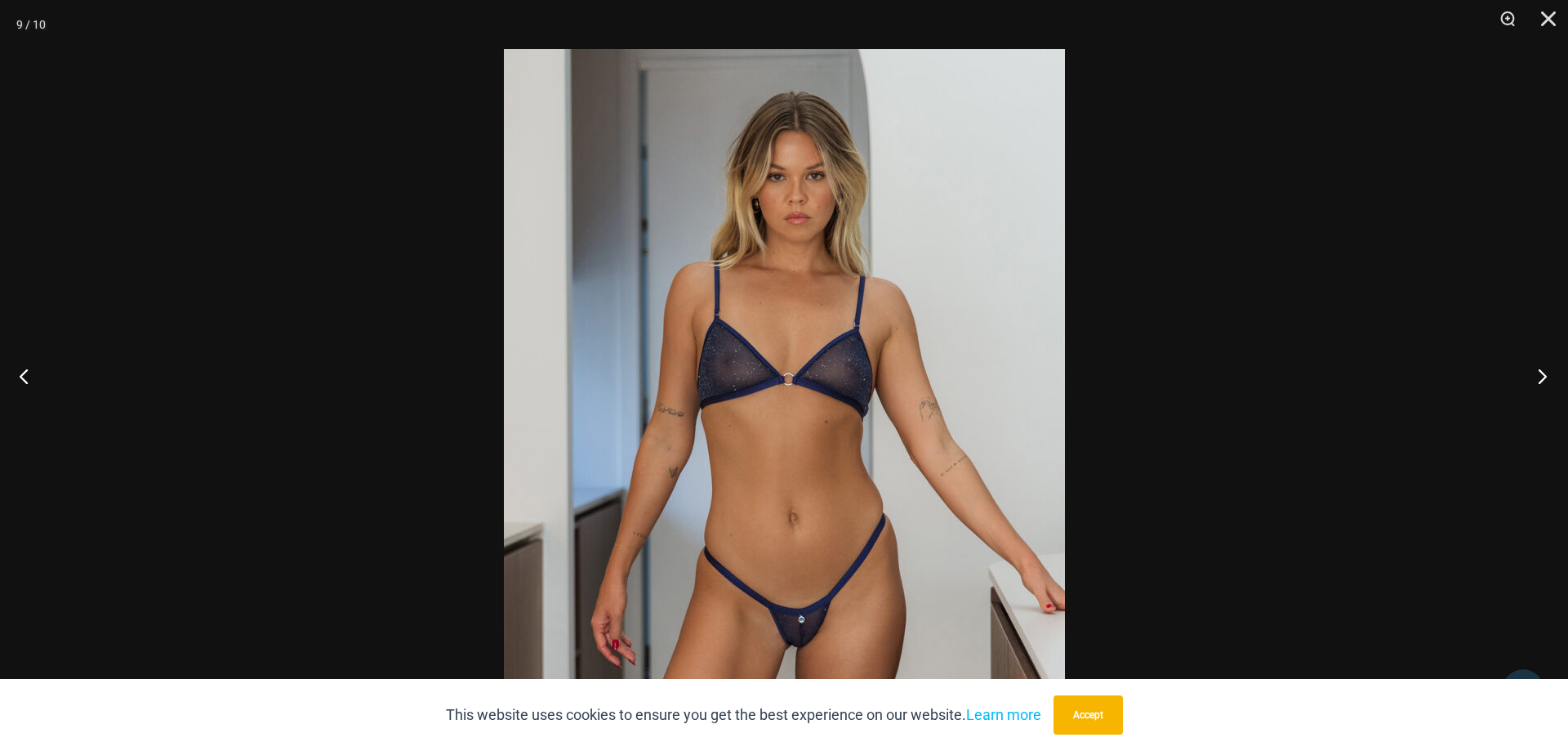
click at [1536, 379] on button "Next" at bounding box center [1537, 376] width 61 height 82
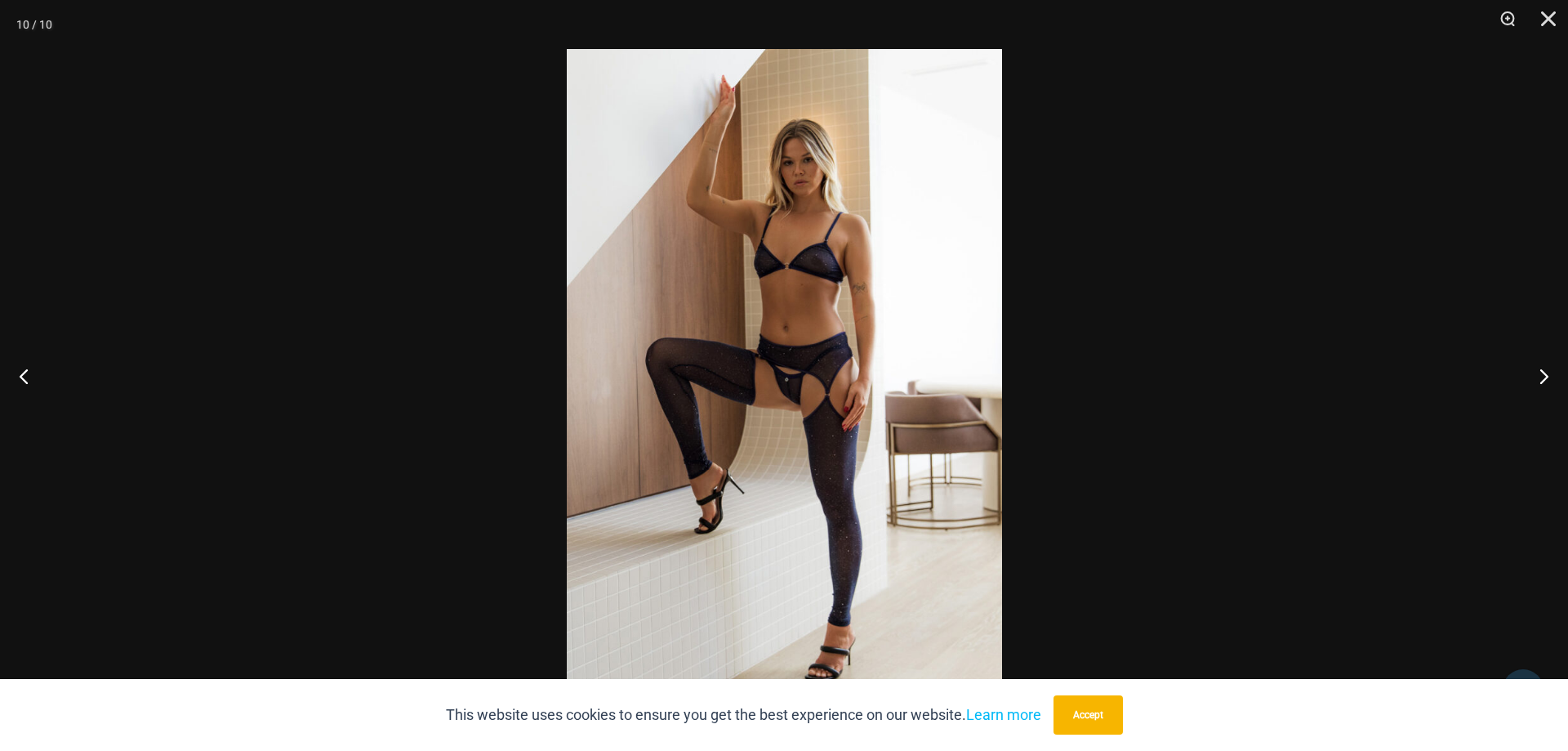
click at [803, 397] on img at bounding box center [784, 375] width 435 height 653
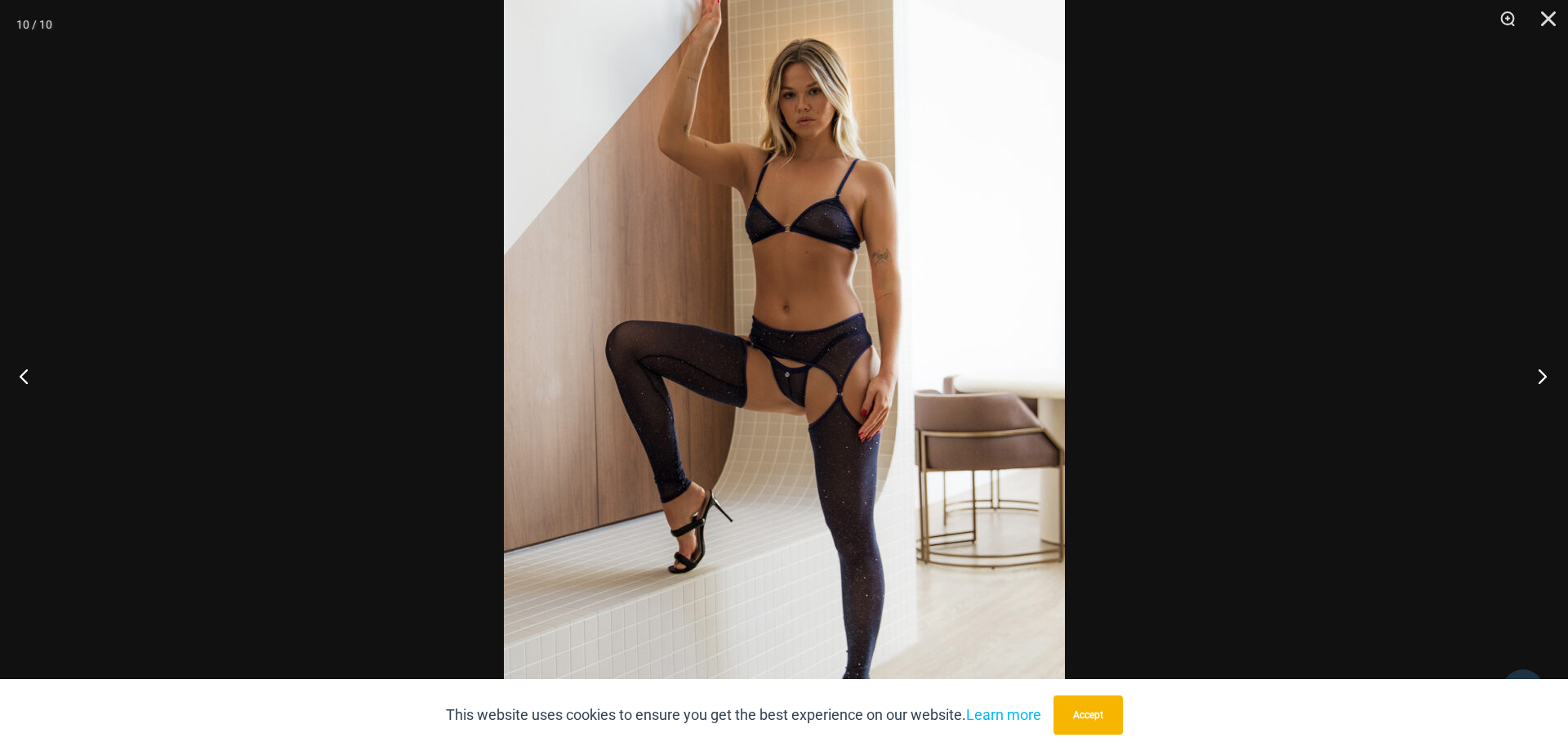
click at [1534, 374] on button "Next" at bounding box center [1537, 376] width 61 height 82
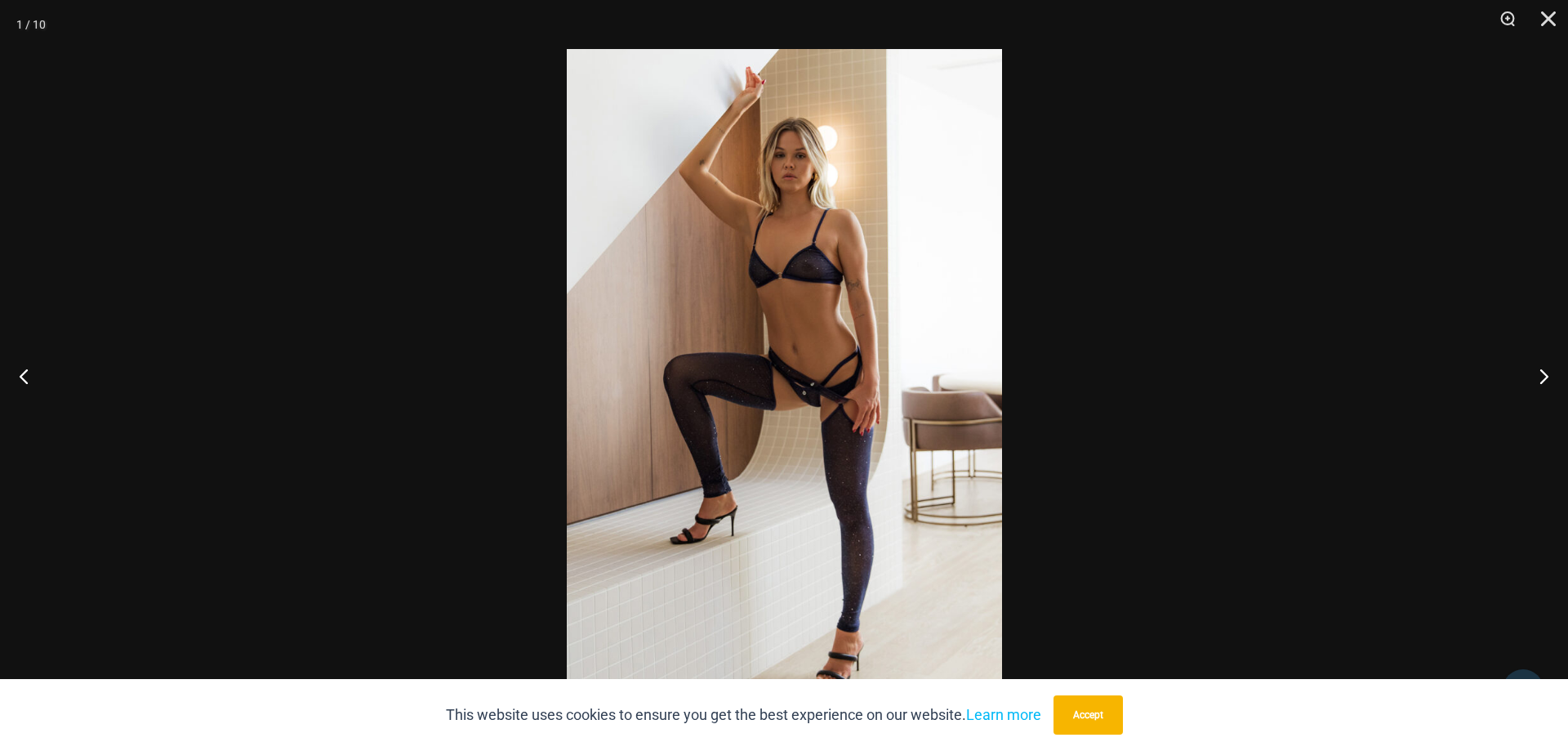
click at [804, 374] on img at bounding box center [784, 375] width 435 height 653
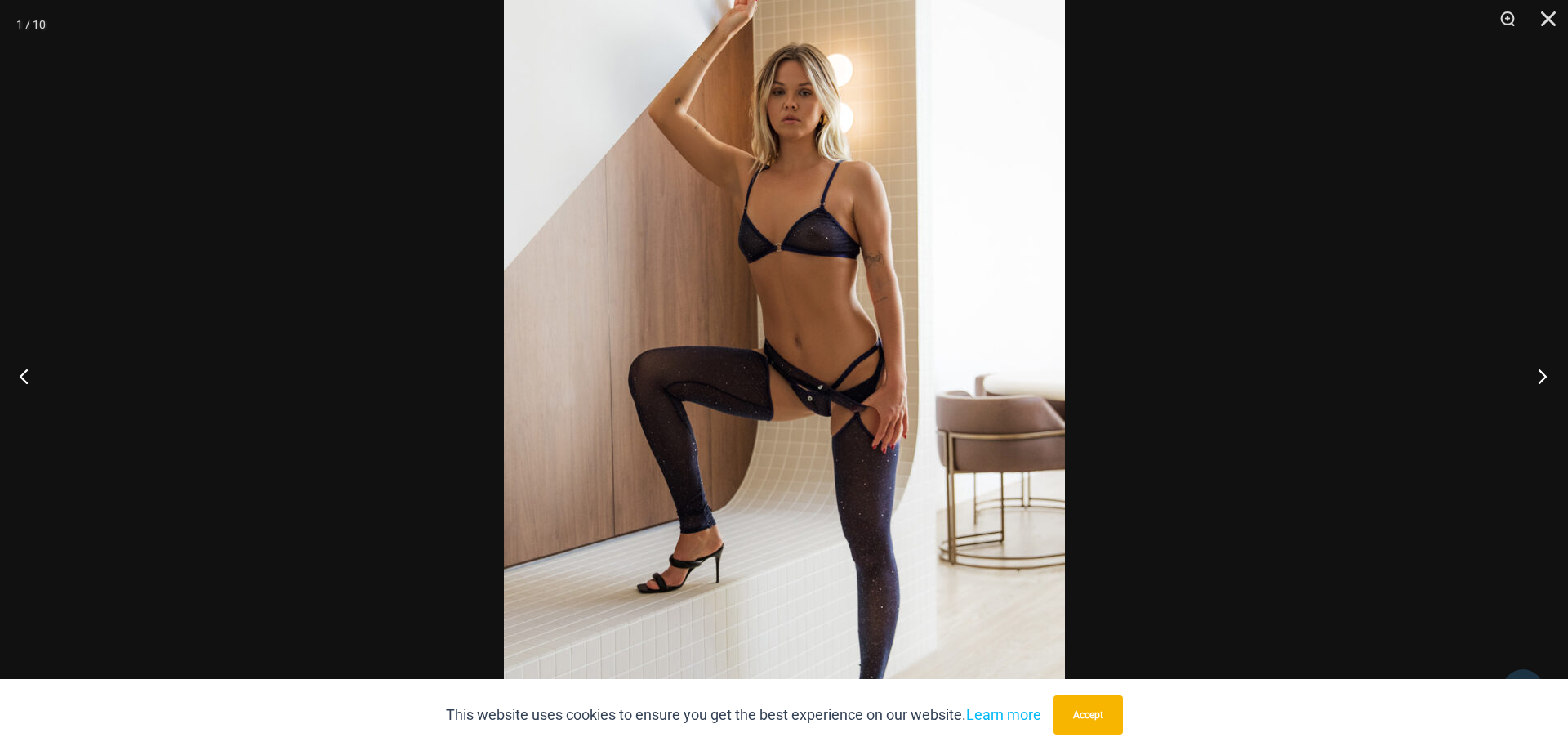
click at [1545, 372] on button "Next" at bounding box center [1537, 376] width 61 height 82
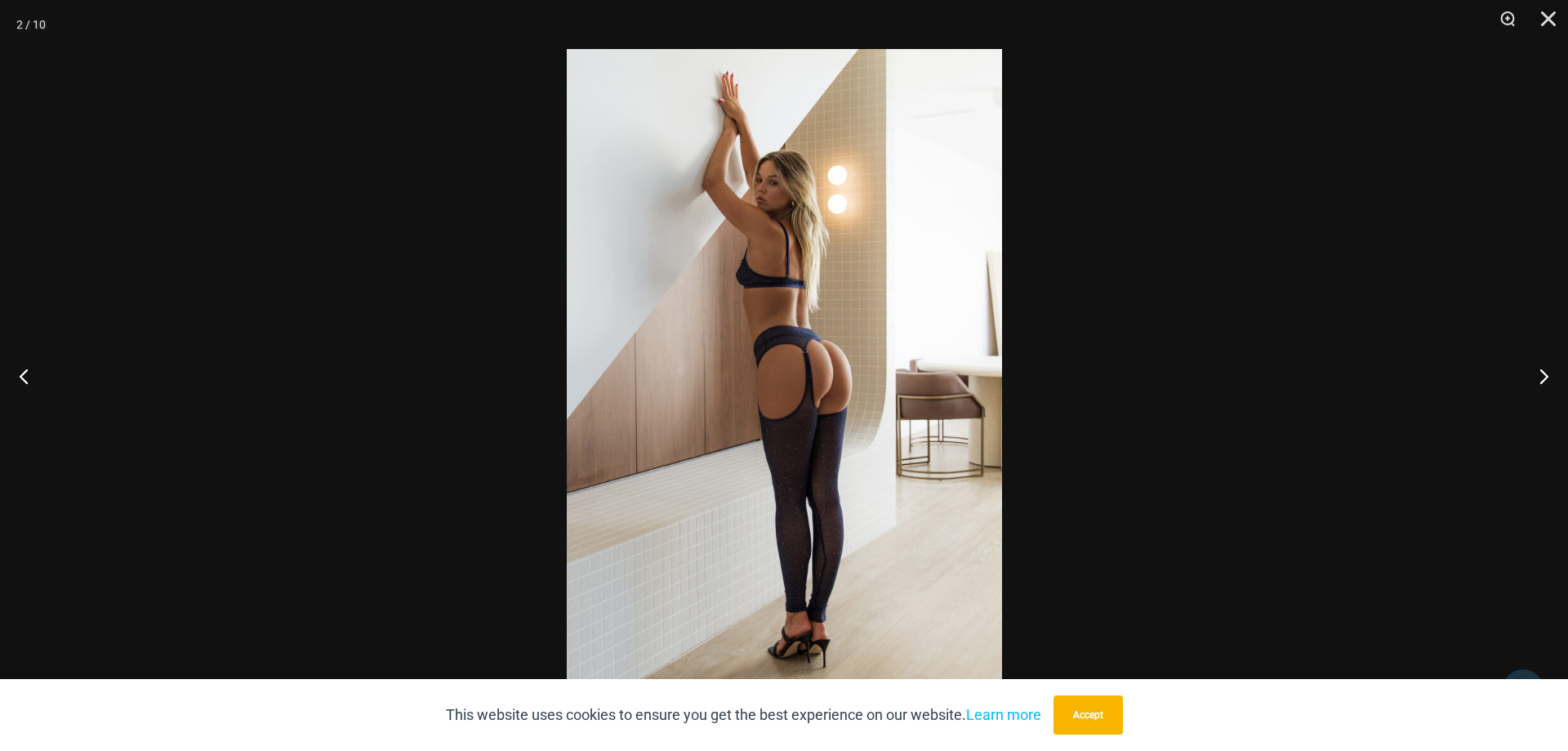
scroll to position [0, 0]
click at [1546, 24] on button "Close" at bounding box center [1543, 24] width 41 height 49
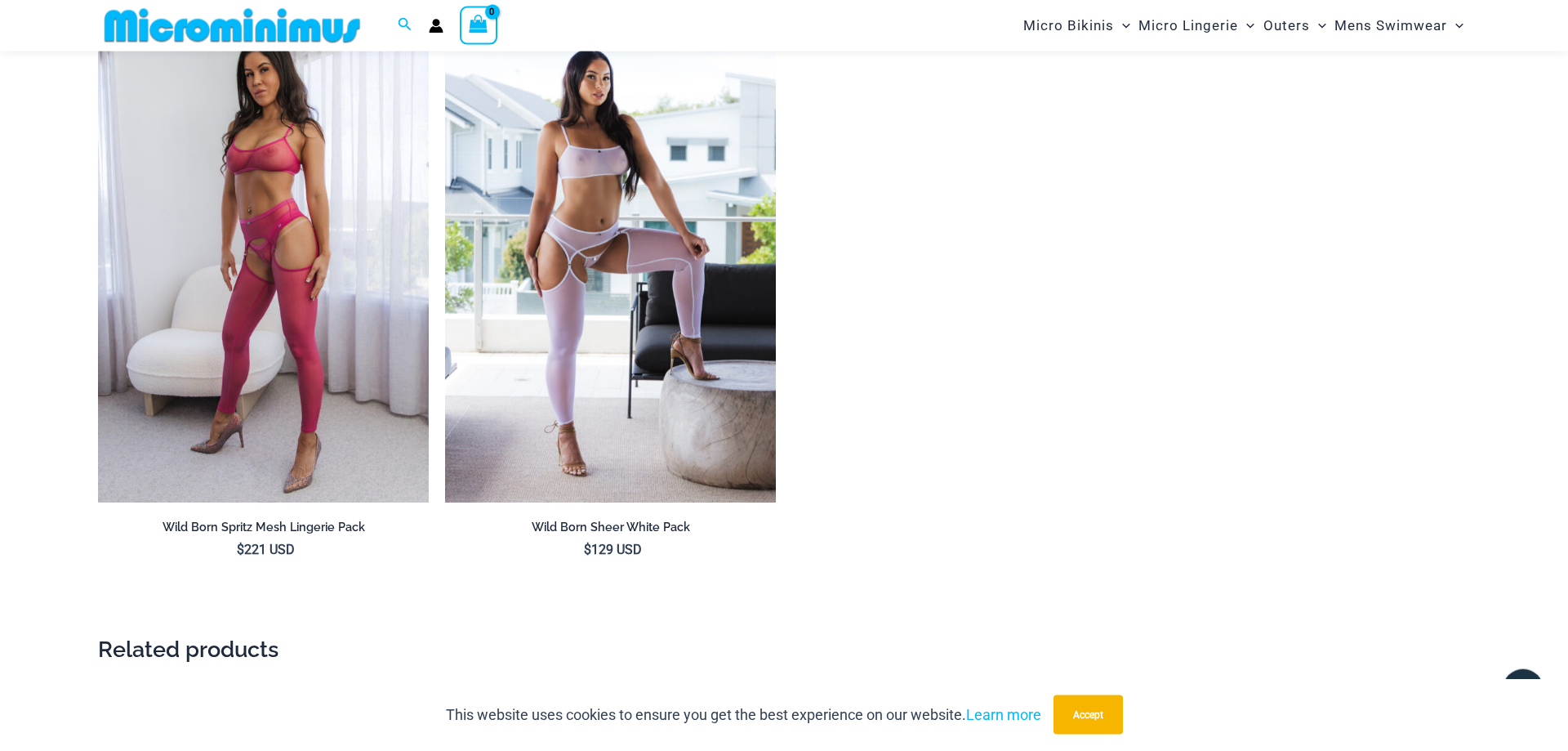
scroll to position [2239, 0]
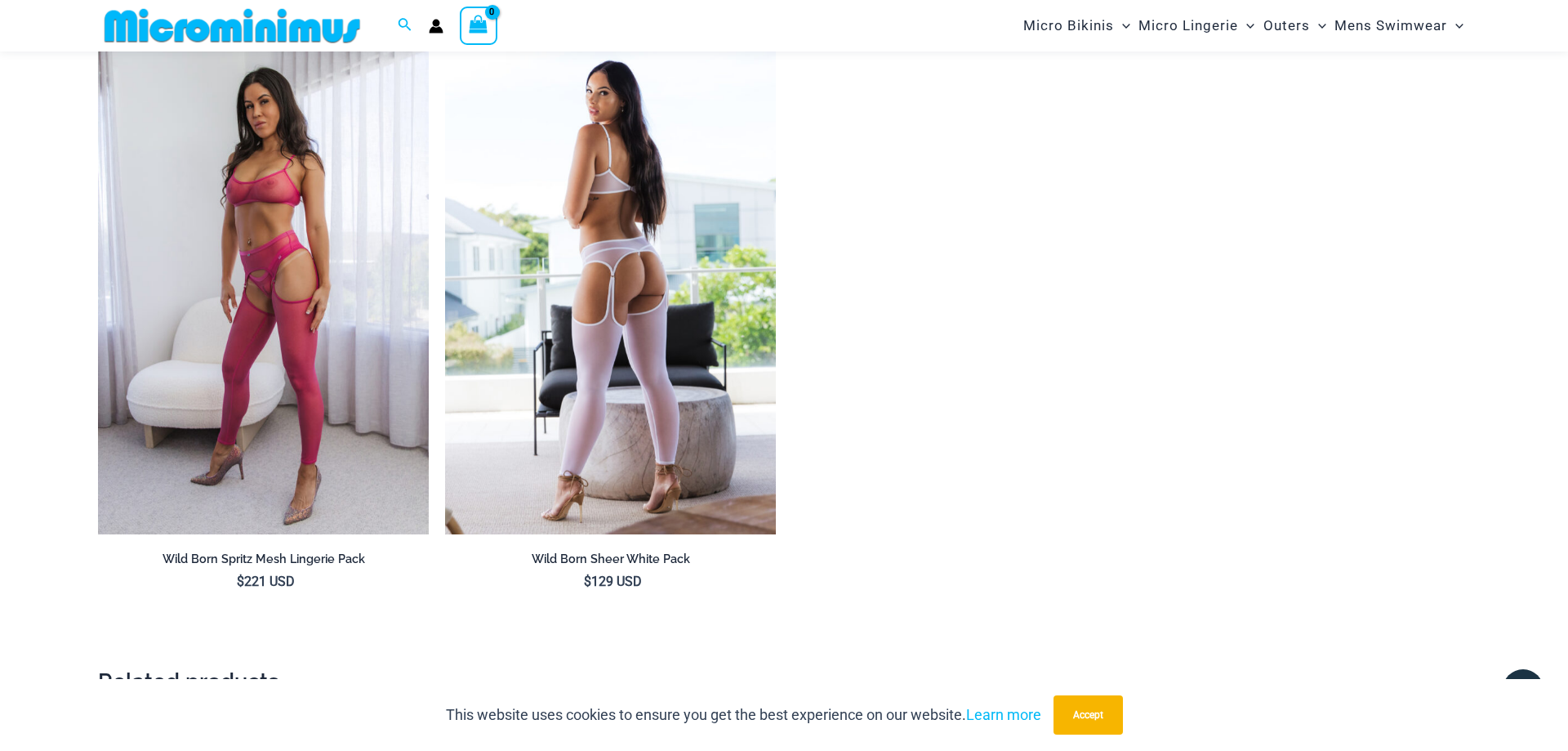
click at [649, 264] on img at bounding box center [610, 285] width 330 height 497
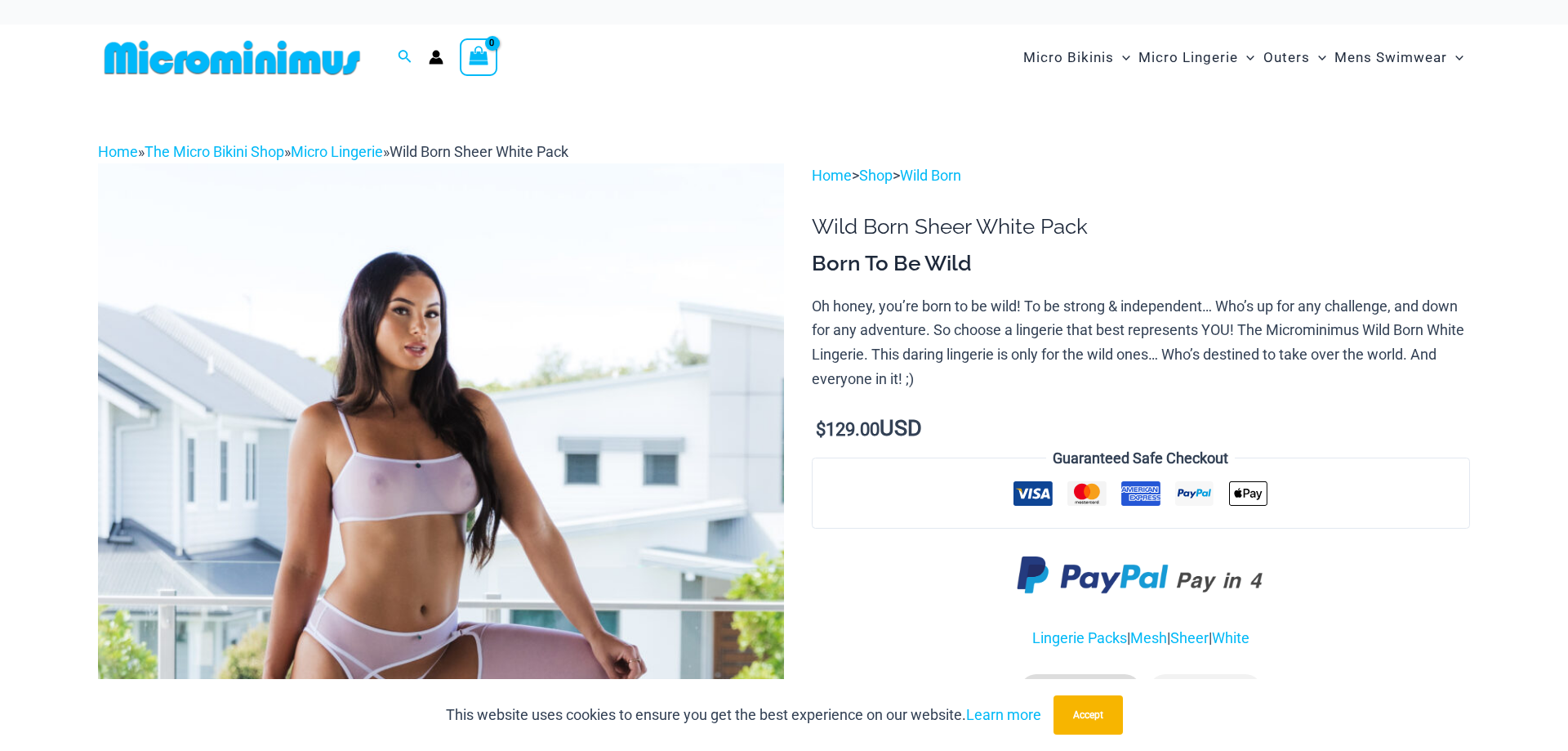
click at [424, 511] on img at bounding box center [441, 678] width 686 height 1029
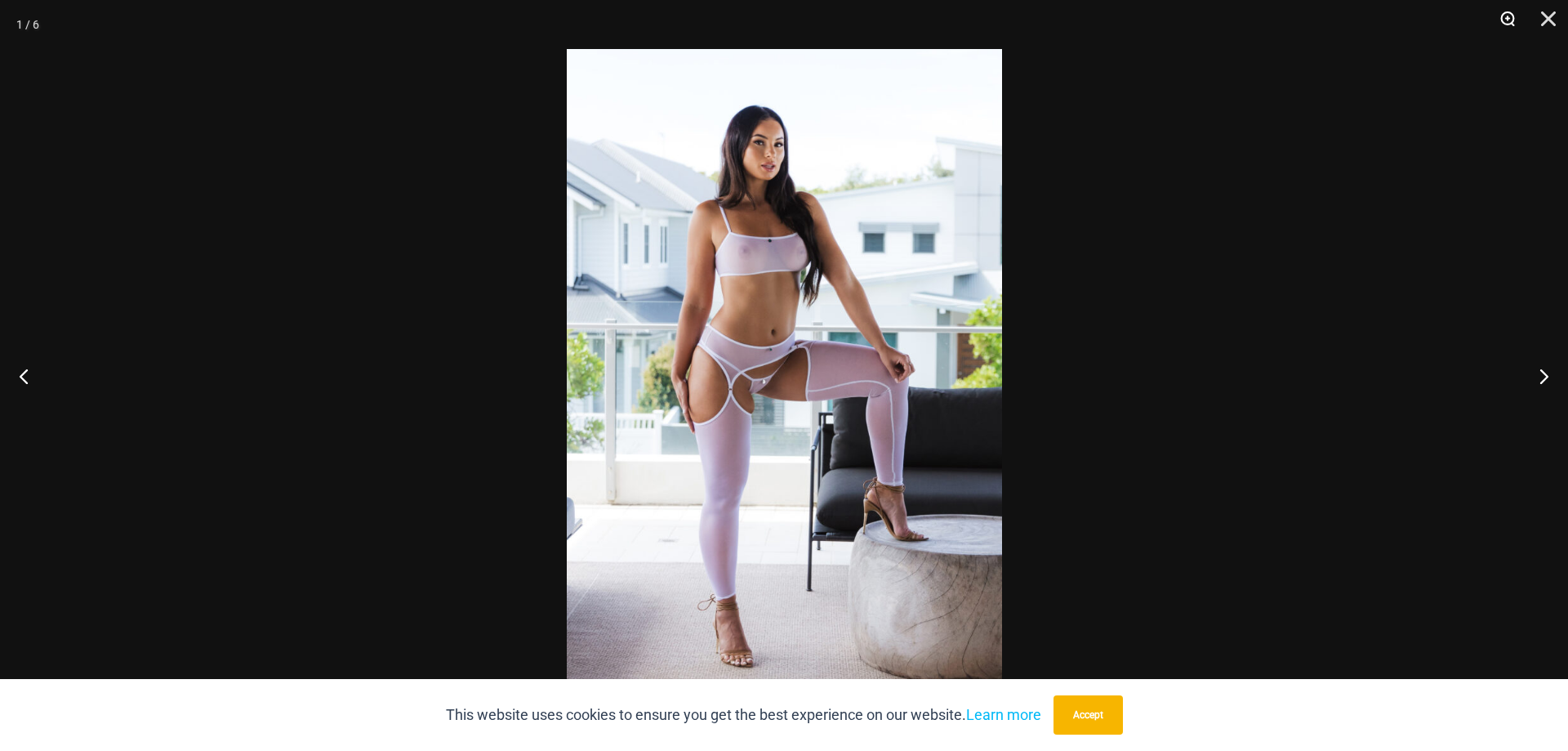
click at [1504, 24] on button "Zoom" at bounding box center [1502, 24] width 41 height 49
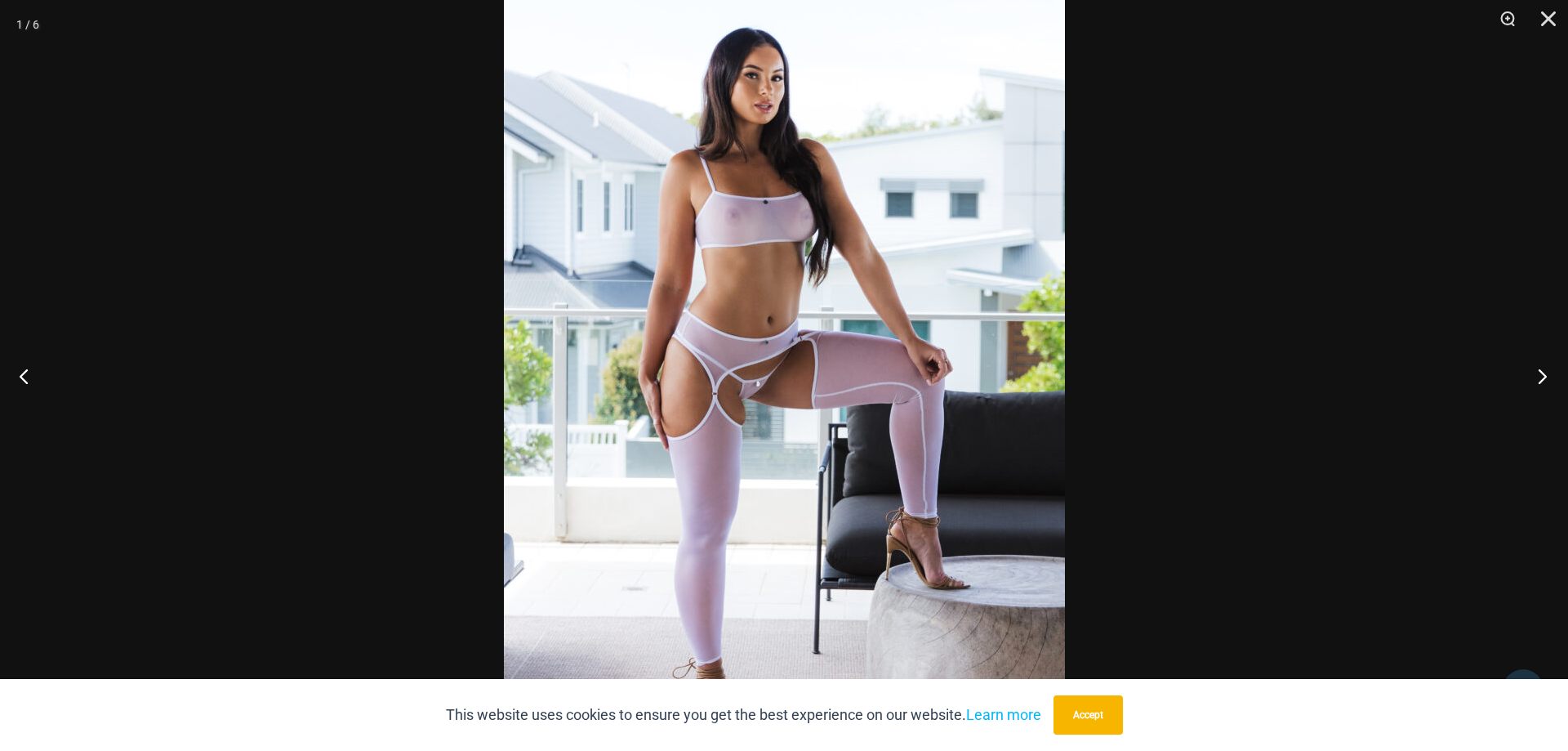
click at [1535, 385] on button "Next" at bounding box center [1537, 376] width 61 height 82
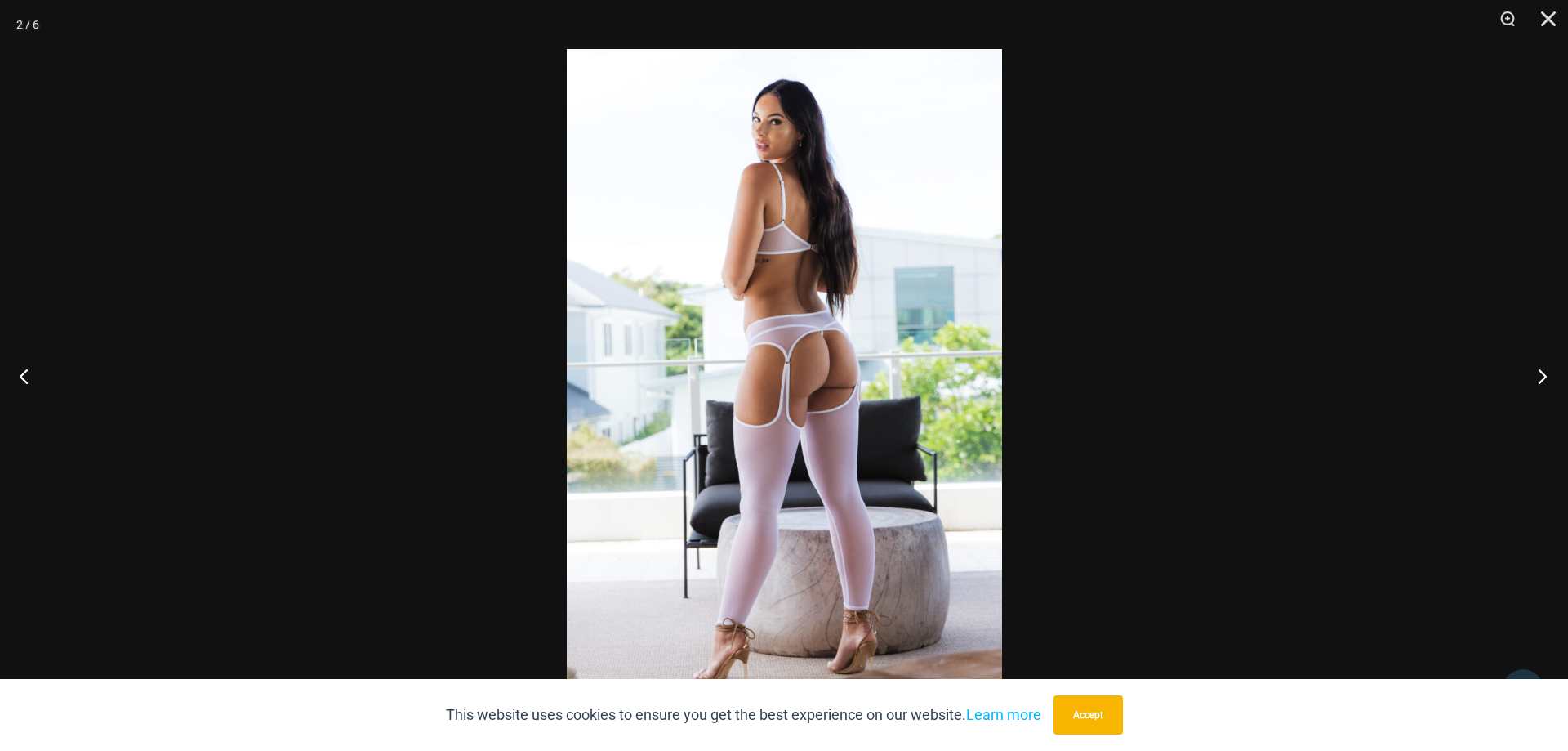
click at [1535, 385] on button "Next" at bounding box center [1537, 376] width 61 height 82
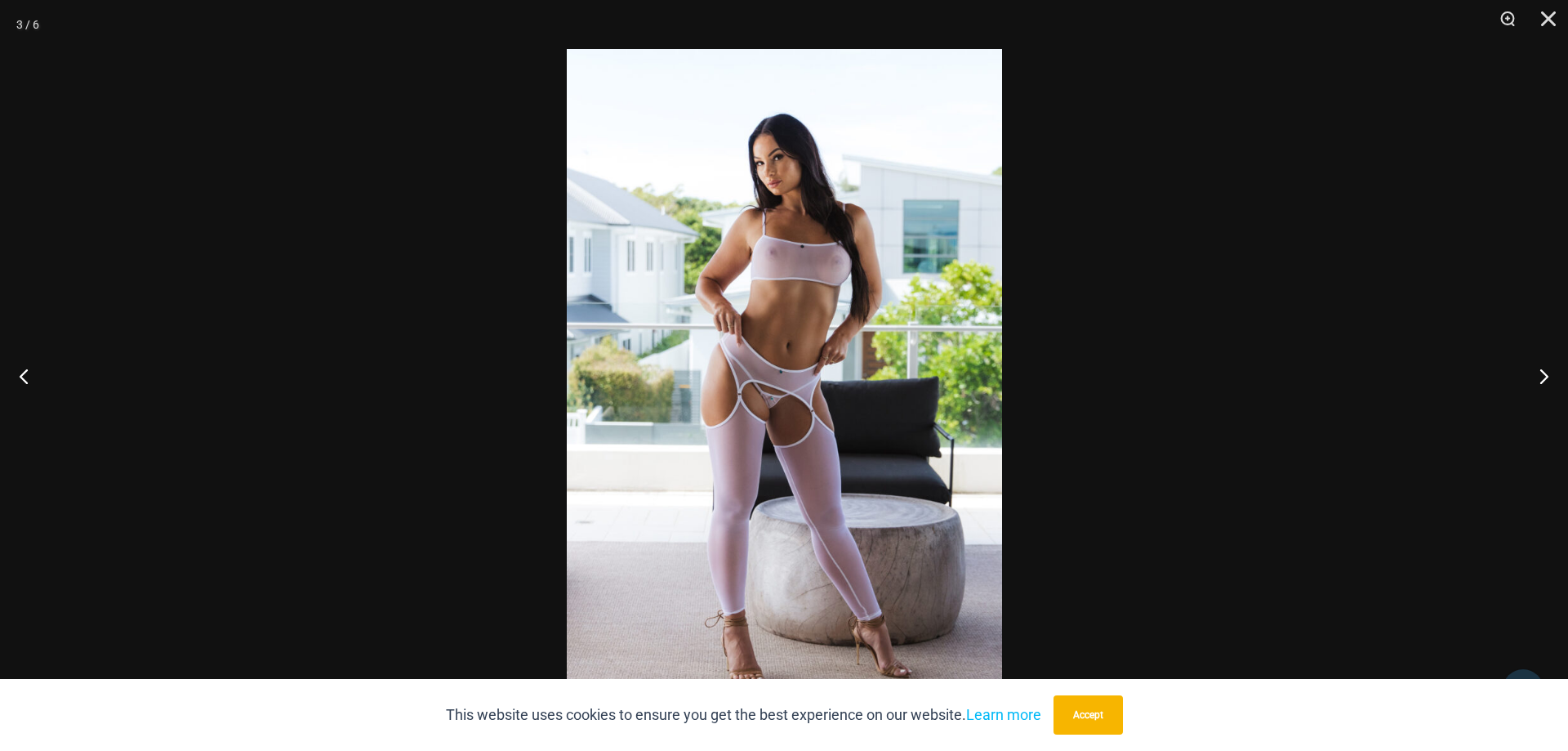
click at [769, 345] on img at bounding box center [784, 375] width 435 height 653
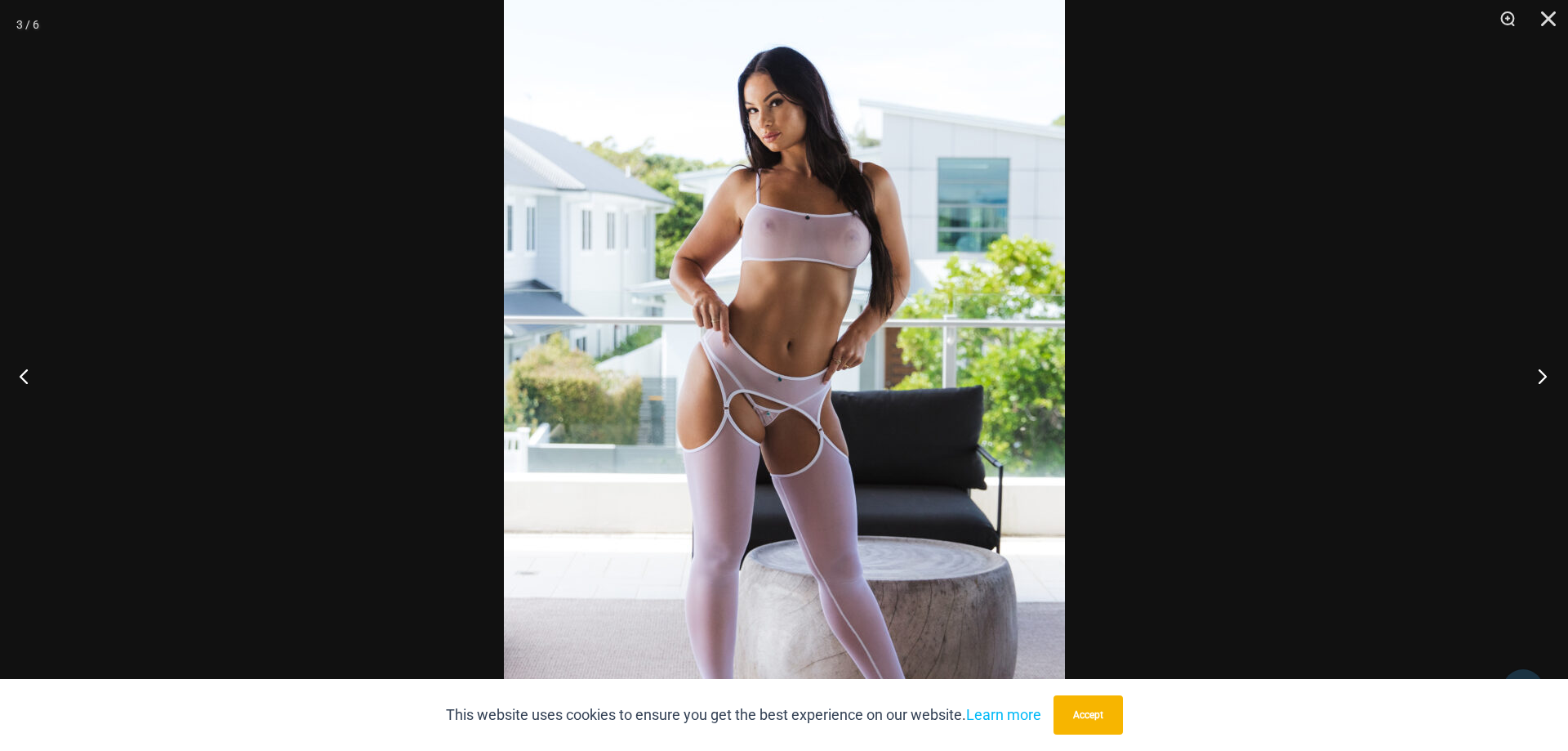
click at [1543, 374] on button "Next" at bounding box center [1537, 376] width 61 height 82
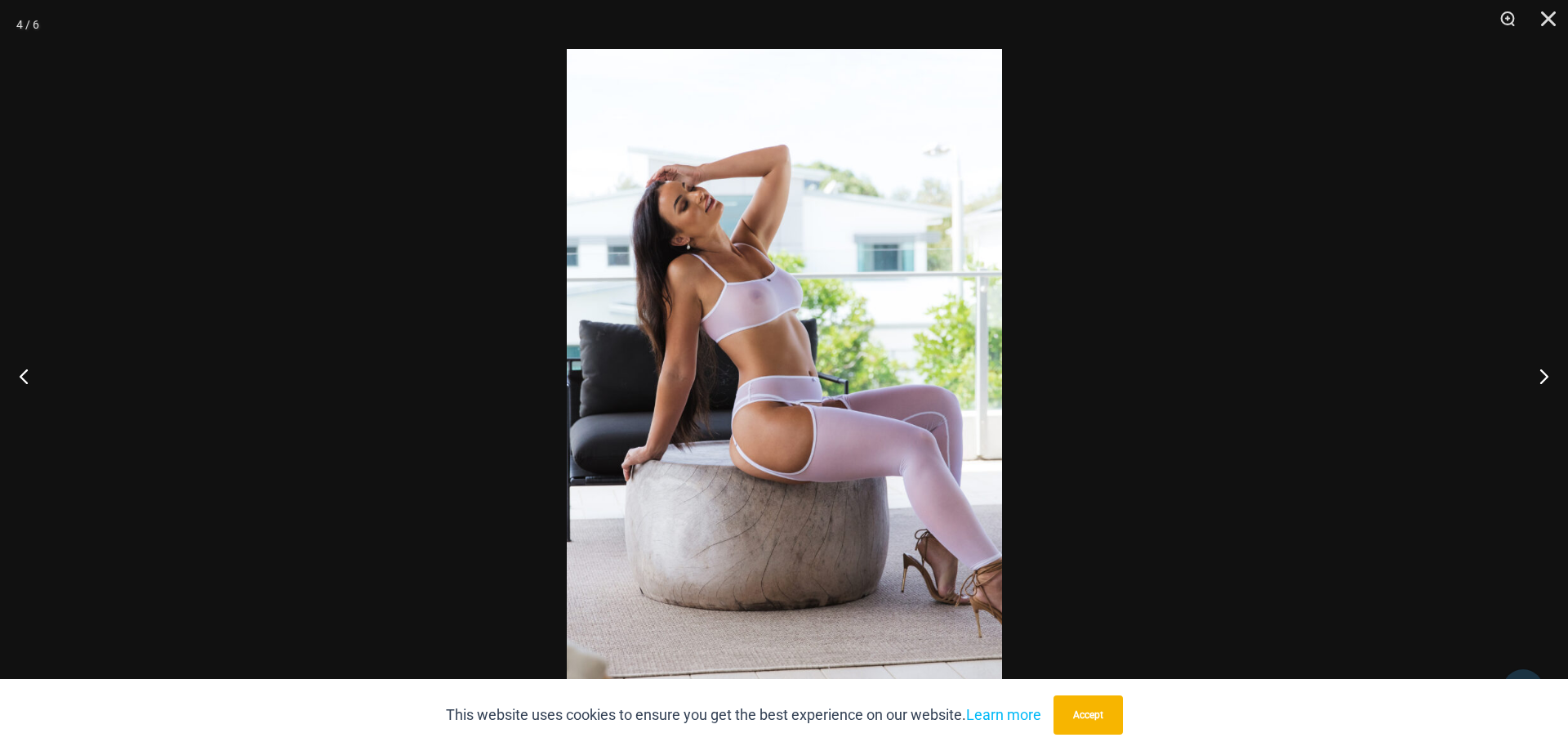
click at [812, 313] on img at bounding box center [784, 375] width 435 height 653
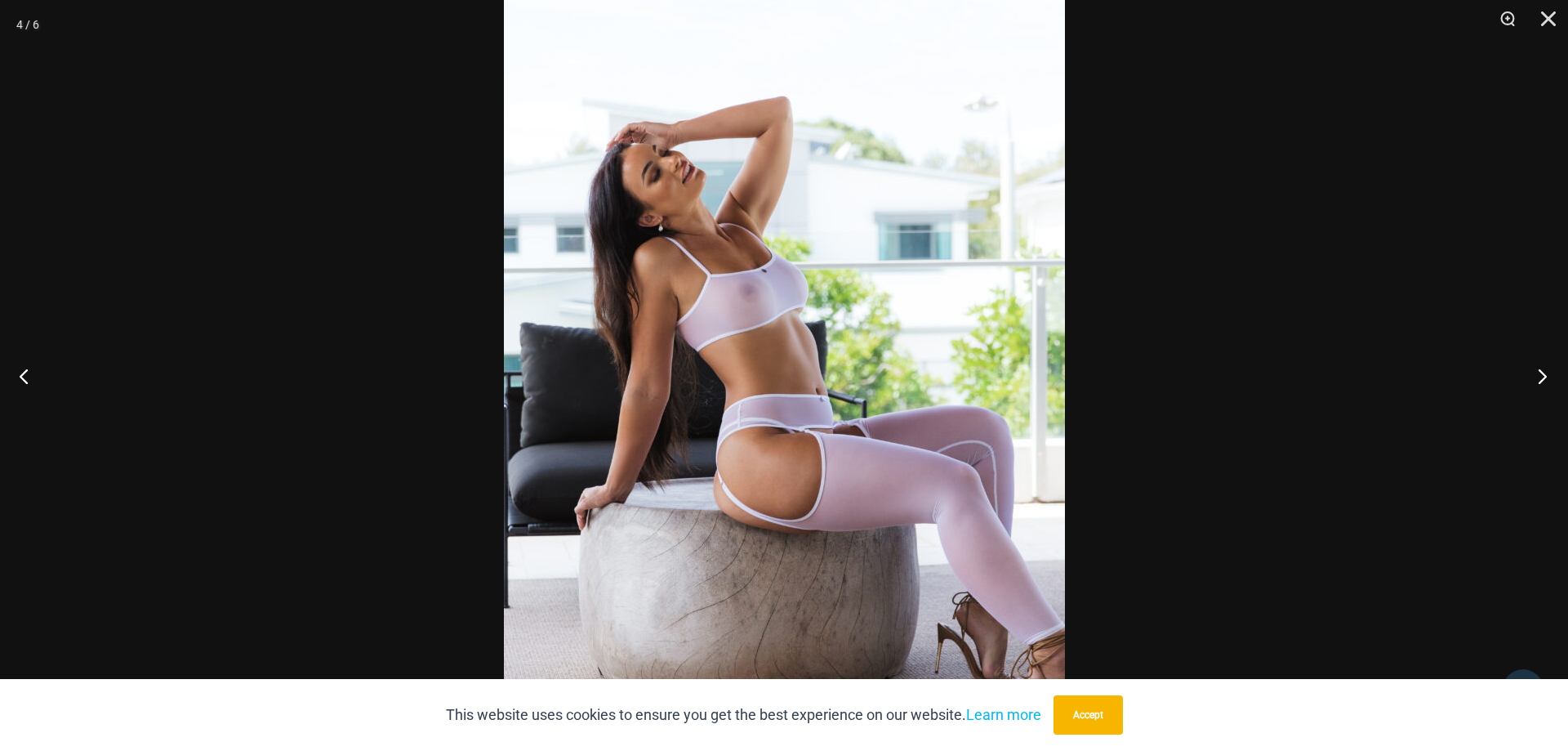
click at [1546, 384] on button "Next" at bounding box center [1537, 376] width 61 height 82
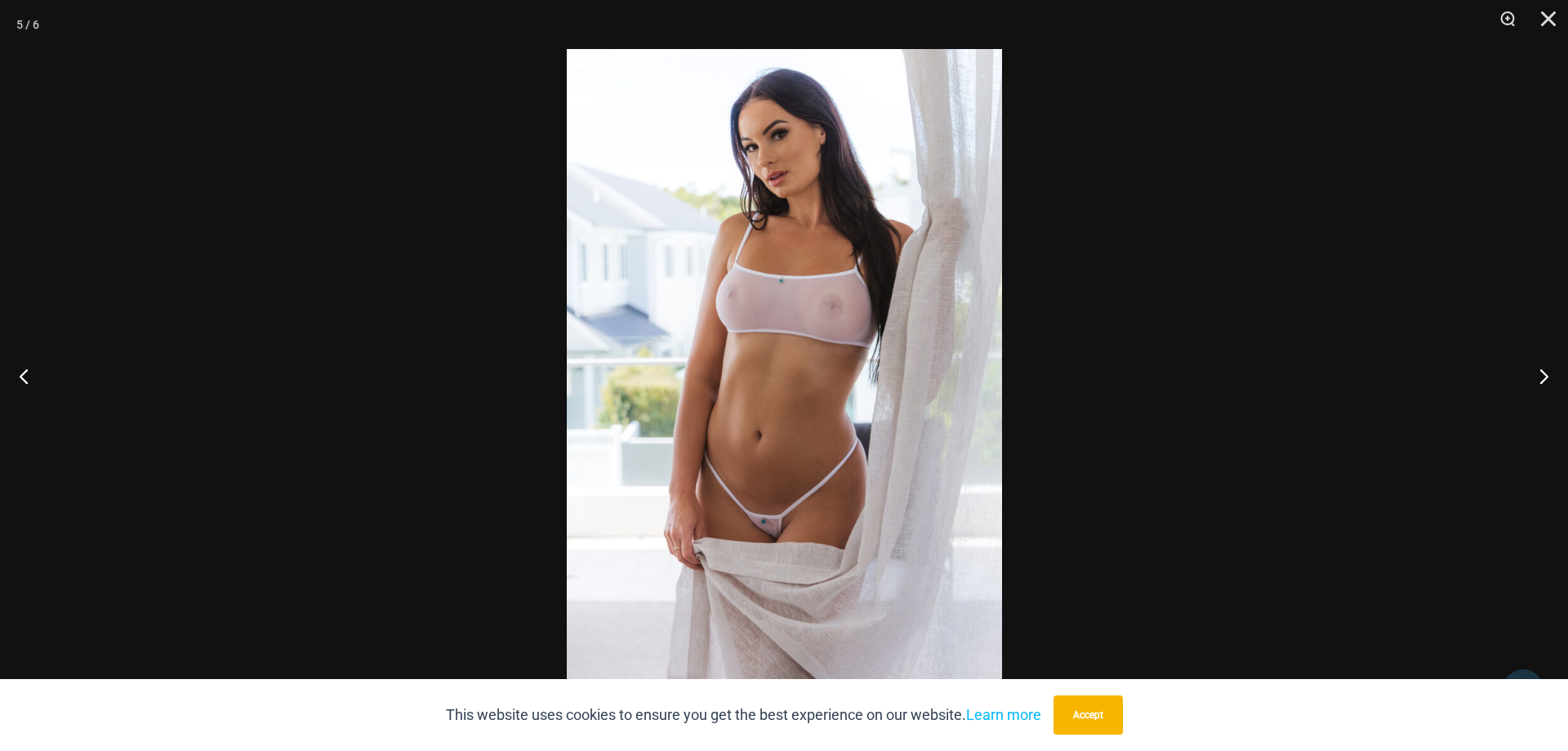
click at [821, 315] on img at bounding box center [784, 375] width 435 height 653
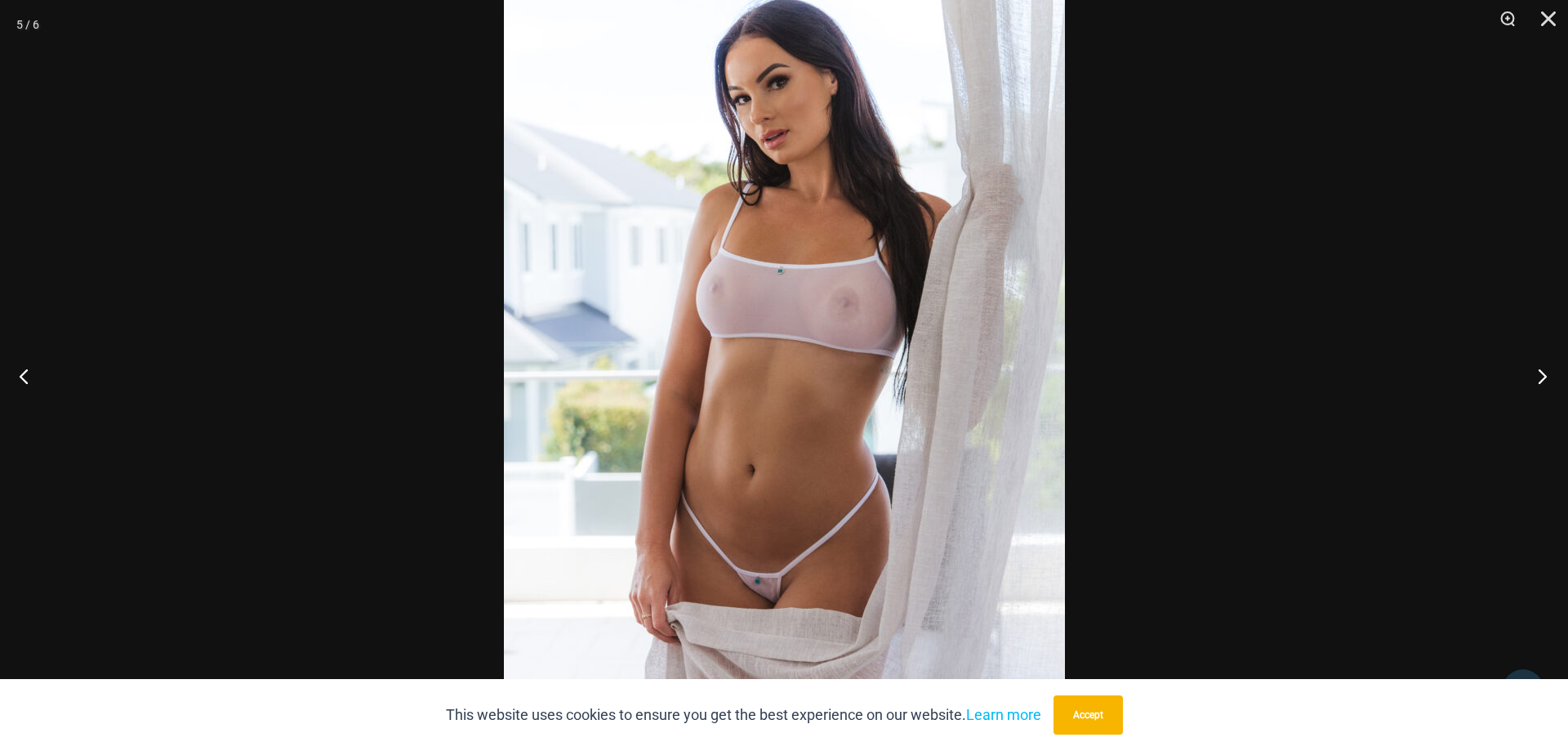
click at [1545, 375] on button "Next" at bounding box center [1537, 376] width 61 height 82
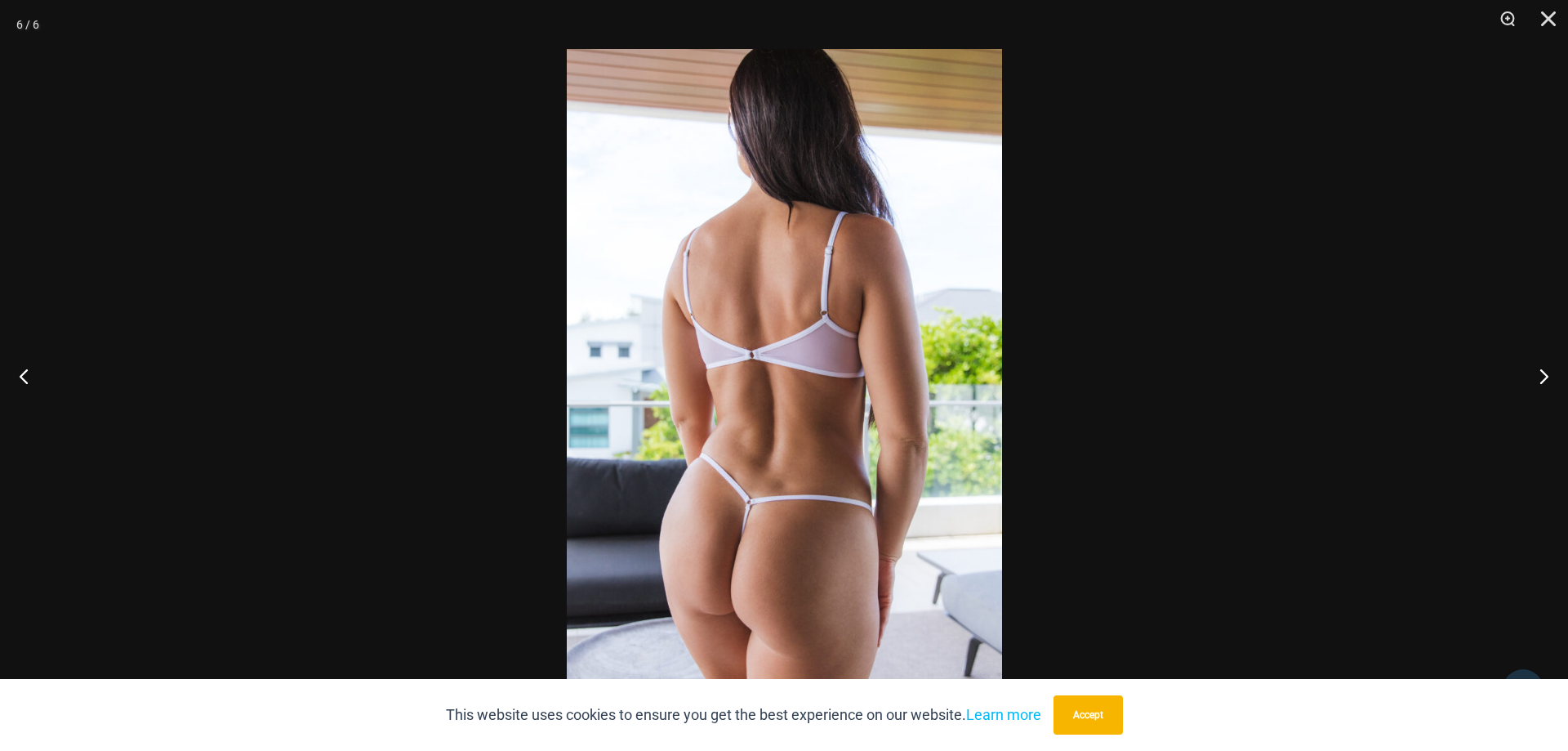
click at [840, 455] on img at bounding box center [784, 375] width 435 height 653
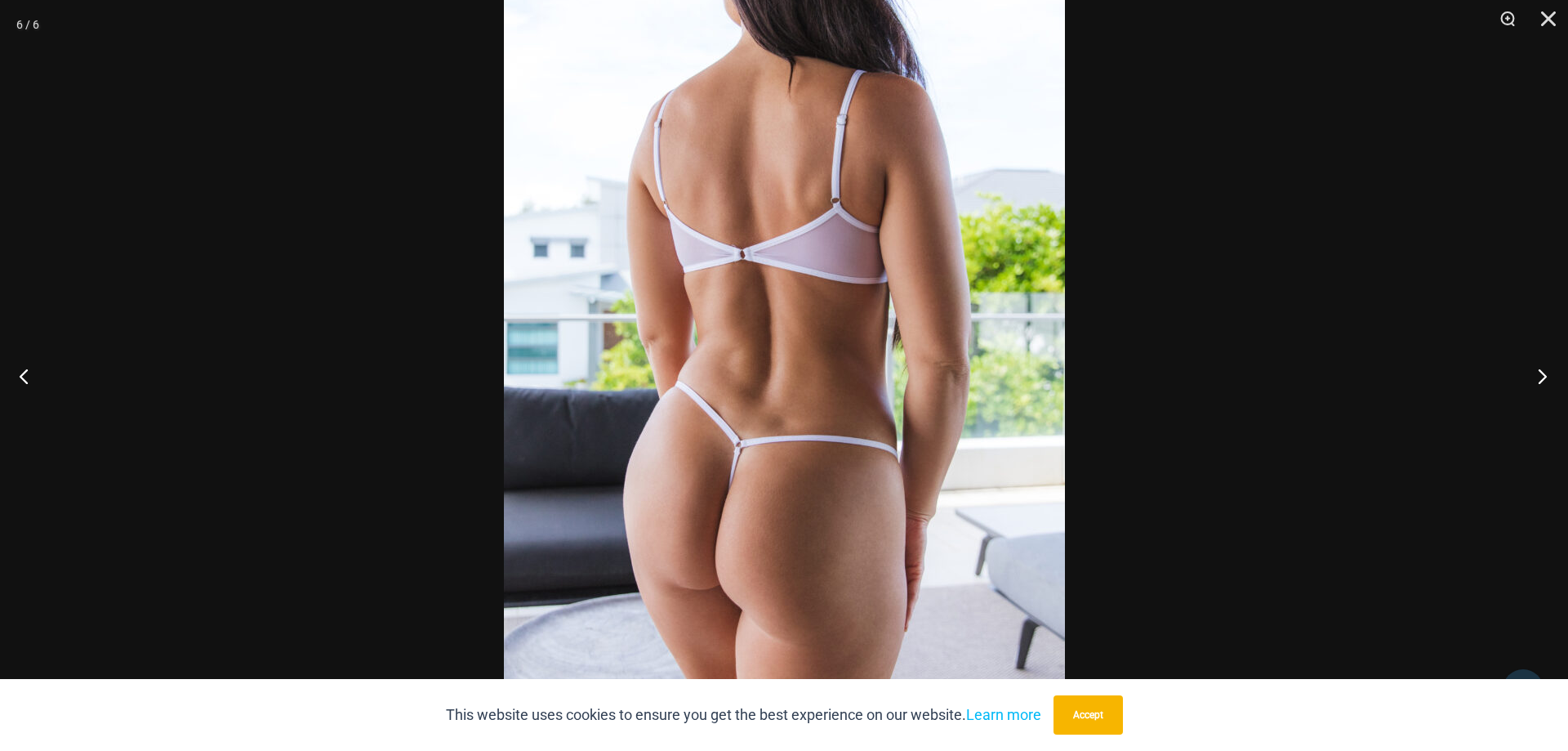
click at [1539, 381] on button "Next" at bounding box center [1537, 376] width 61 height 82
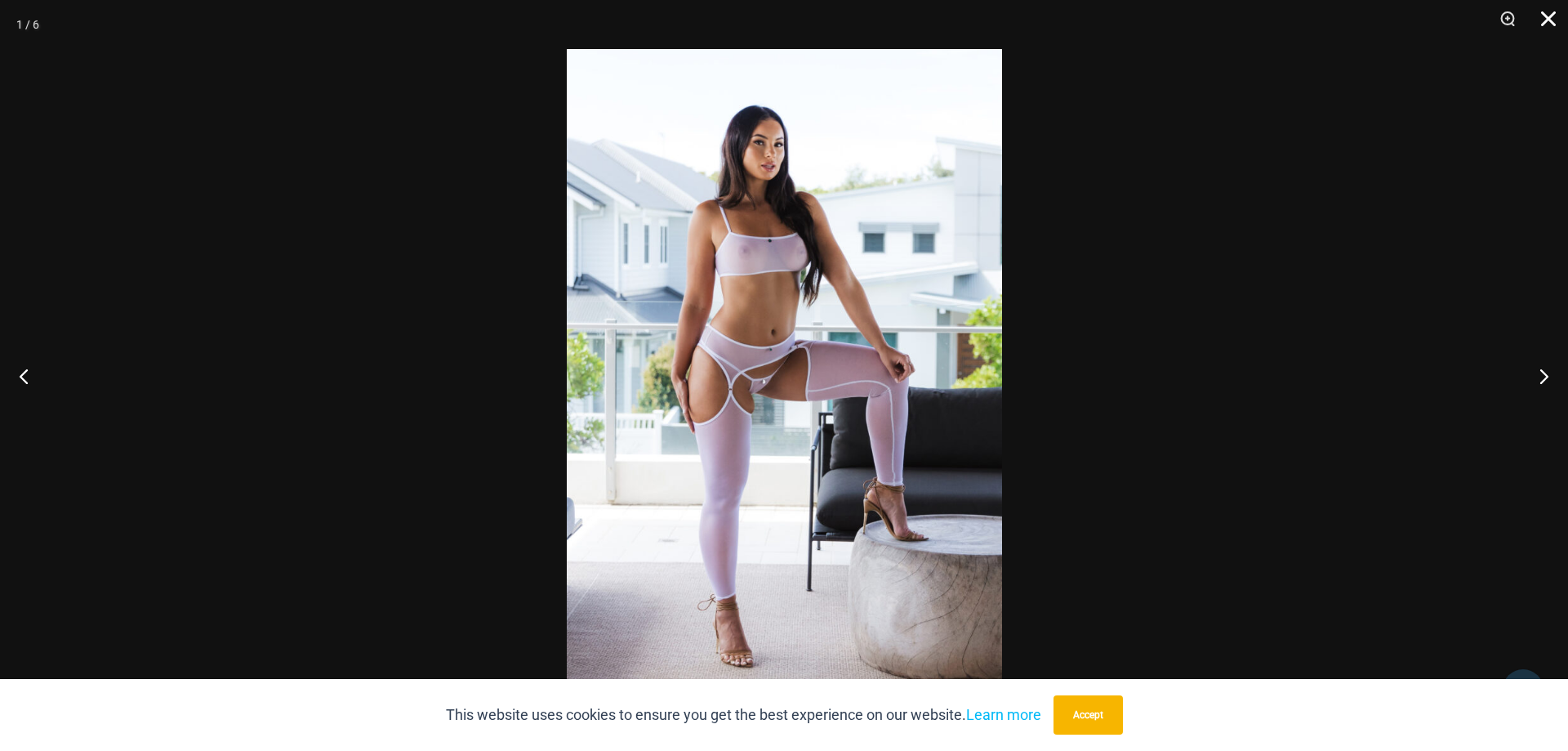
click at [1548, 22] on button "Close" at bounding box center [1543, 24] width 41 height 49
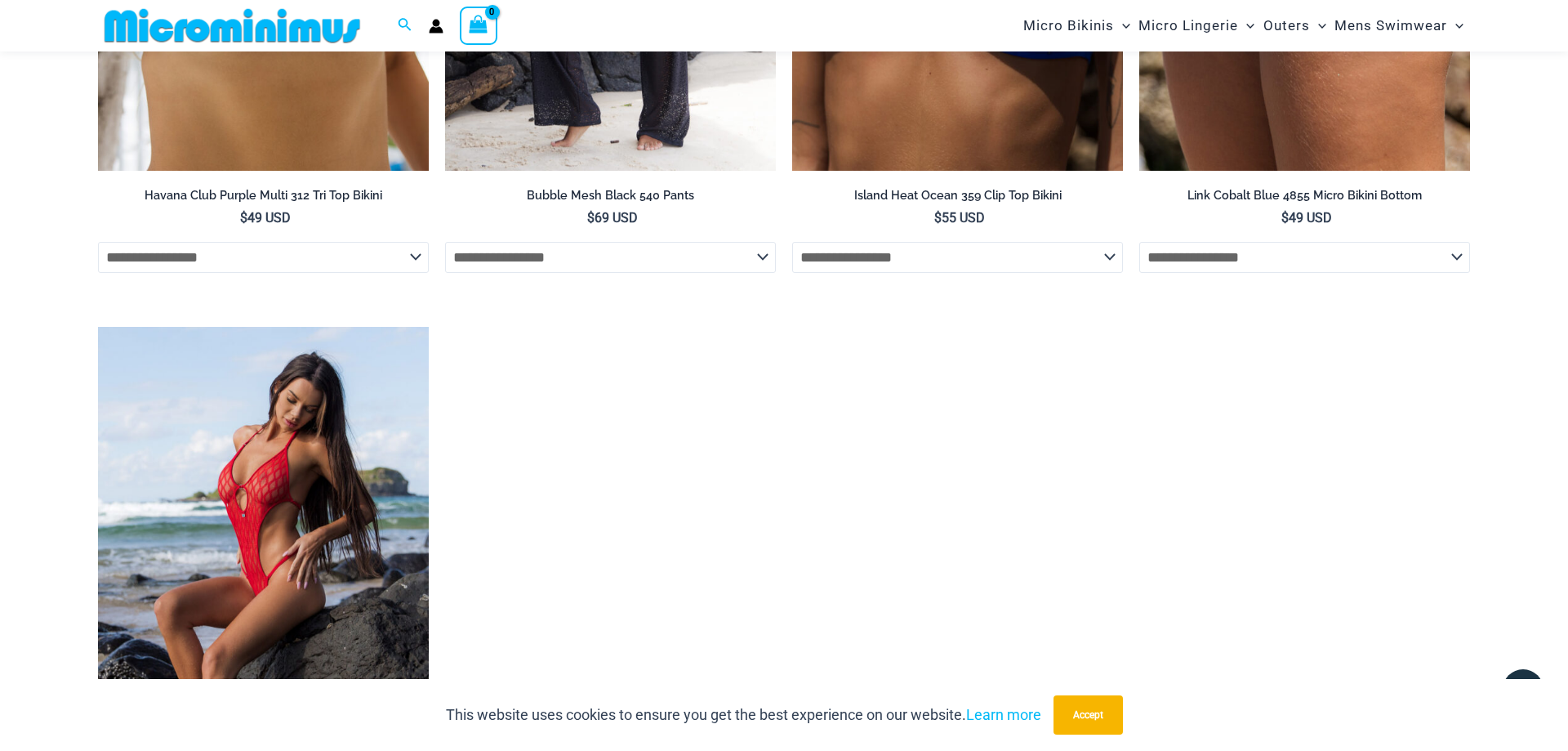
scroll to position [4488, 0]
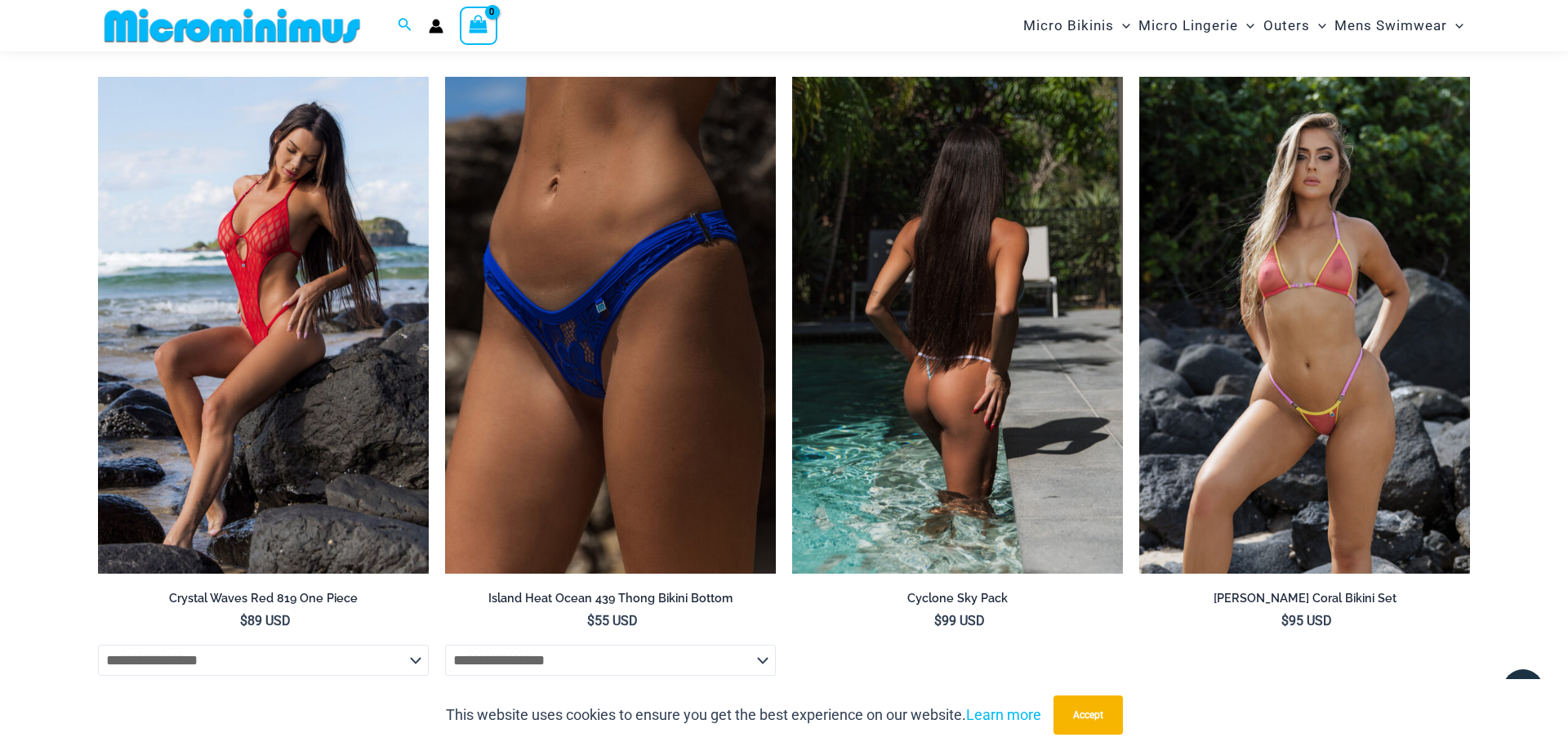
click at [928, 286] on img at bounding box center [958, 325] width 330 height 497
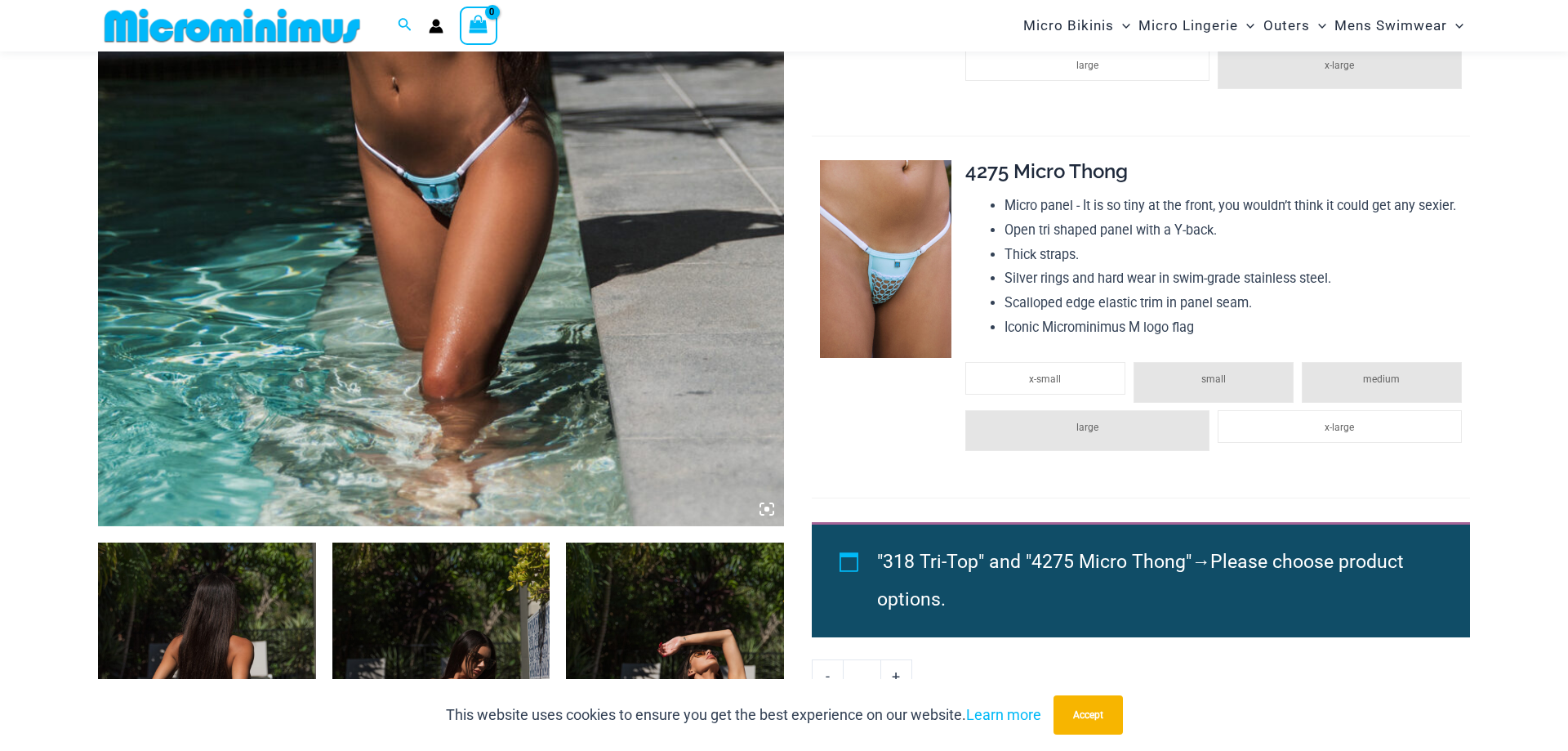
scroll to position [985, 0]
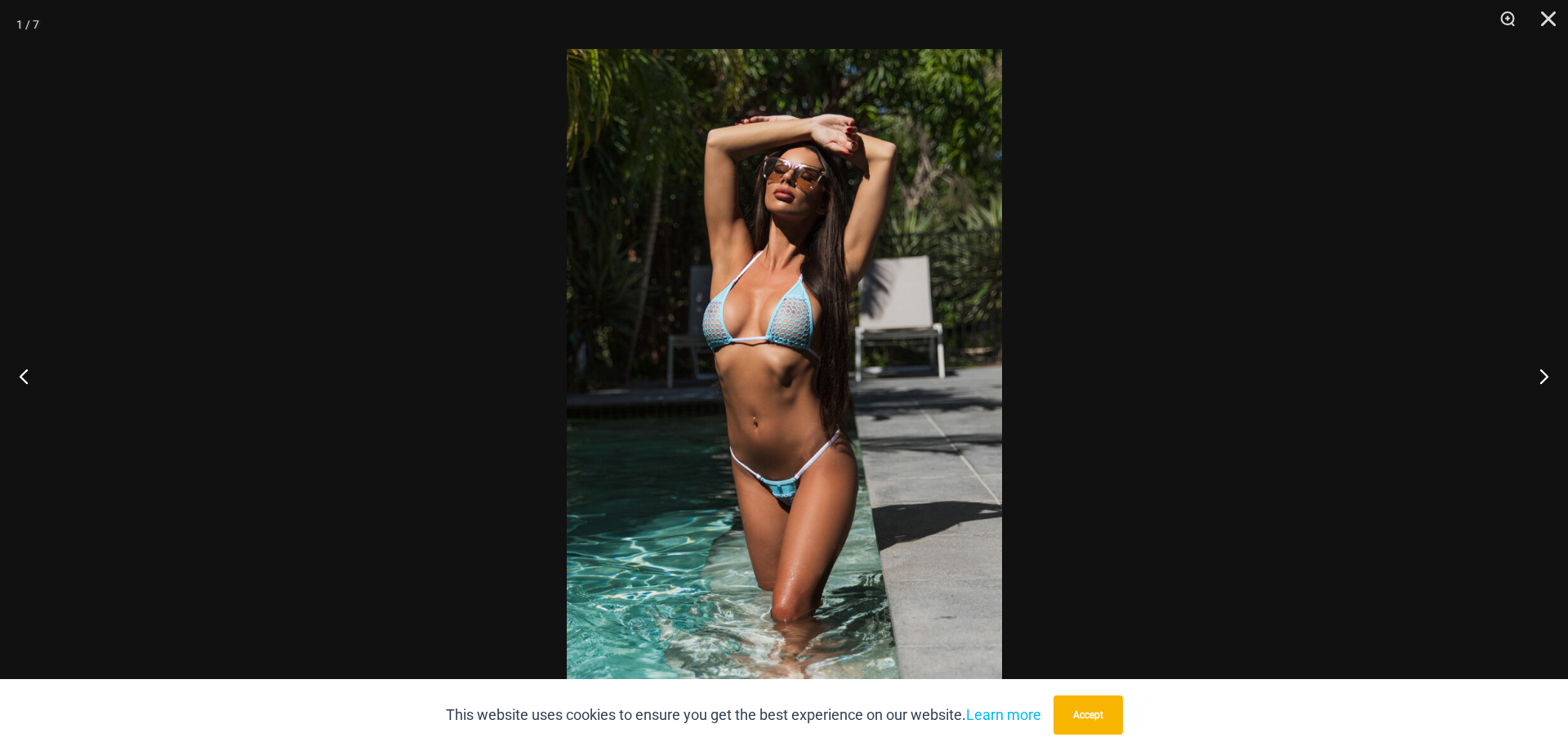
click at [787, 382] on img at bounding box center [784, 375] width 435 height 653
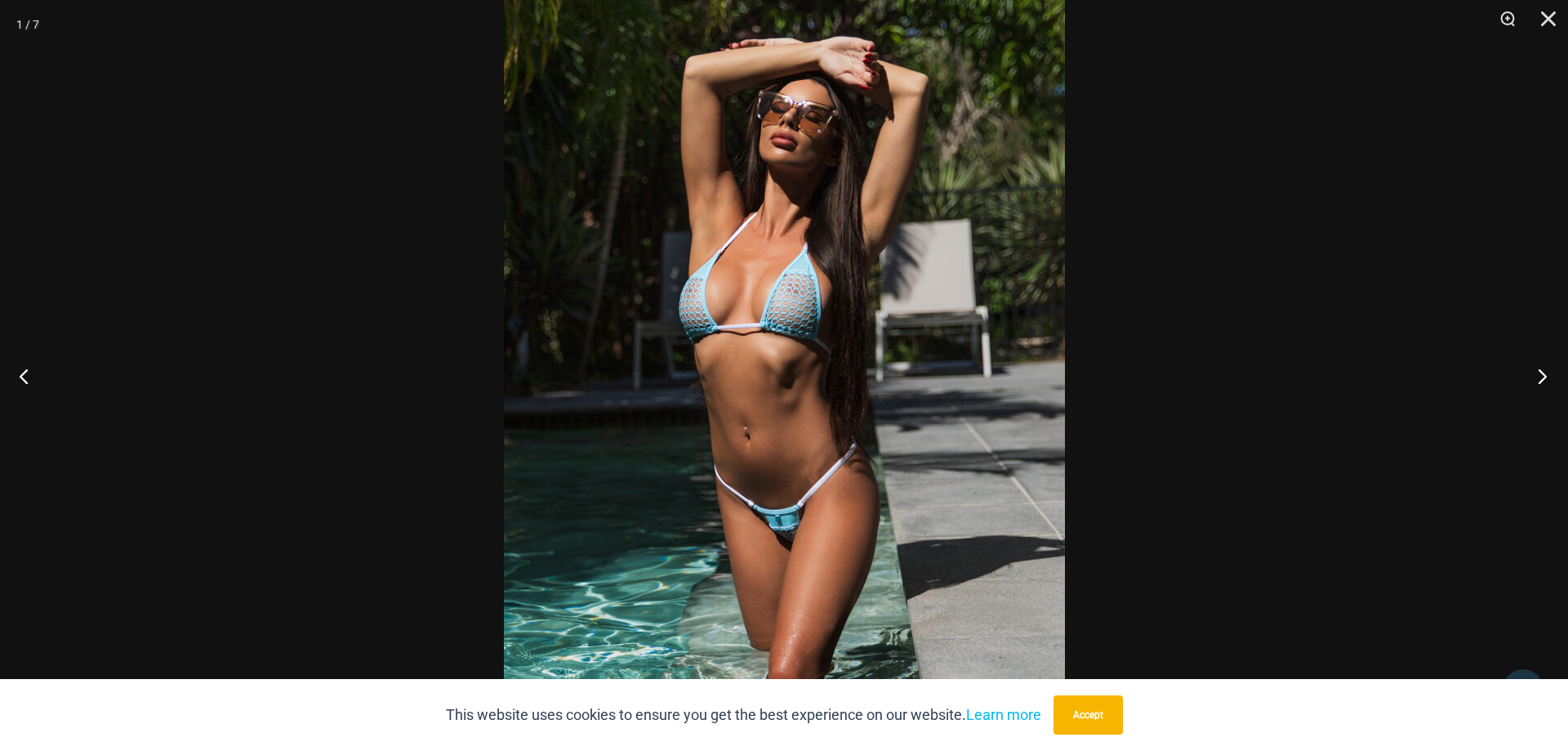
click at [1539, 372] on button "Next" at bounding box center [1537, 376] width 61 height 82
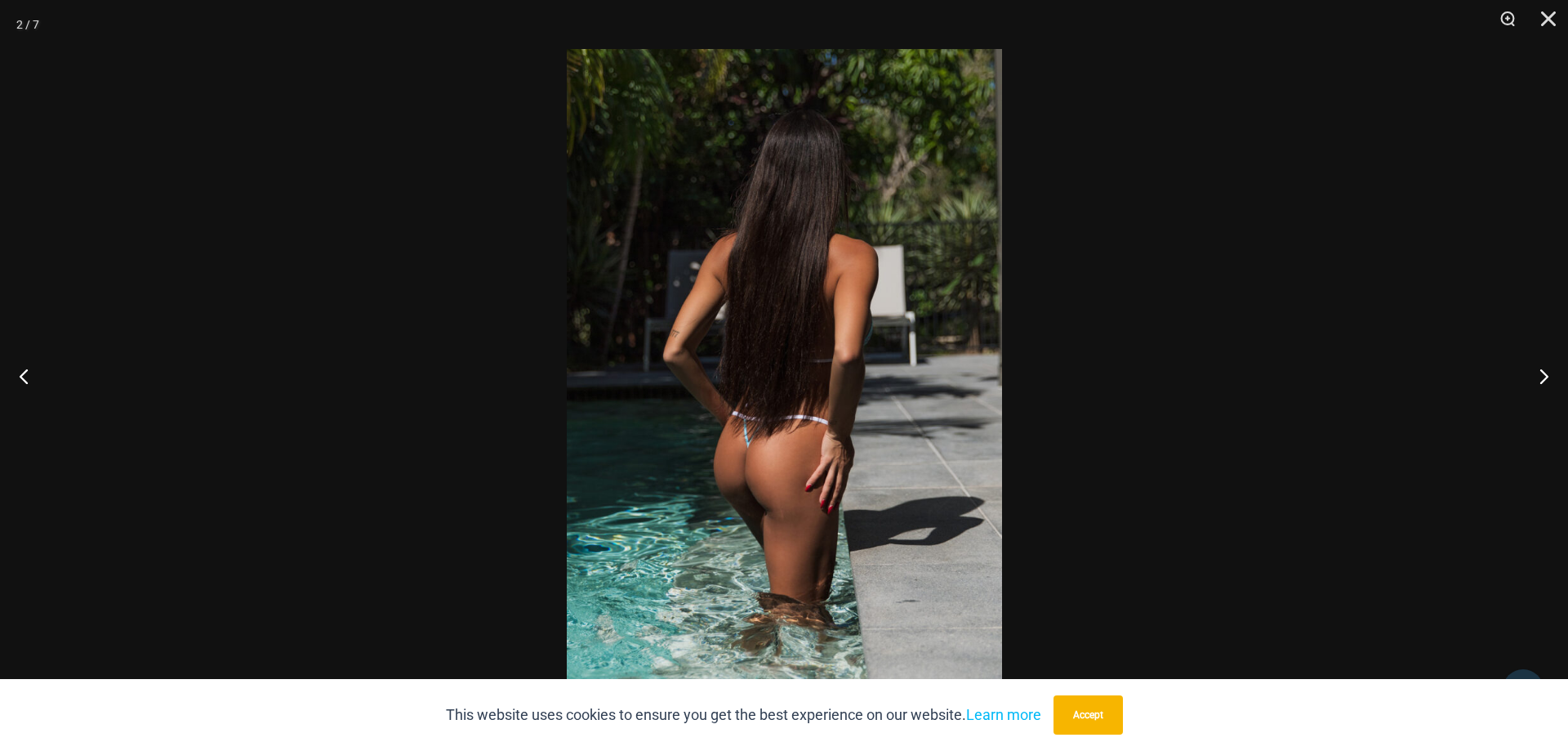
click at [825, 435] on img at bounding box center [784, 375] width 435 height 653
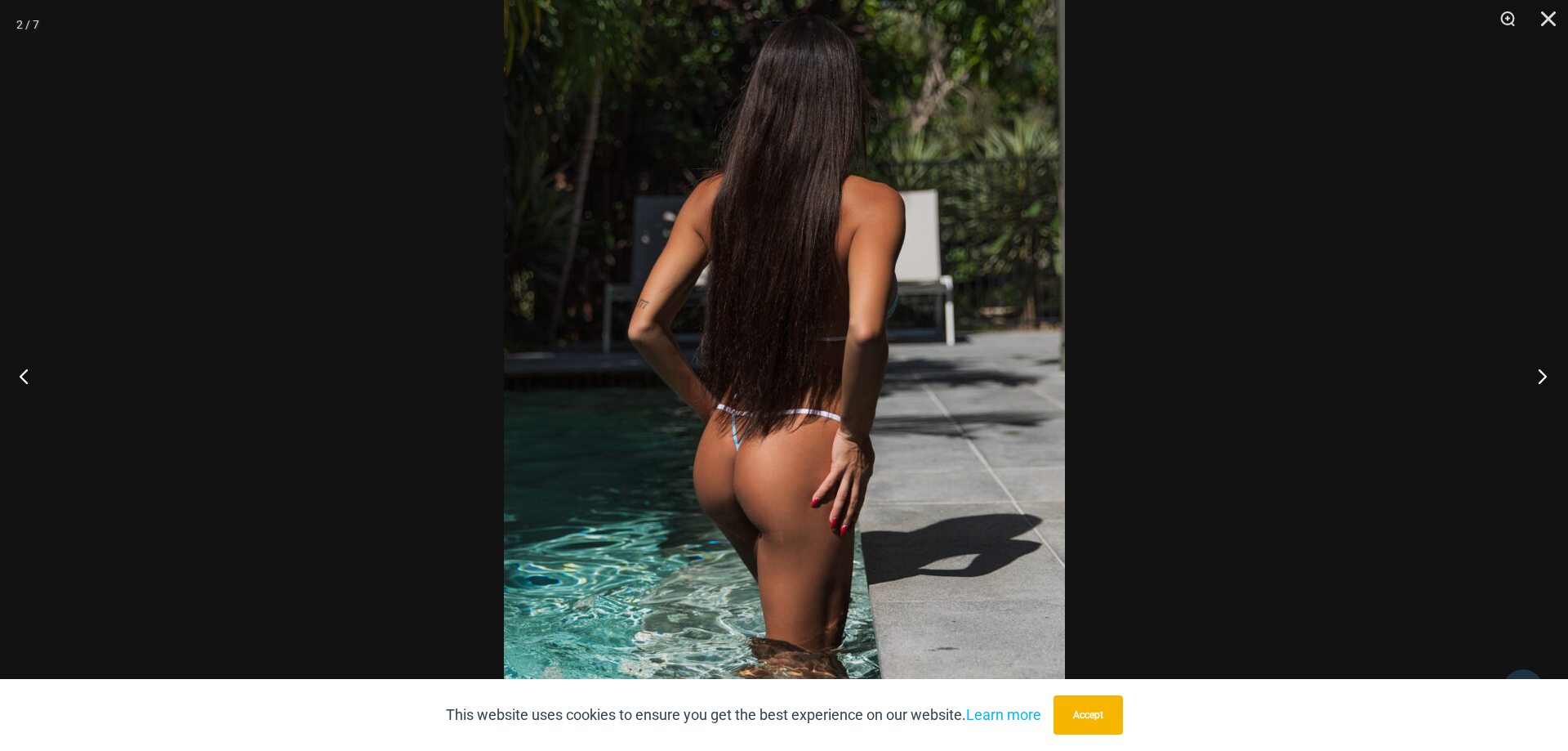
click at [1540, 364] on button "Next" at bounding box center [1537, 376] width 61 height 82
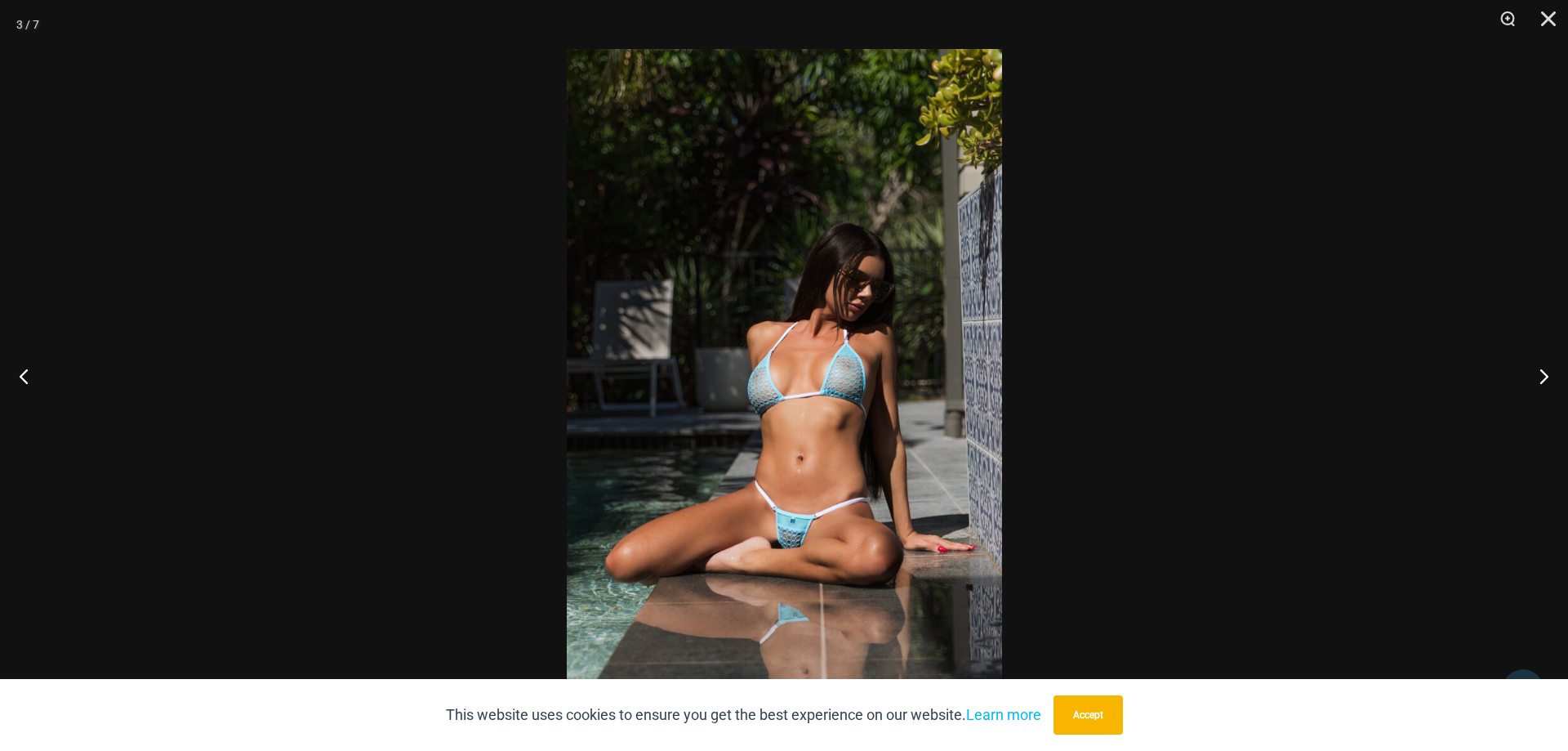
click at [855, 401] on img at bounding box center [784, 375] width 435 height 653
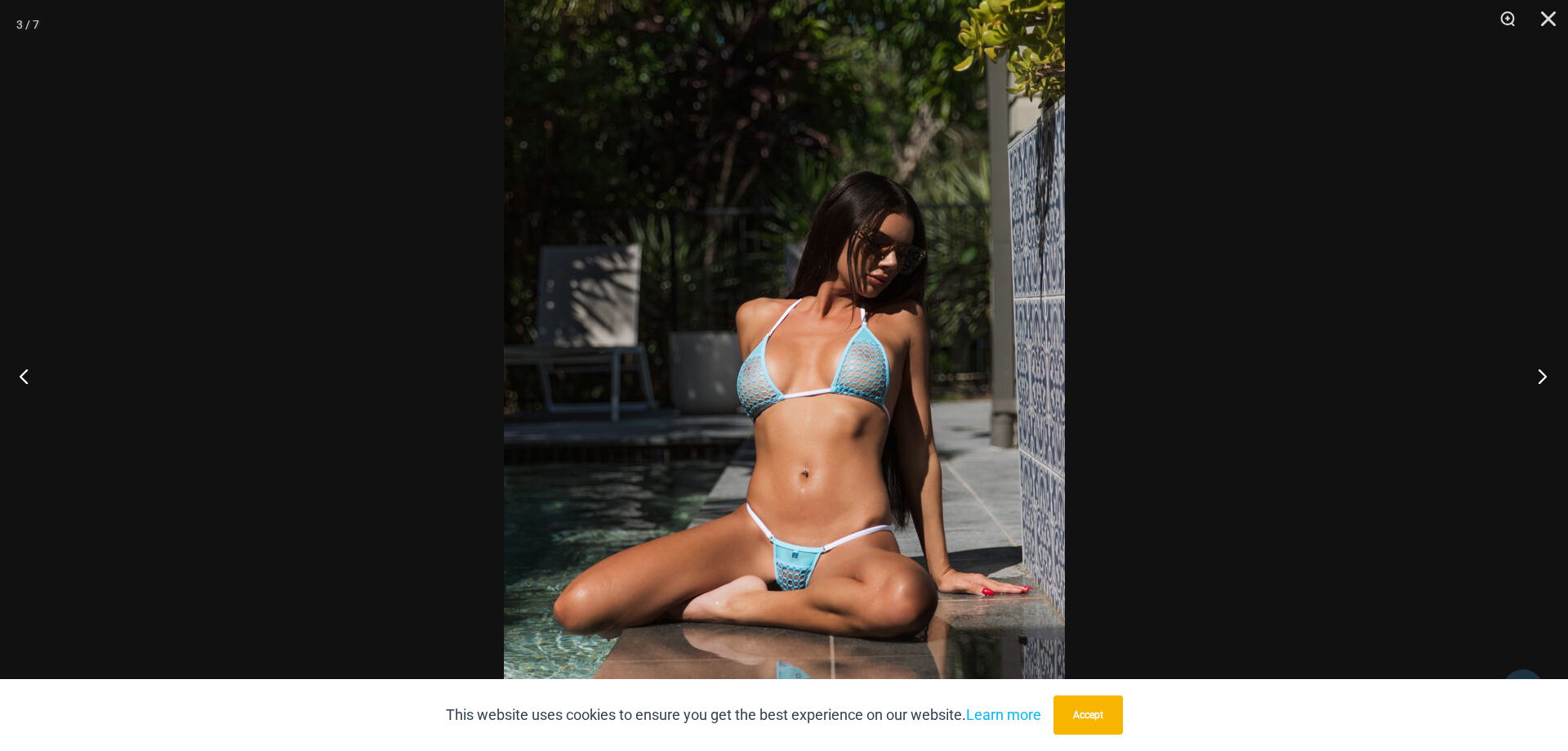
click at [1544, 374] on button "Next" at bounding box center [1537, 376] width 61 height 82
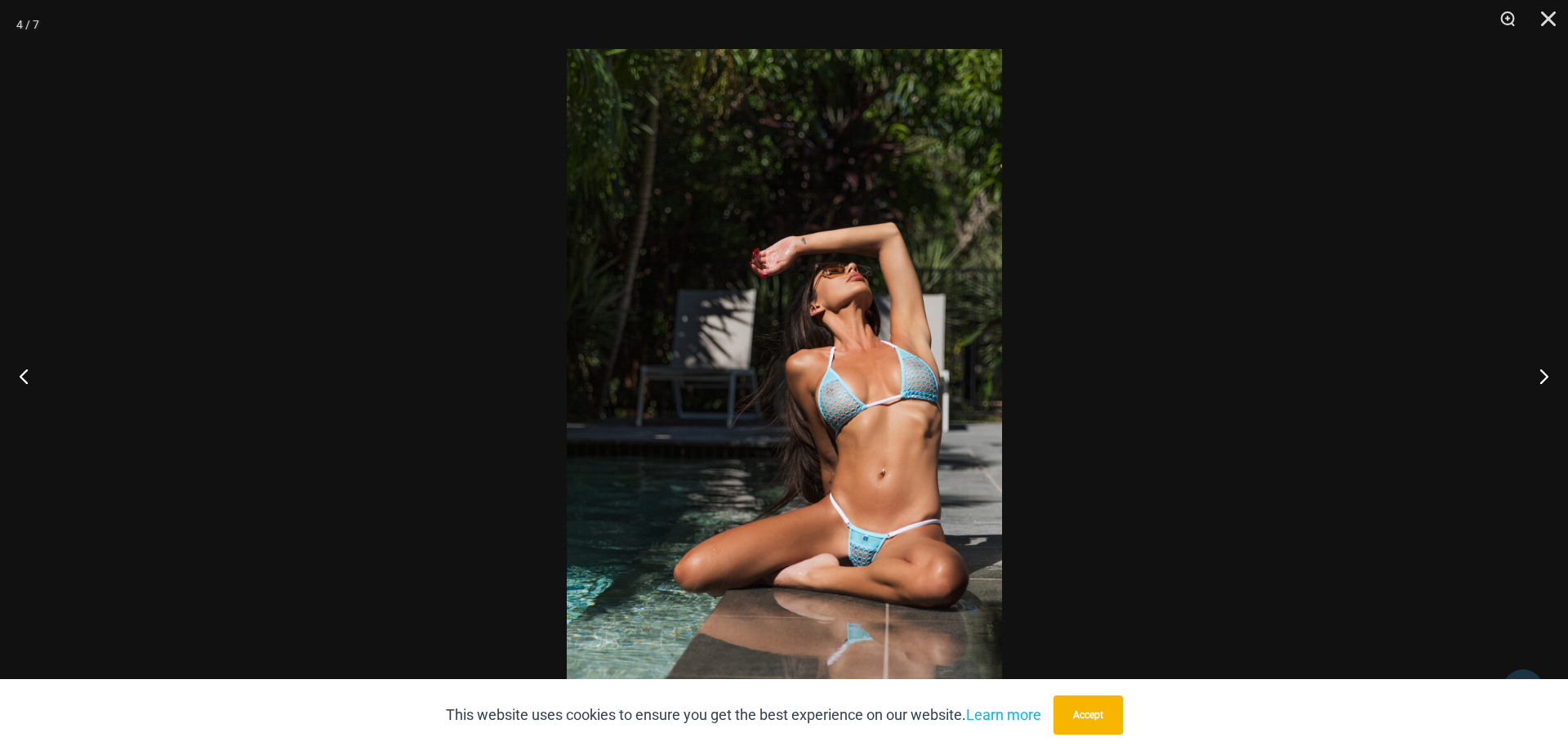
click at [910, 430] on img at bounding box center [784, 375] width 435 height 653
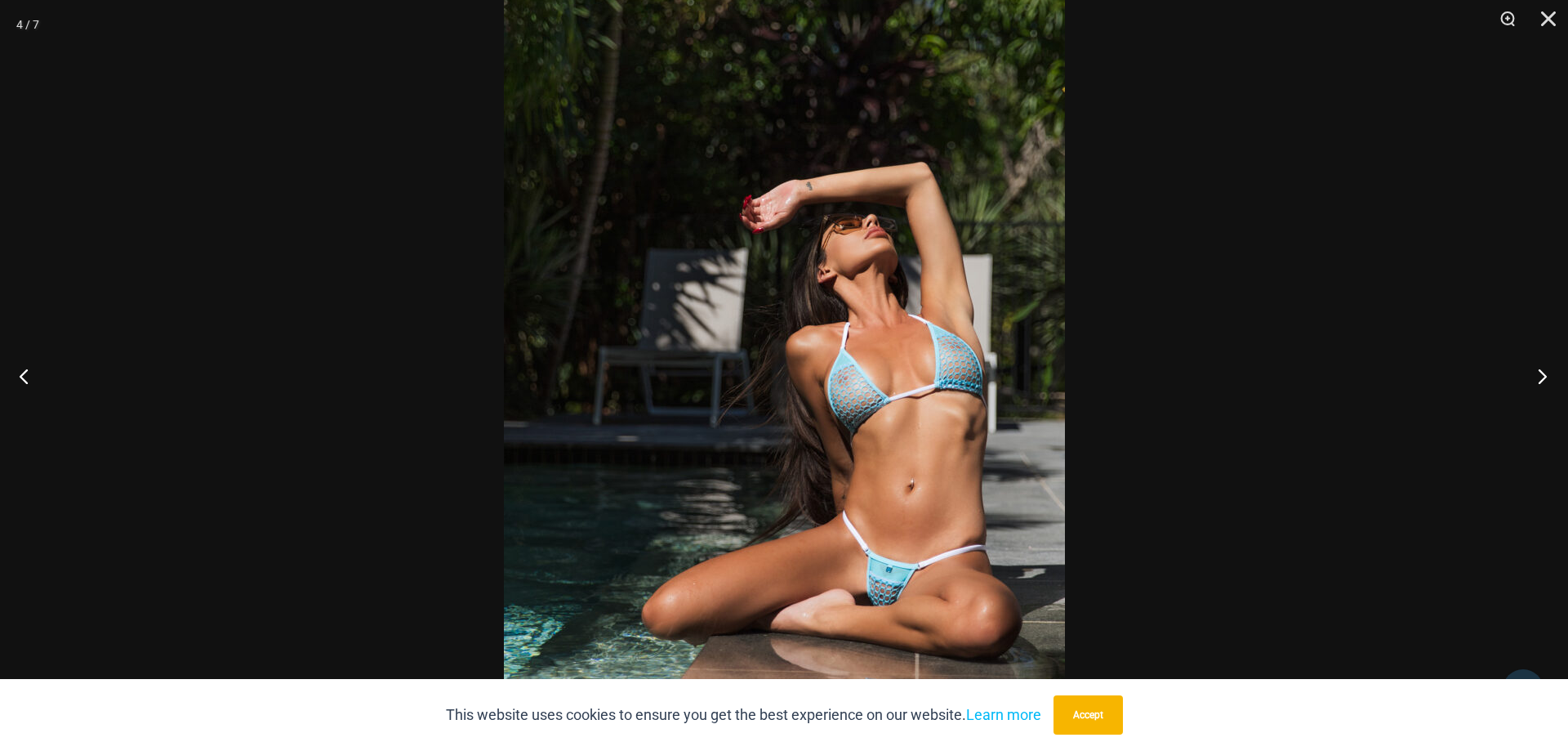
click at [1540, 369] on button "Next" at bounding box center [1537, 376] width 61 height 82
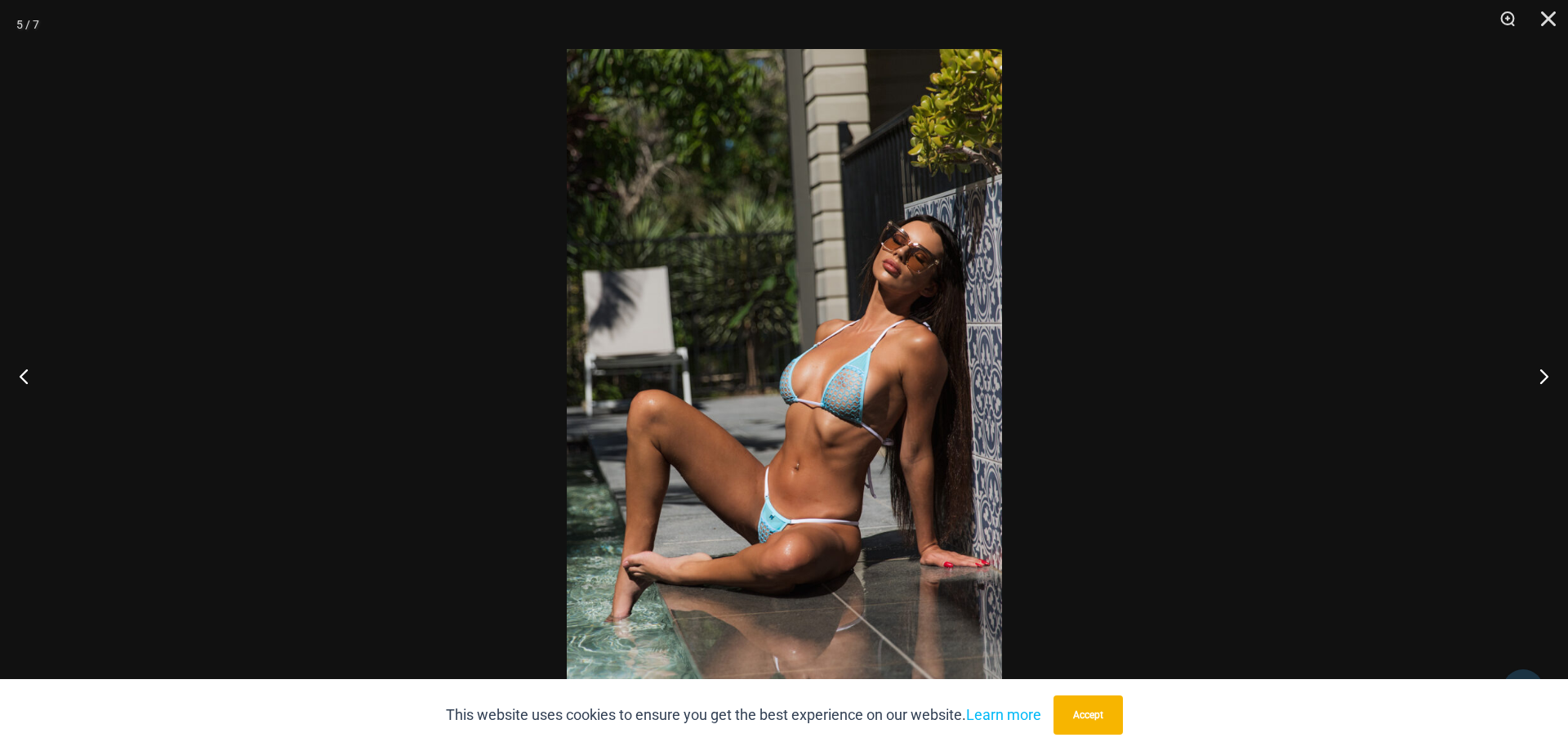
click at [855, 420] on img at bounding box center [784, 375] width 435 height 653
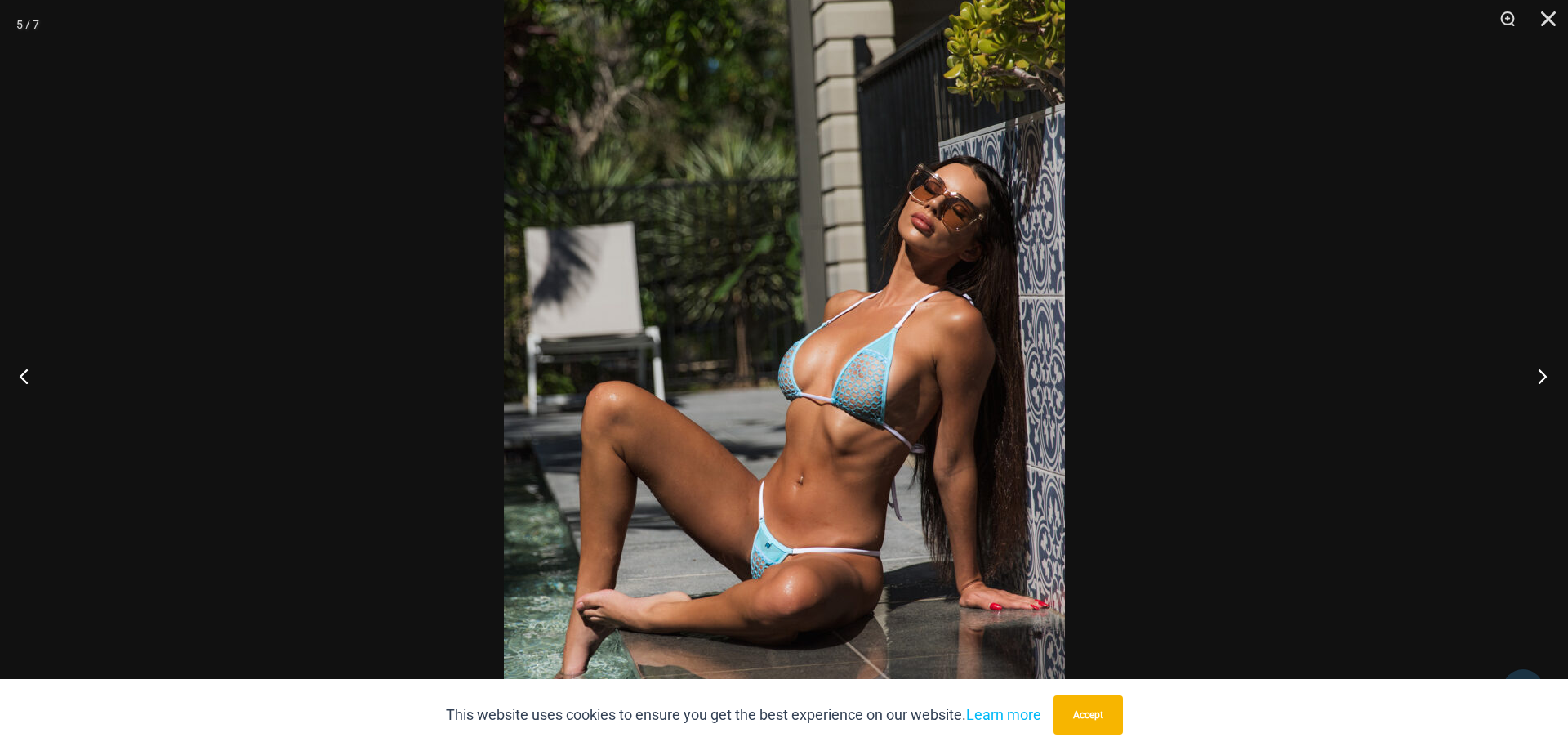
click at [1536, 373] on button "Next" at bounding box center [1537, 376] width 61 height 82
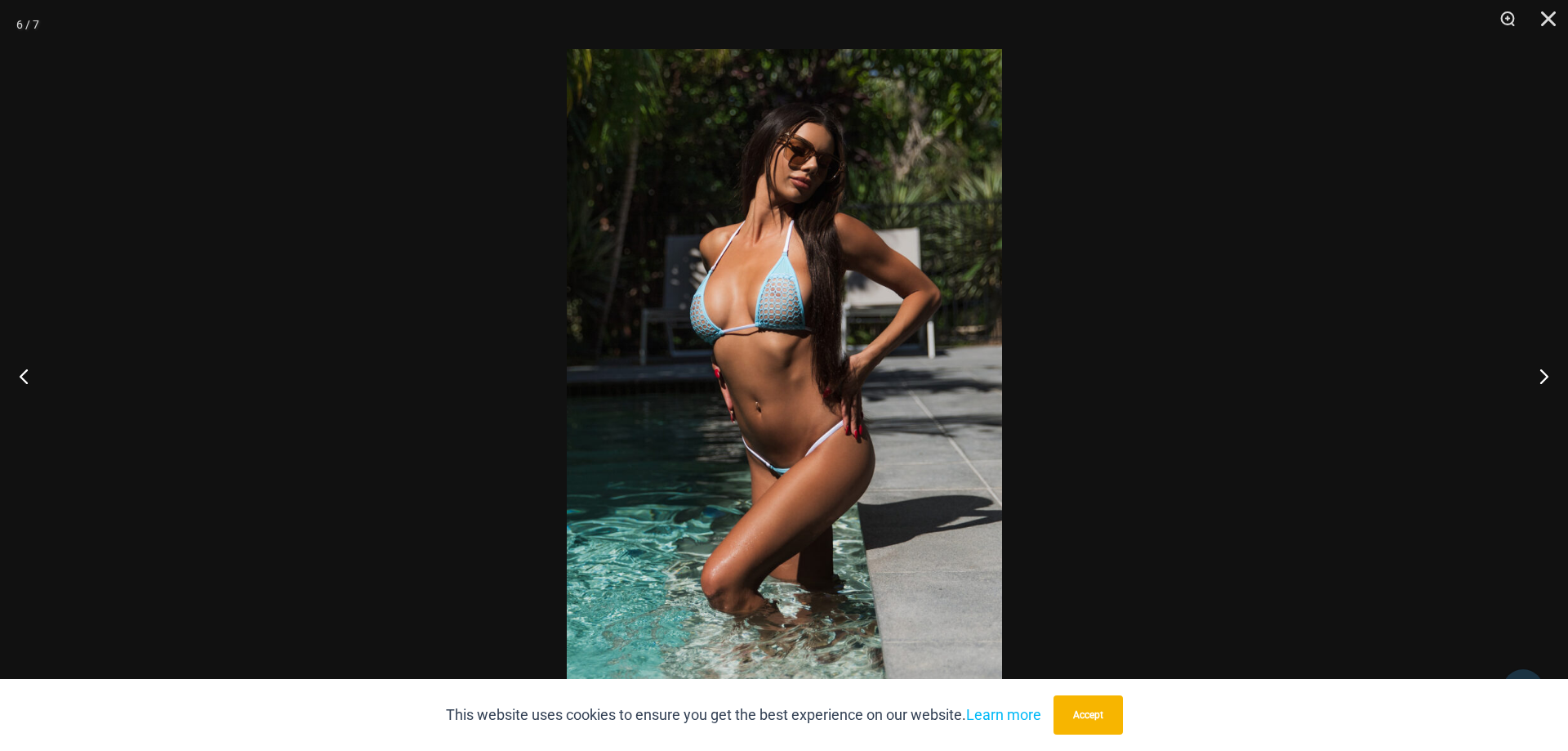
click at [780, 338] on img at bounding box center [784, 375] width 435 height 653
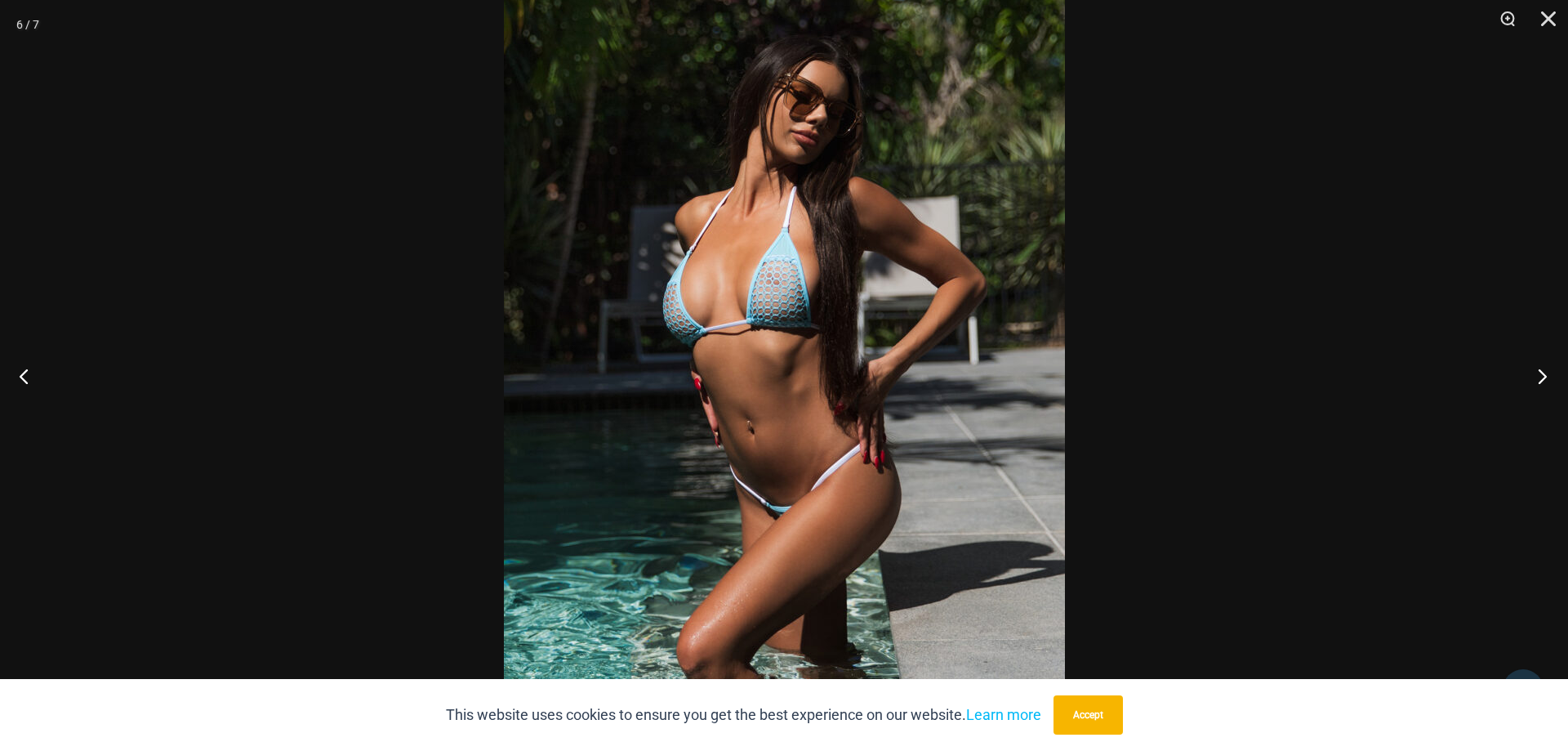
click at [1538, 384] on button "Next" at bounding box center [1537, 376] width 61 height 82
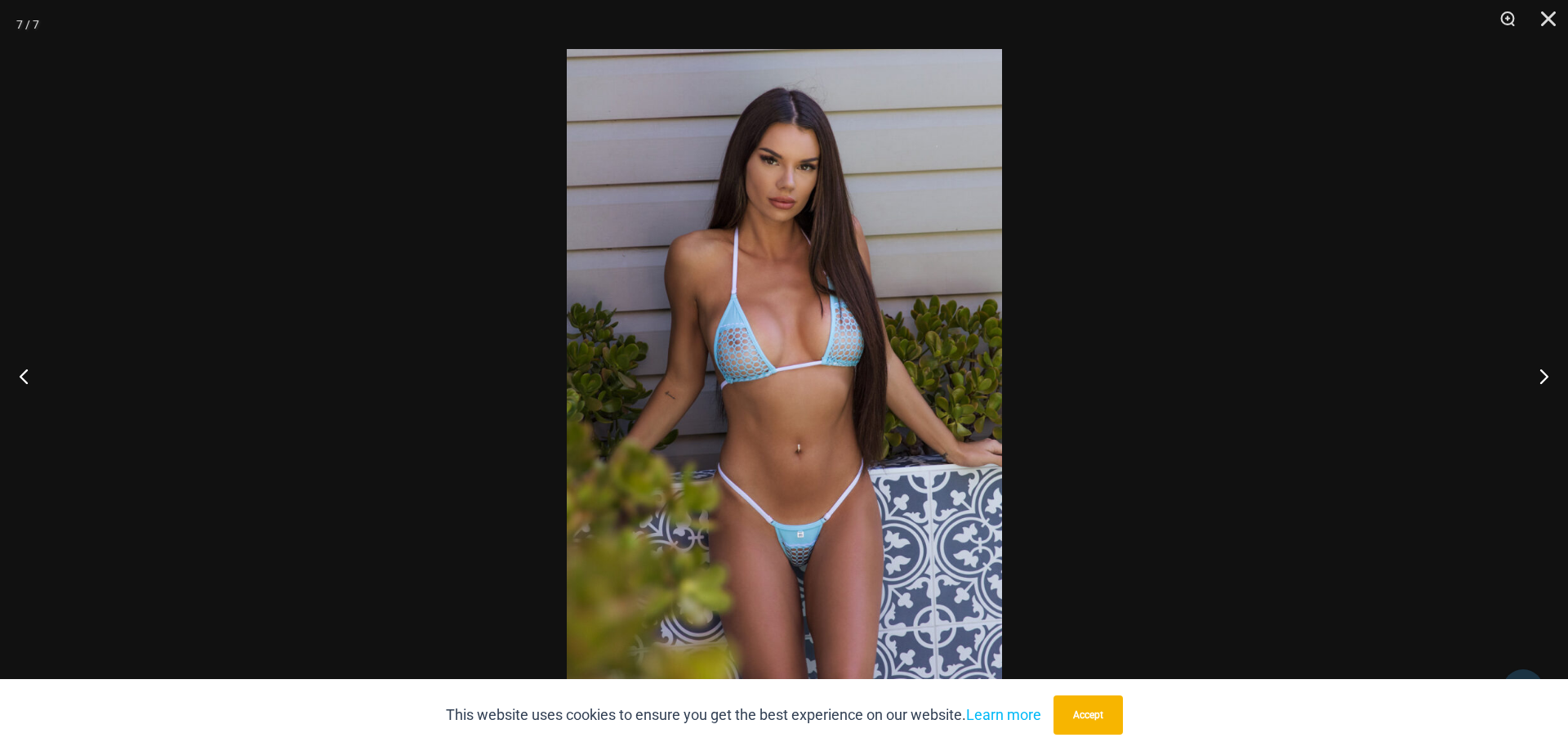
click at [823, 345] on img at bounding box center [784, 375] width 435 height 653
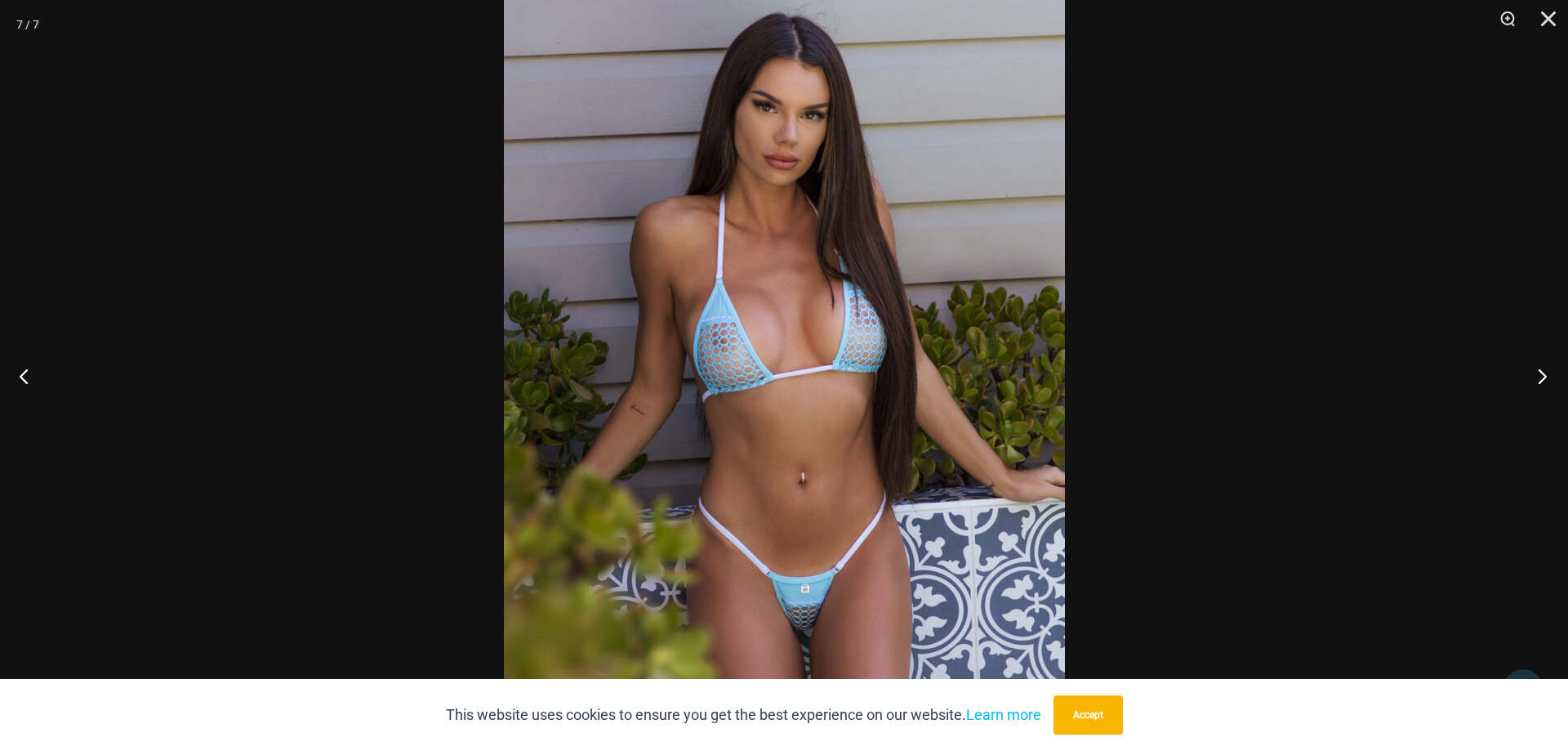
click at [1537, 376] on button "Next" at bounding box center [1537, 376] width 61 height 82
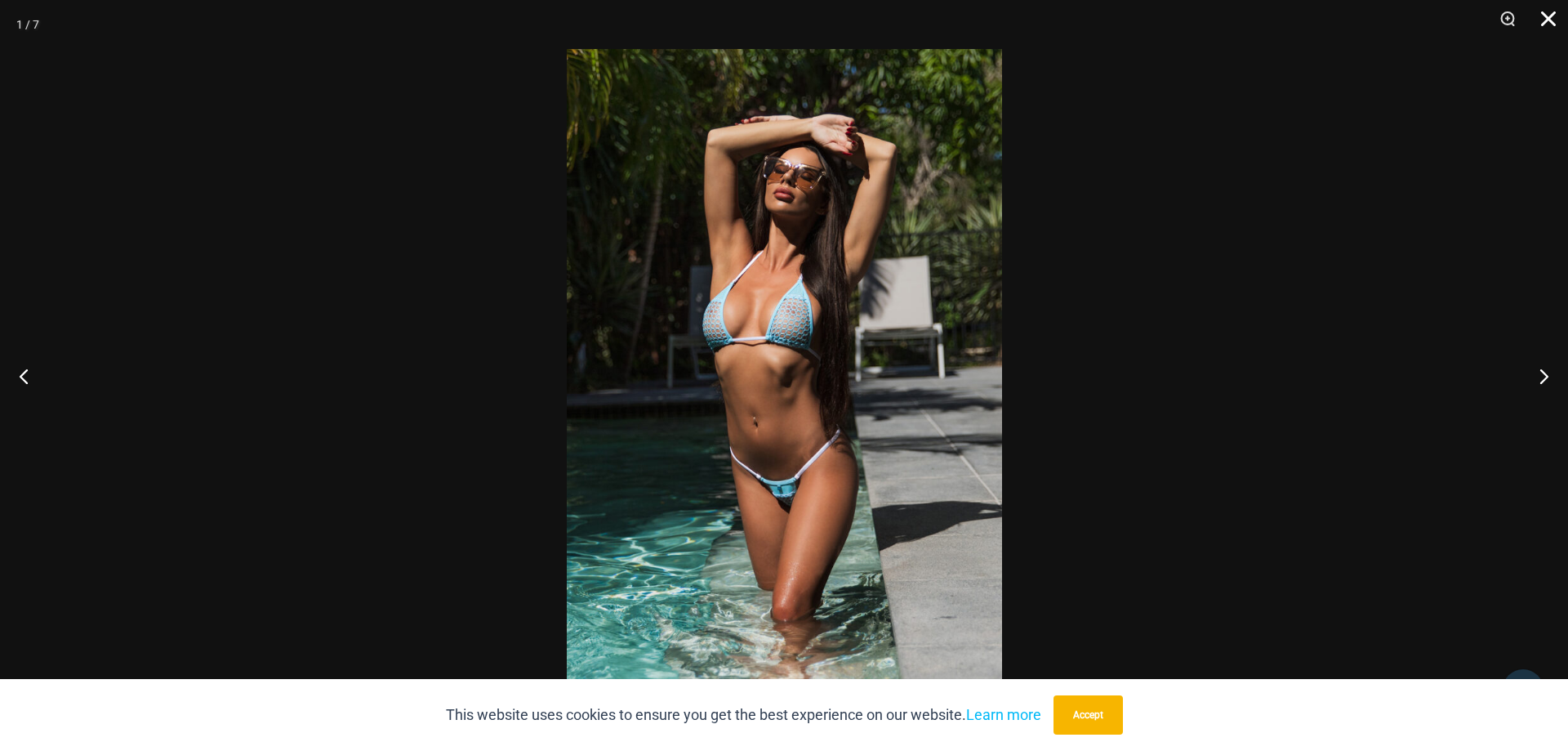
click at [1549, 17] on button "Close" at bounding box center [1543, 24] width 41 height 49
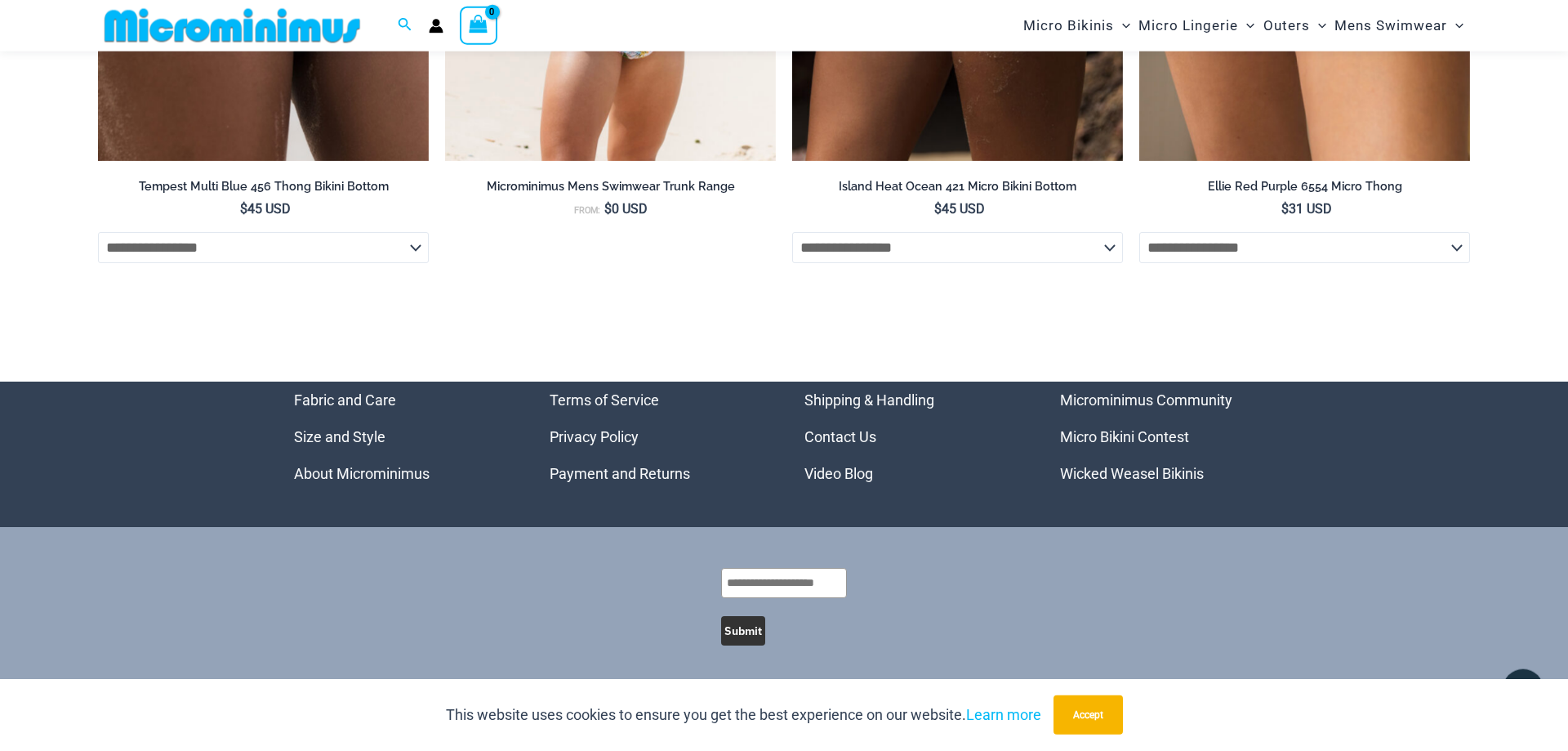
scroll to position [5344, 0]
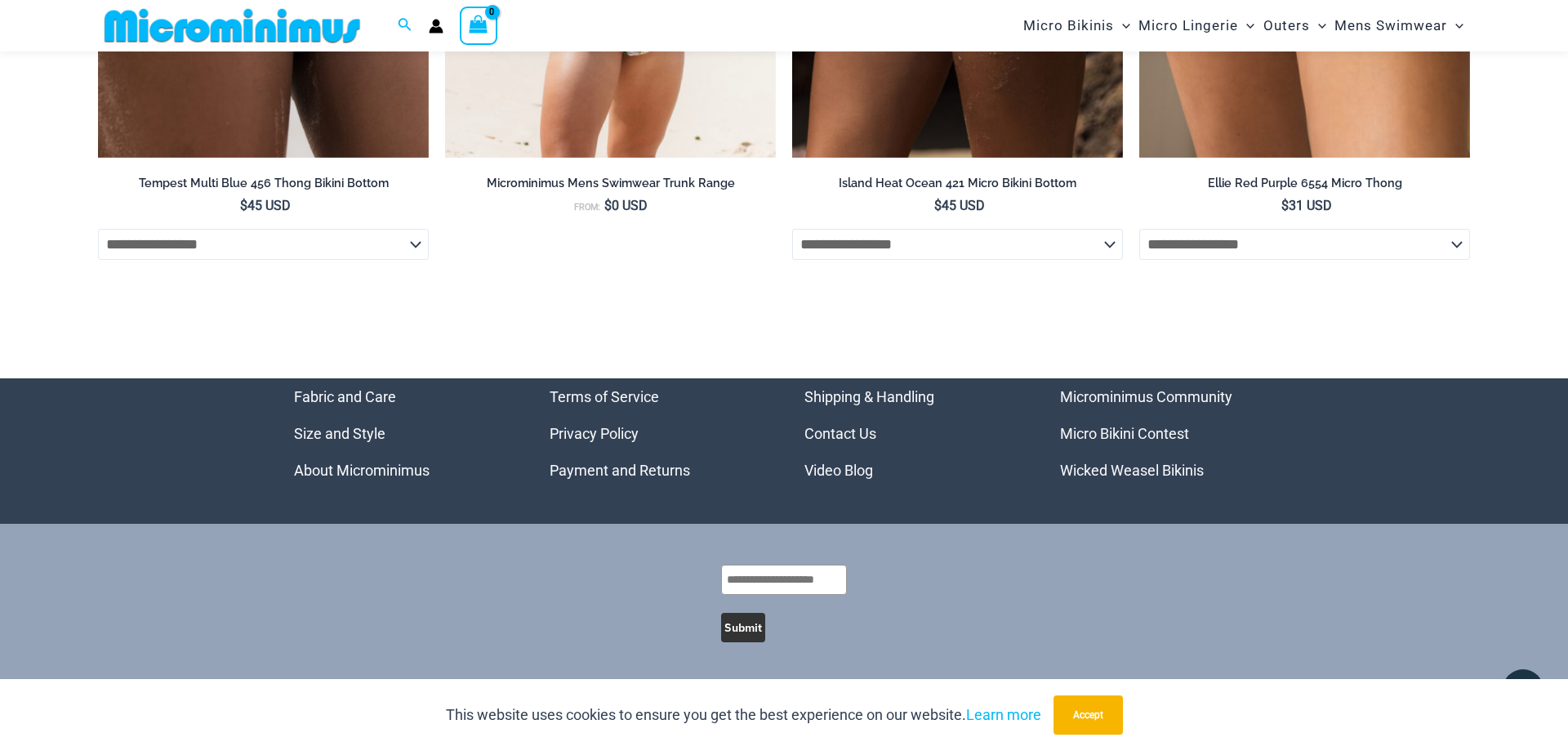
click at [1117, 473] on link "Wicked Weasel Bikinis" at bounding box center [1131, 470] width 144 height 17
